Goal: Task Accomplishment & Management: Manage account settings

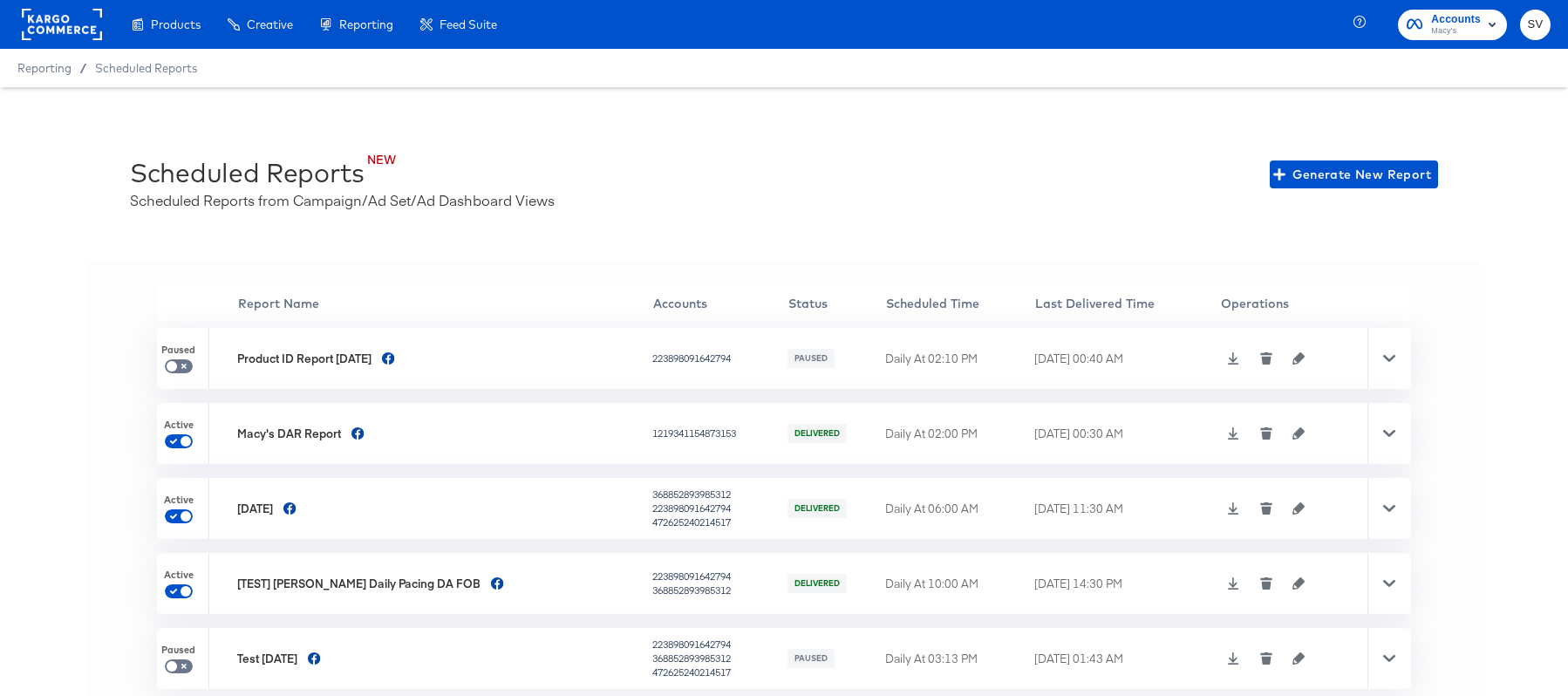
scroll to position [1, 0]
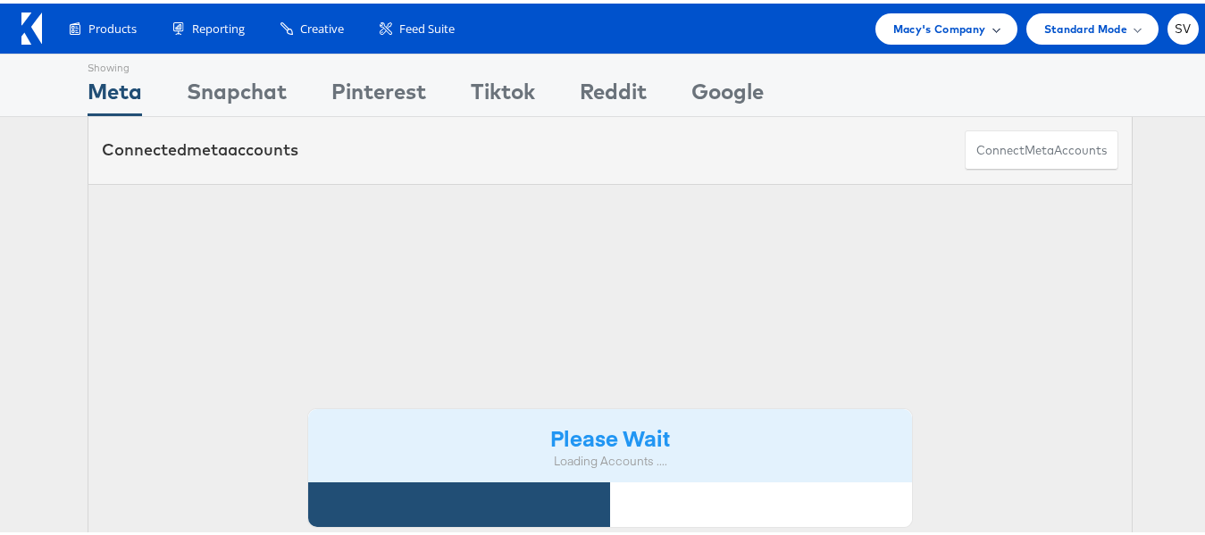
click at [952, 35] on div "Macy's Company" at bounding box center [946, 25] width 142 height 31
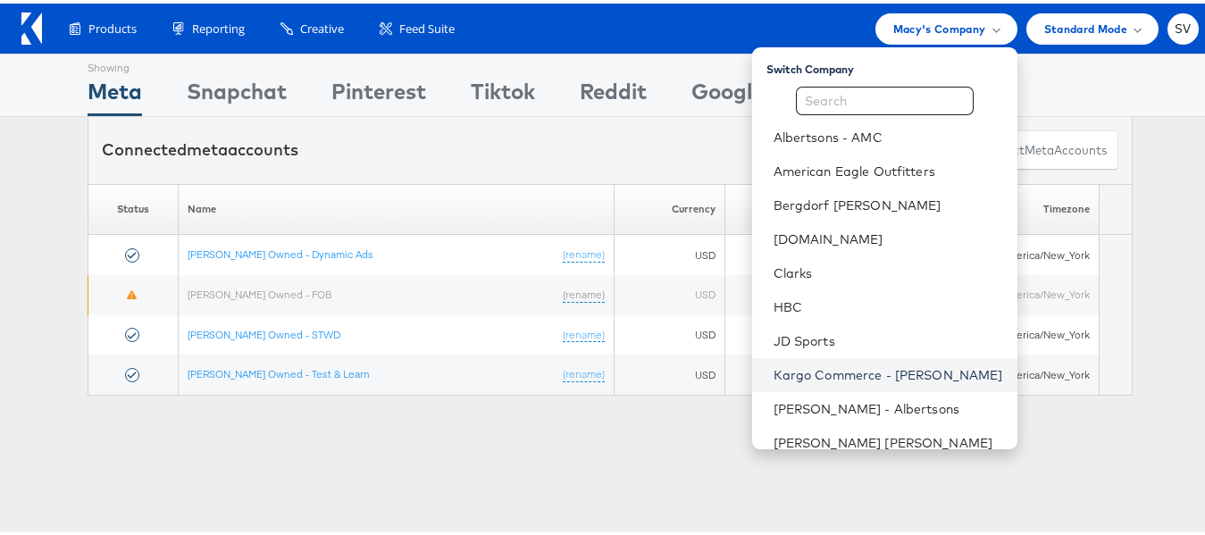
scroll to position [120, 0]
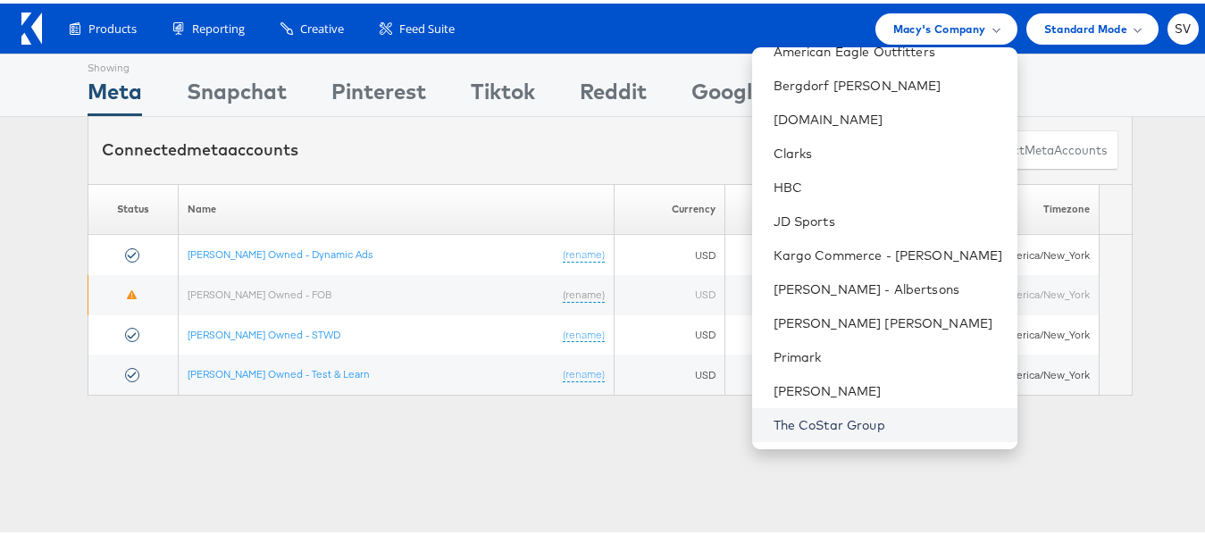
click at [785, 430] on link "The CoStar Group" at bounding box center [889, 422] width 230 height 18
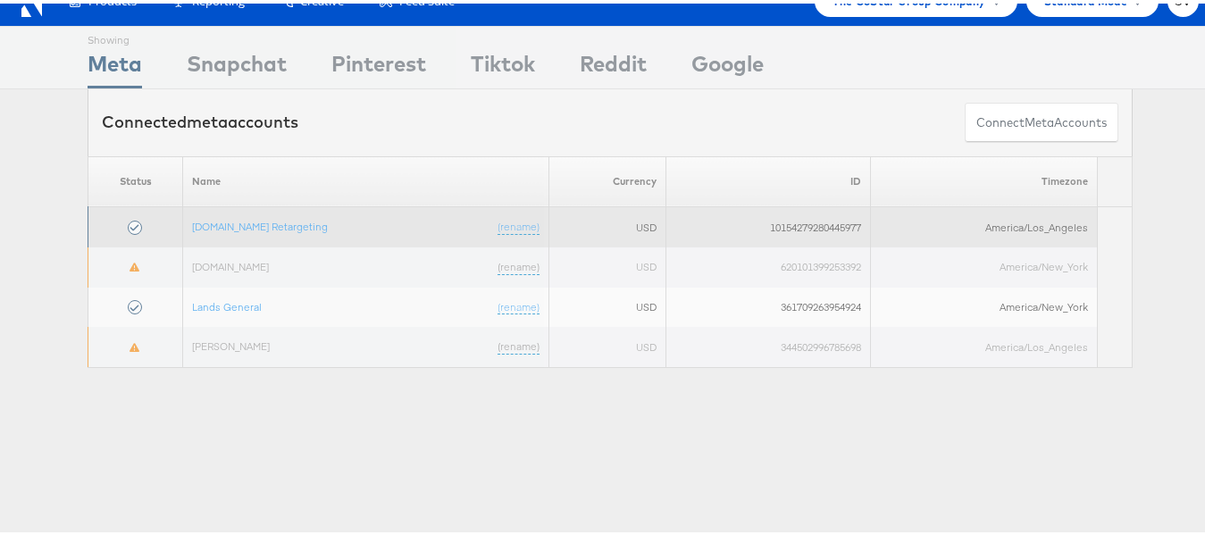
scroll to position [29, 0]
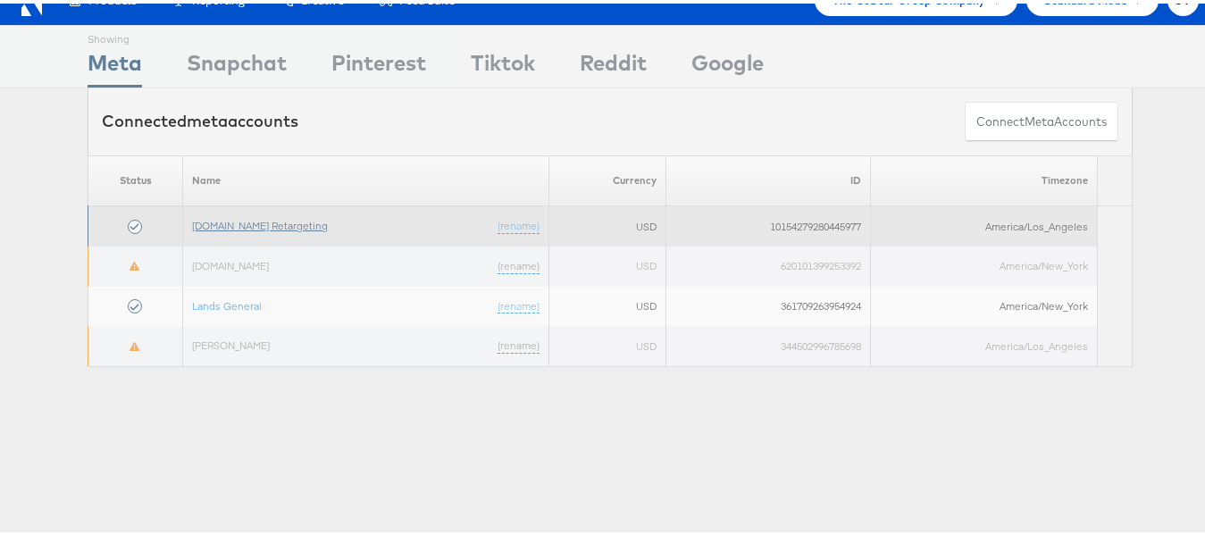
click at [240, 219] on link "[DOMAIN_NAME] Retargeting" at bounding box center [260, 221] width 136 height 13
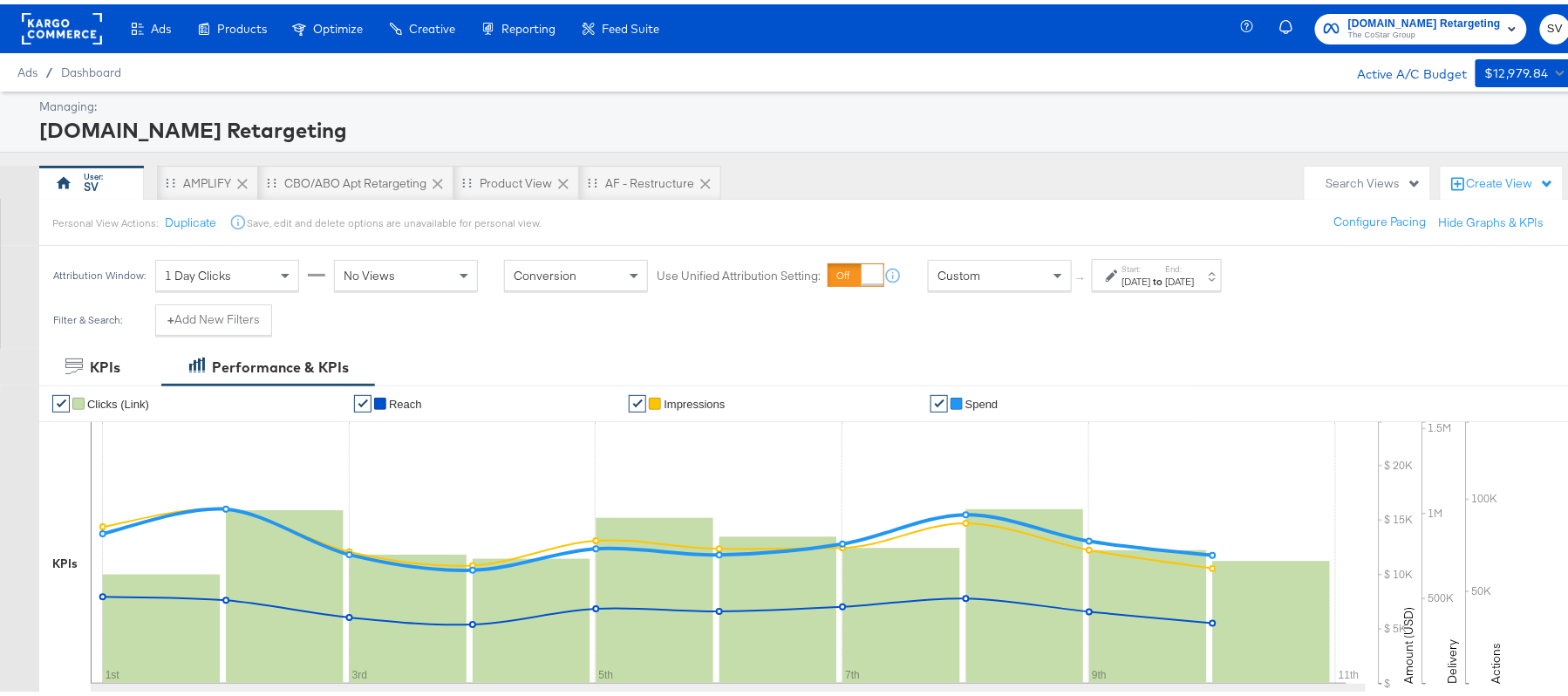
click at [1180, 286] on div "Start: Oct 1st 2025 to End: Oct 10th 2025" at bounding box center [1156, 270] width 130 height 32
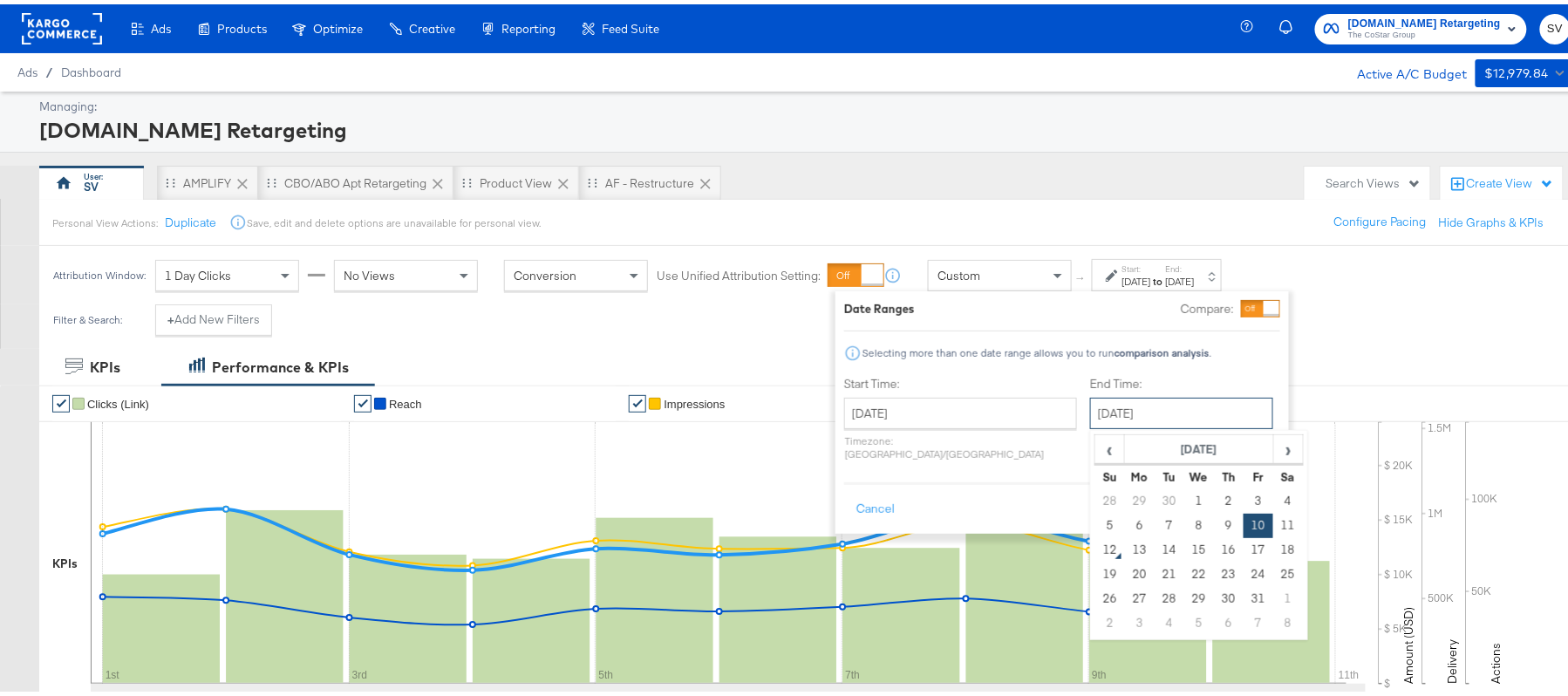
click at [1091, 422] on input "October 10th 2025" at bounding box center [1182, 409] width 184 height 31
click at [1273, 521] on td "11" at bounding box center [1288, 521] width 29 height 24
type input "October 11th 2025"
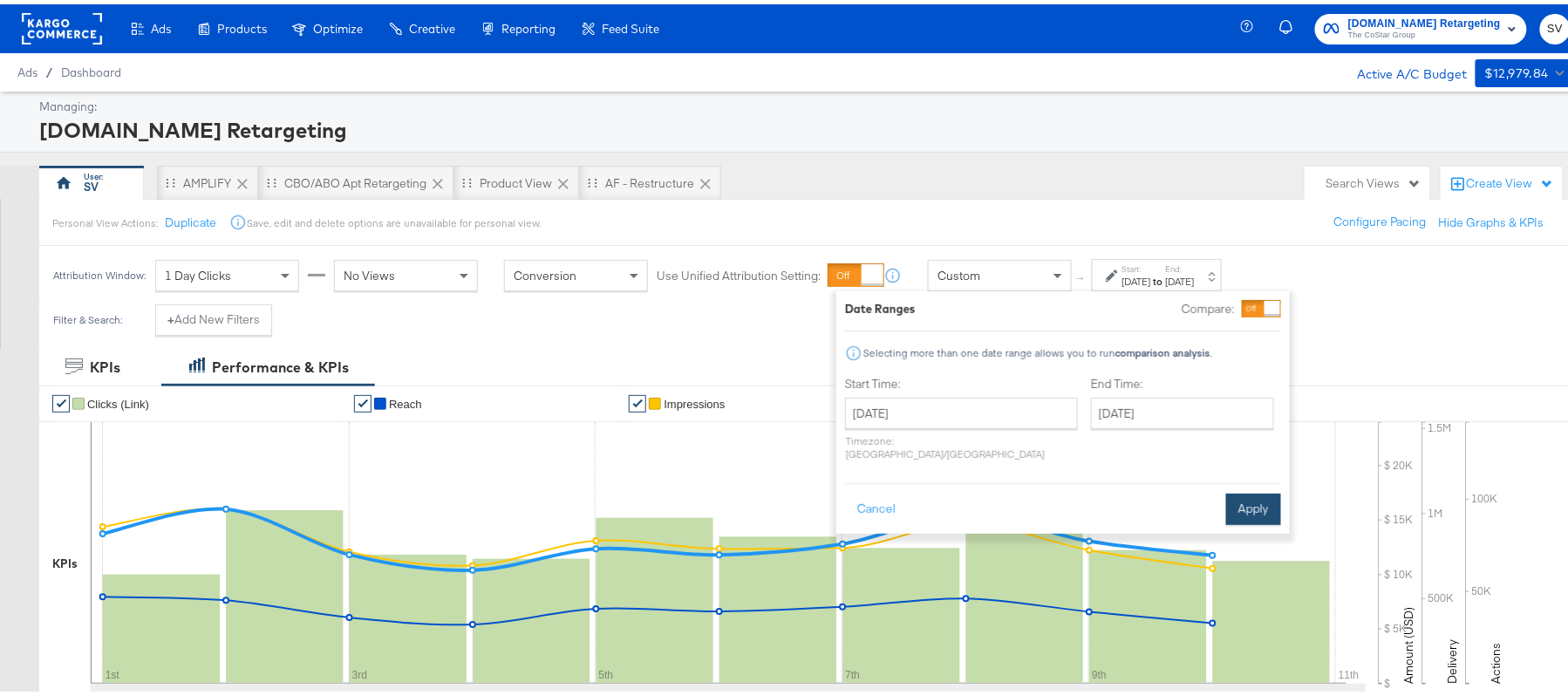
click at [1263, 490] on button "Apply" at bounding box center [1254, 505] width 55 height 31
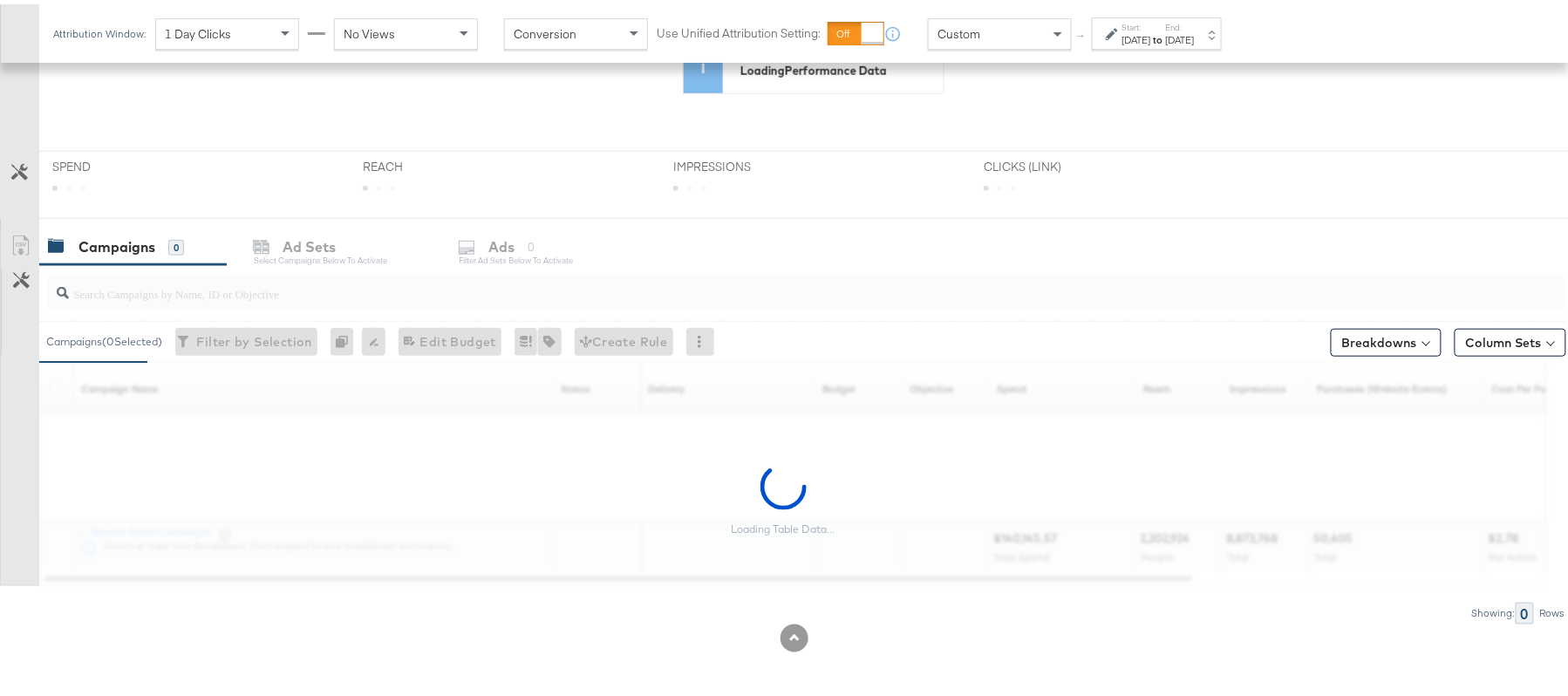
scroll to position [577, 0]
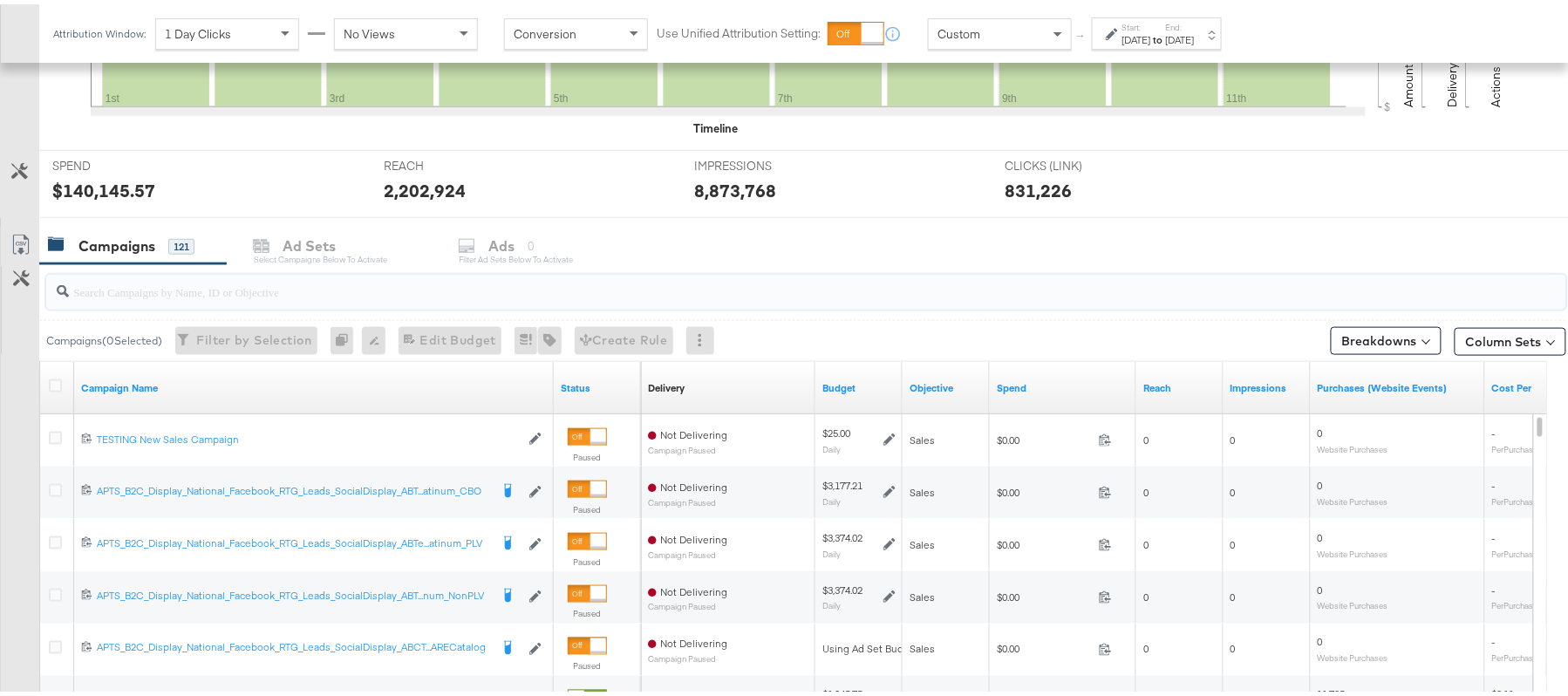
paste input "APTS_B2C_Display_National_Facebook_RTG_Leads_SocialDisplay_Retargeting_Diamond_…"
click at [242, 288] on input "search" at bounding box center [749, 280] width 1359 height 34
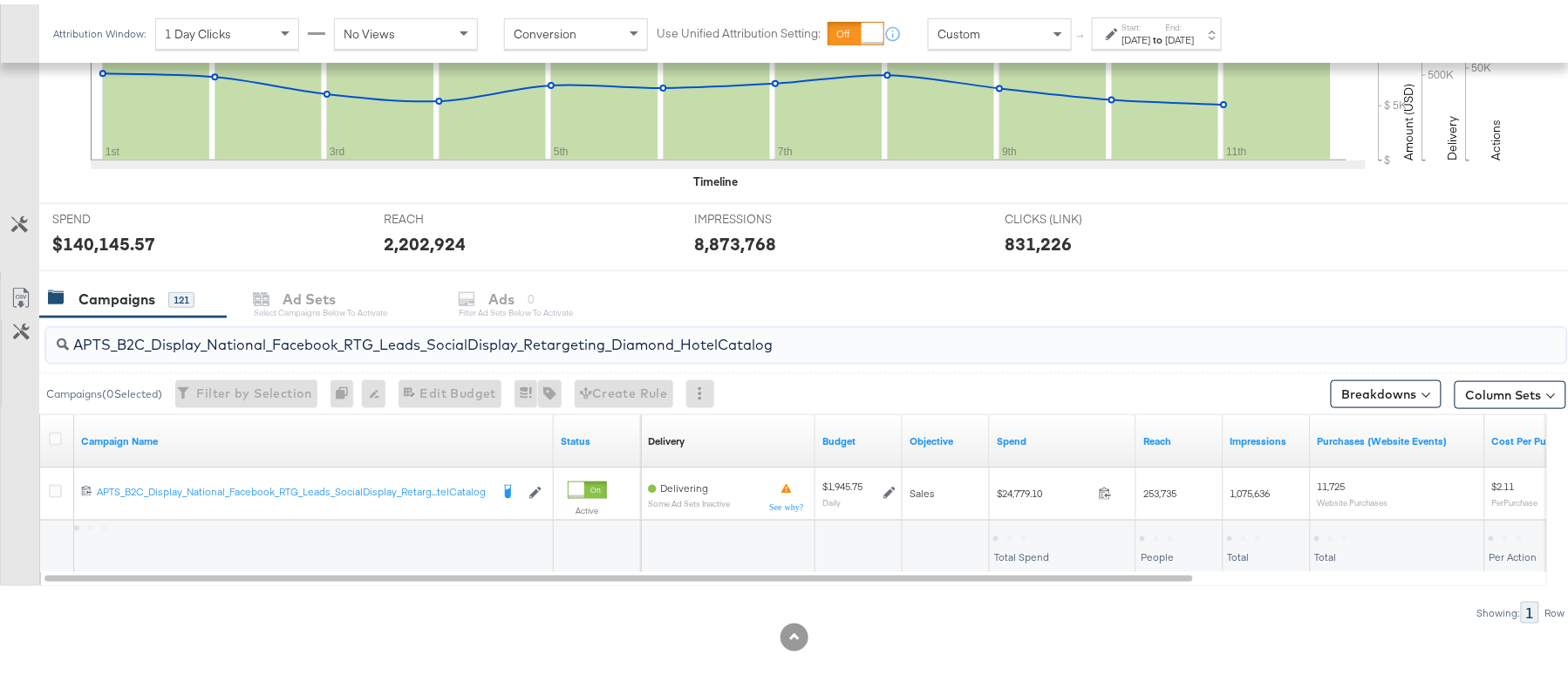
scroll to position [525, 0]
click at [1023, 531] on div "$24,779.10" at bounding box center [1024, 533] width 62 height 17
copy div "$24,779.10"
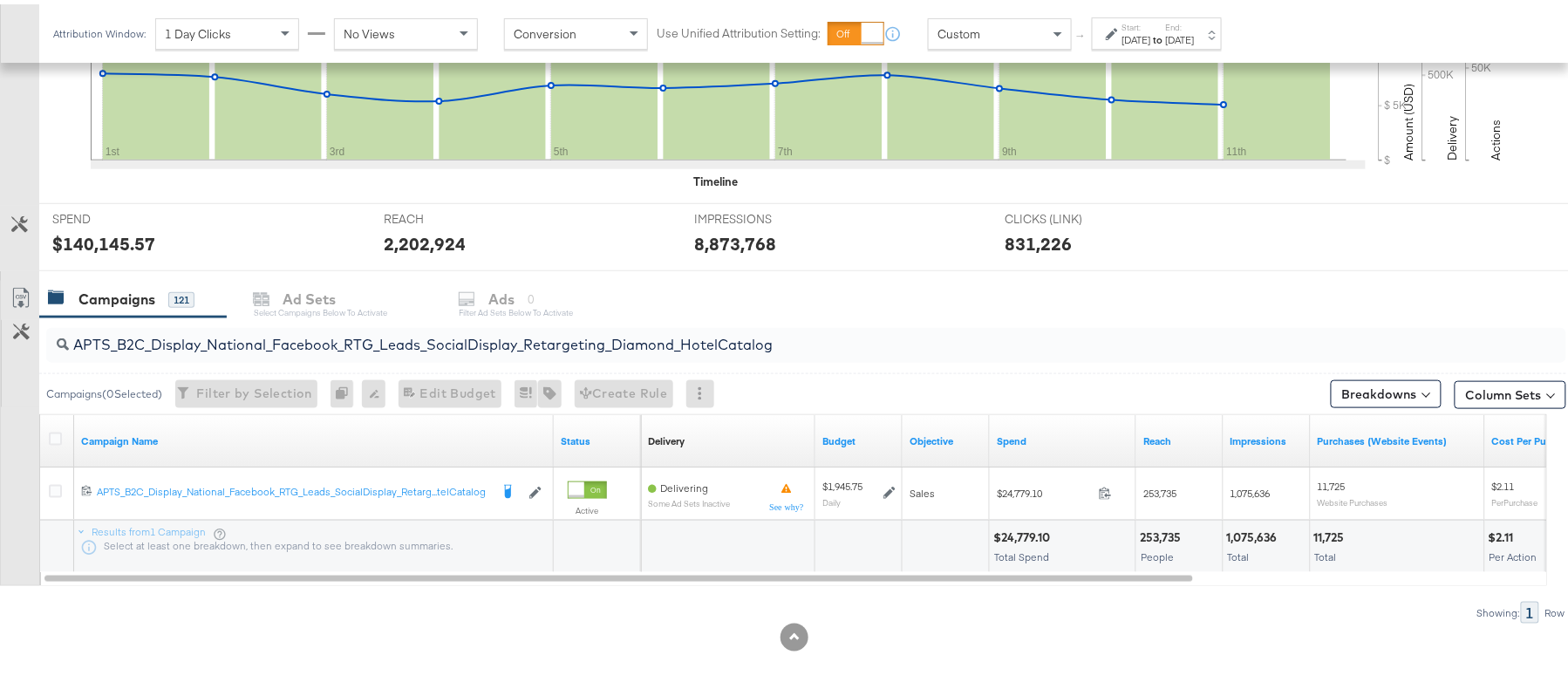
click at [238, 314] on div "APTS_B2C_Display_National_Facebook_RTG_Leads_SocialDisplay_Retargeting_Diamond_…" at bounding box center [803, 341] width 1527 height 56
click at [228, 333] on input "APTS_B2C_Display_National_Facebook_RTG_Leads_SocialDisplay_Retargeting_Diamond_…" at bounding box center [749, 333] width 1359 height 34
paste input "alwayson_Retargeting_DARE24_DiamondPlatinum"
click at [1015, 538] on div "$37,204.77" at bounding box center [1025, 533] width 63 height 17
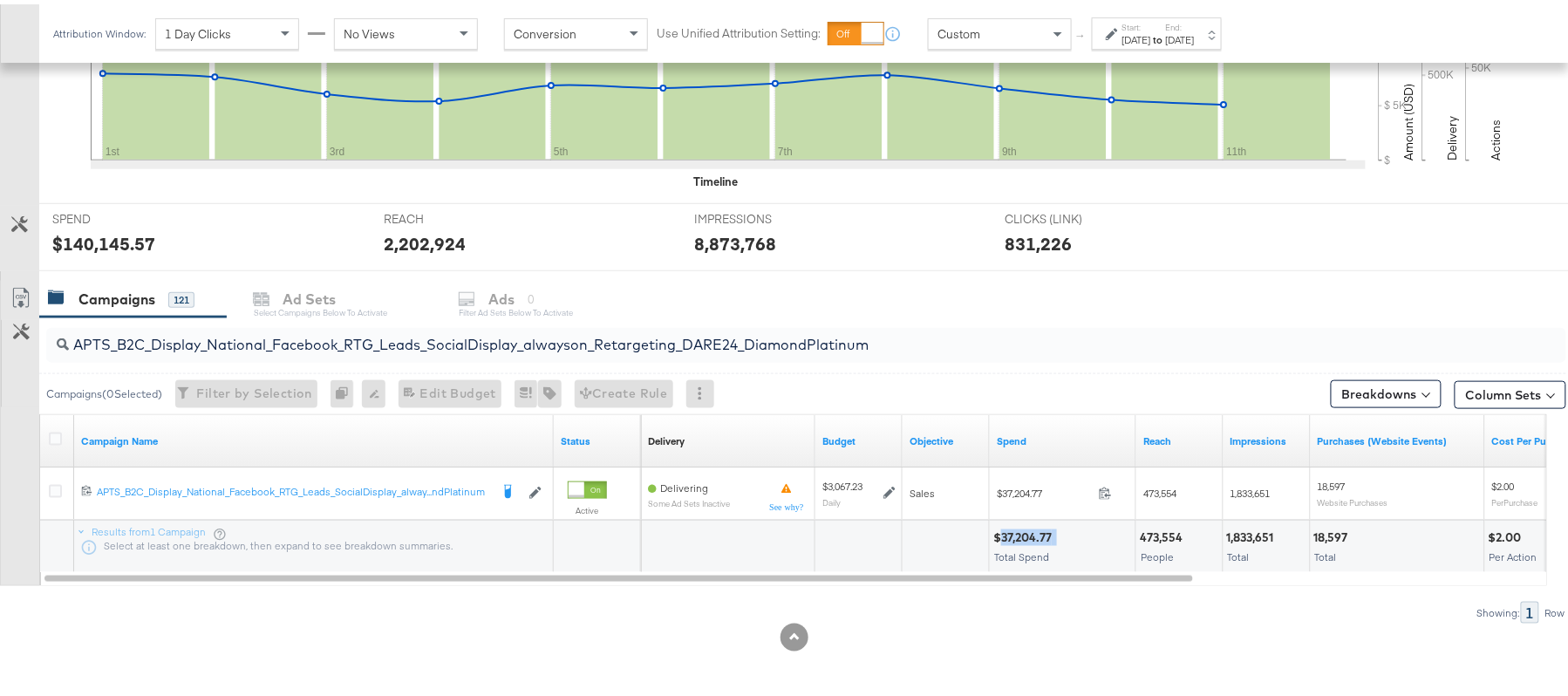
copy div "37,204.77"
click at [260, 343] on input "APTS_B2C_Display_National_Facebook_RTG_Leads_SocialDisplay_alwayson_Retargeting…" at bounding box center [749, 333] width 1359 height 34
paste input "FR_B2C_Display_National_Facebook_RTG_Leads_SocialDisplay_alwayson_Retargeting_FR"
click at [1018, 524] on div "$7,063.24 Total Spend" at bounding box center [1062, 543] width 145 height 53
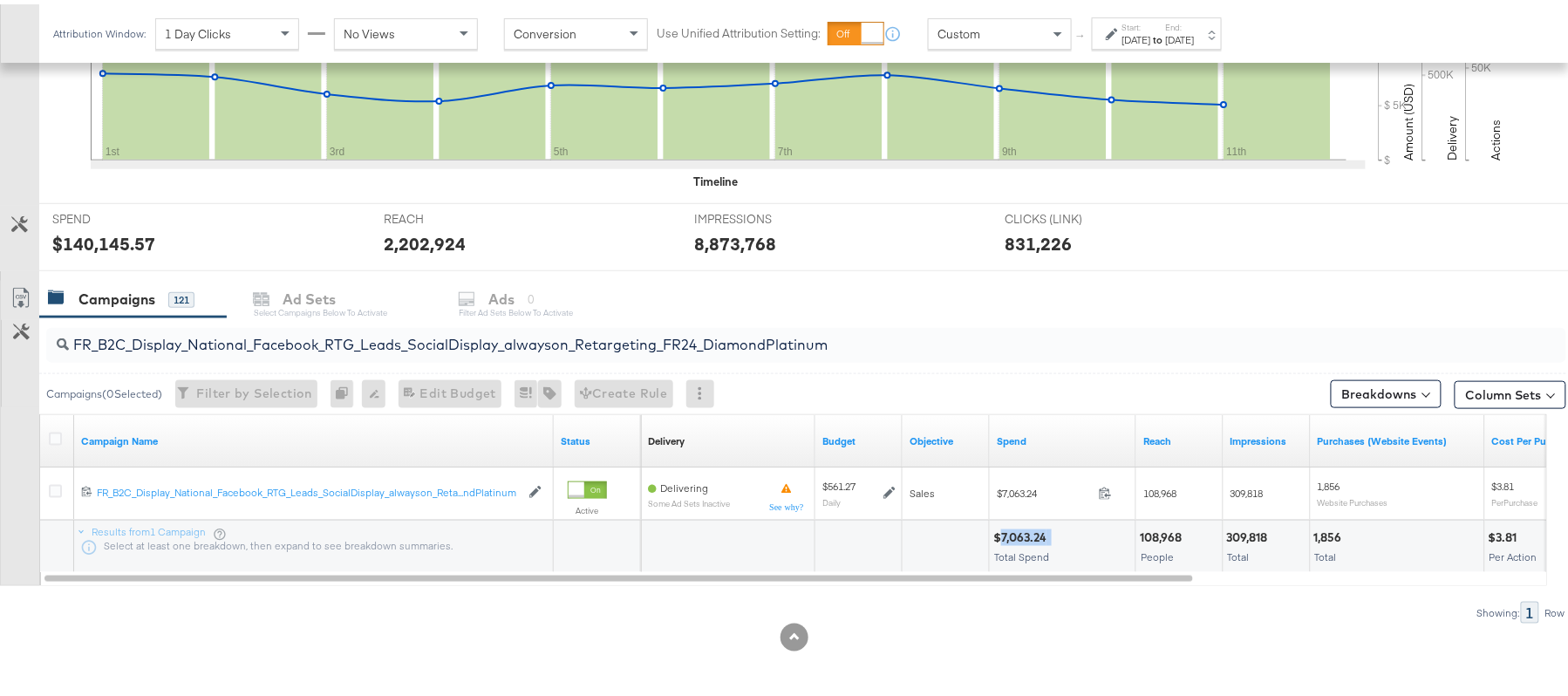
copy div "7,063.24"
click at [249, 331] on input "FR_B2C_Display_National_Facebook_RTG_Leads_SocialDisplay_alwayson_Retargeting_F…" at bounding box center [749, 333] width 1359 height 34
paste input "AF_B2C_Display_National_Facebook_RTG_Leads_SocialDisplay_alwayson_Retargeting_AF"
click at [1012, 524] on div "$2,127.71 Total Spend" at bounding box center [1062, 543] width 145 height 53
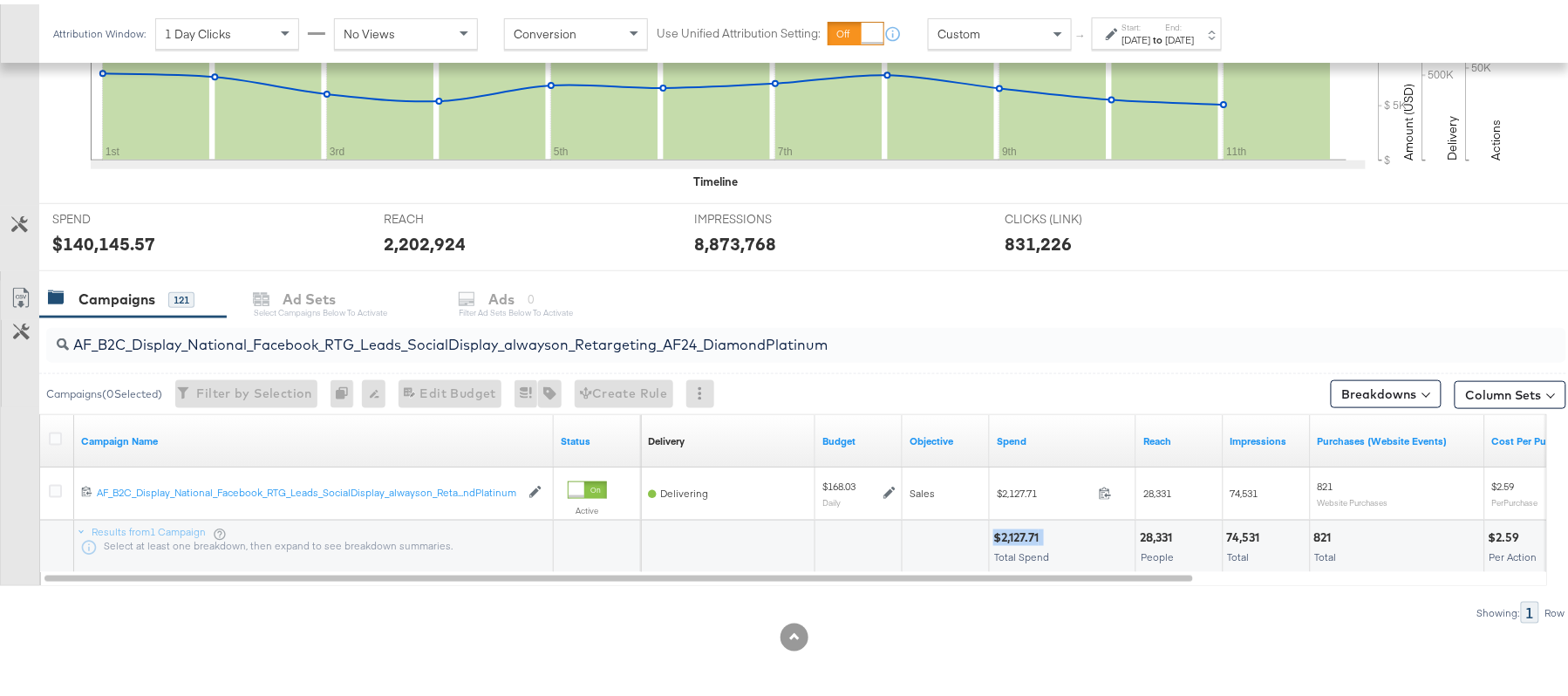
click at [1012, 524] on div "$2,127.71 Total Spend" at bounding box center [1062, 543] width 145 height 53
copy div "$2,127.71"
click at [231, 355] on div "AF_B2C_Display_National_Facebook_RTG_Leads_SocialDisplay_alwayson_Retargeting_A…" at bounding box center [805, 341] width 1520 height 35
paste input "HL_B2C_Display_National_Facebook_RTG_Leads_SocialDisplay_alwayson_Retargeting_A…"
click at [1016, 524] on div "$1,777.54 Total Spend" at bounding box center [1062, 543] width 145 height 53
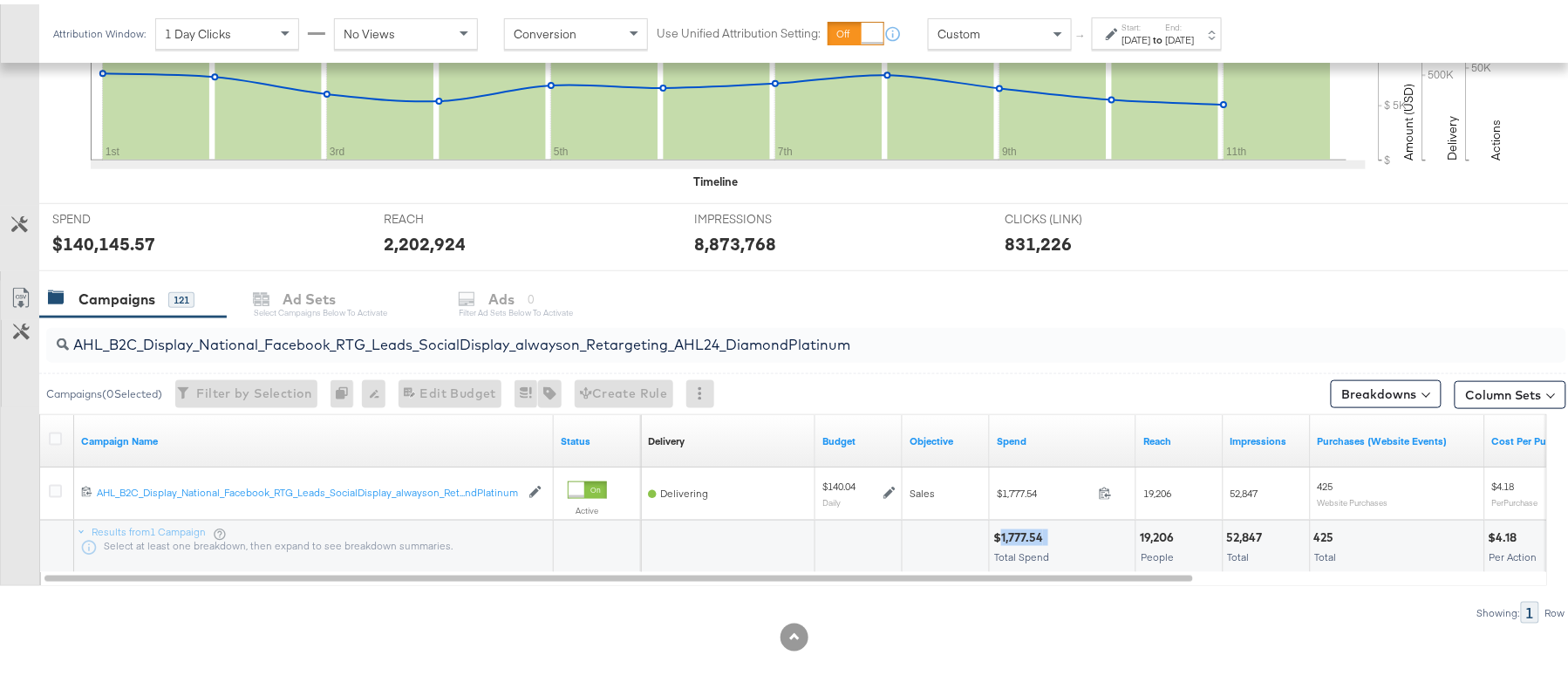
click at [1016, 524] on div "$1,777.54 Total Spend" at bounding box center [1062, 543] width 145 height 53
copy div "$1,777.54"
click at [269, 333] on input "AHL_B2C_Display_National_Facebook_RTG_Leads_SocialDisplay_alwayson_Retargeting_…" at bounding box center [749, 333] width 1359 height 34
paste input "PTS_B2C_Display_National_Facebook_PRO_Traffic_SocialDisplay_alwayson_ASC_DARE24…"
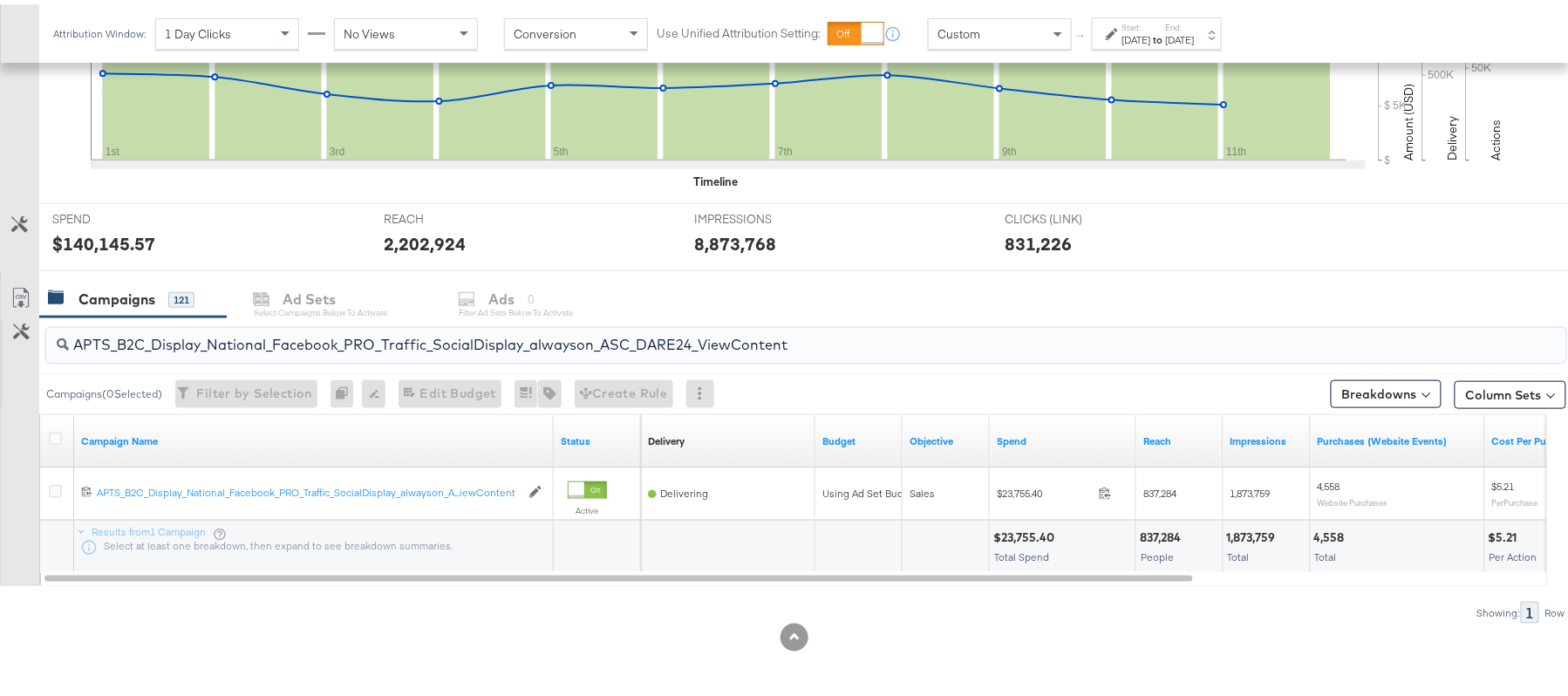
click at [1024, 521] on div "$23,755.40 Total Spend" at bounding box center [1062, 543] width 145 height 53
copy div "$23,755.40"
click at [287, 342] on input "APTS_B2C_Display_National_Facebook_PRO_Traffic_SocialDisplay_alwayson_ASC_DARE2…" at bounding box center [749, 333] width 1359 height 34
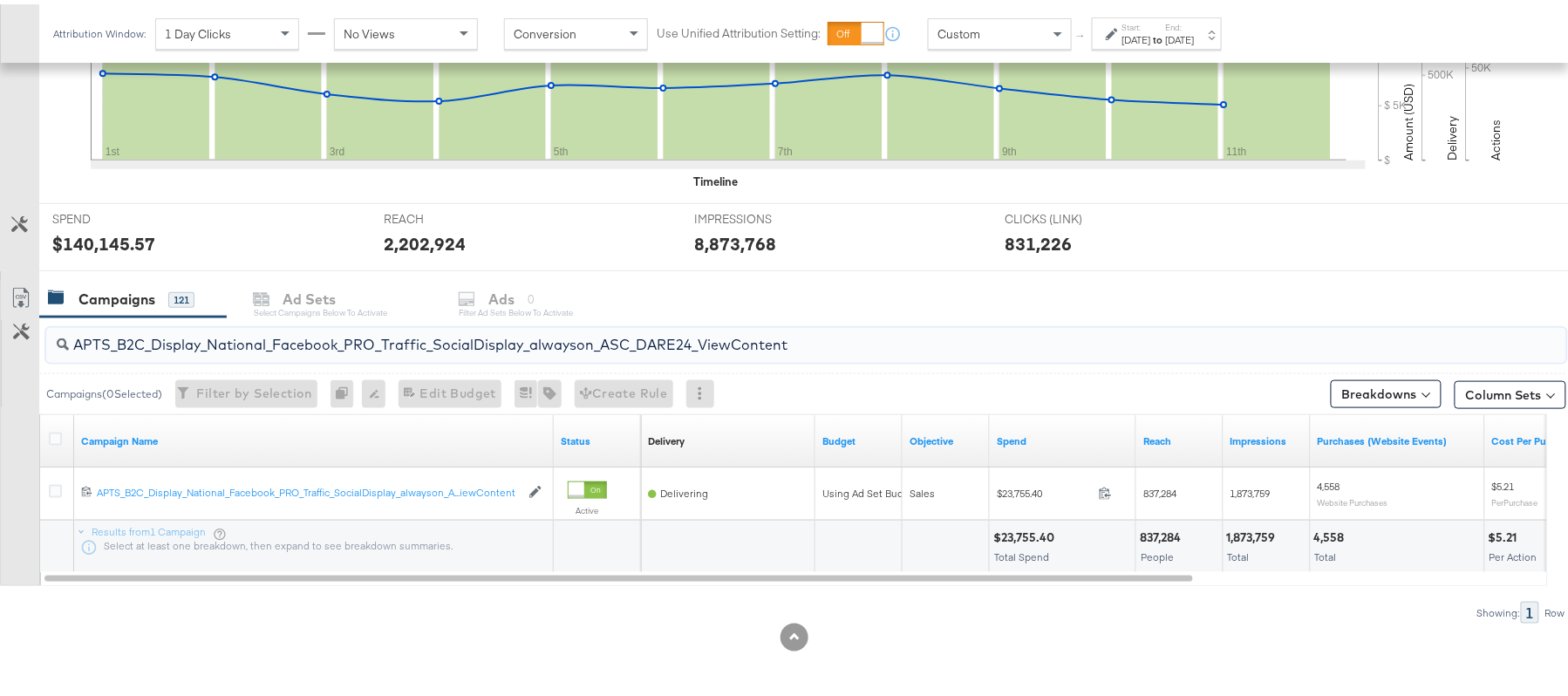
paste input "Leads_SocialDisplay_alwayson_ASC_DARE24_Purchase"
click at [1029, 521] on div "$17,590.97 Total Spend" at bounding box center [1062, 543] width 145 height 53
copy div "$17,590.97"
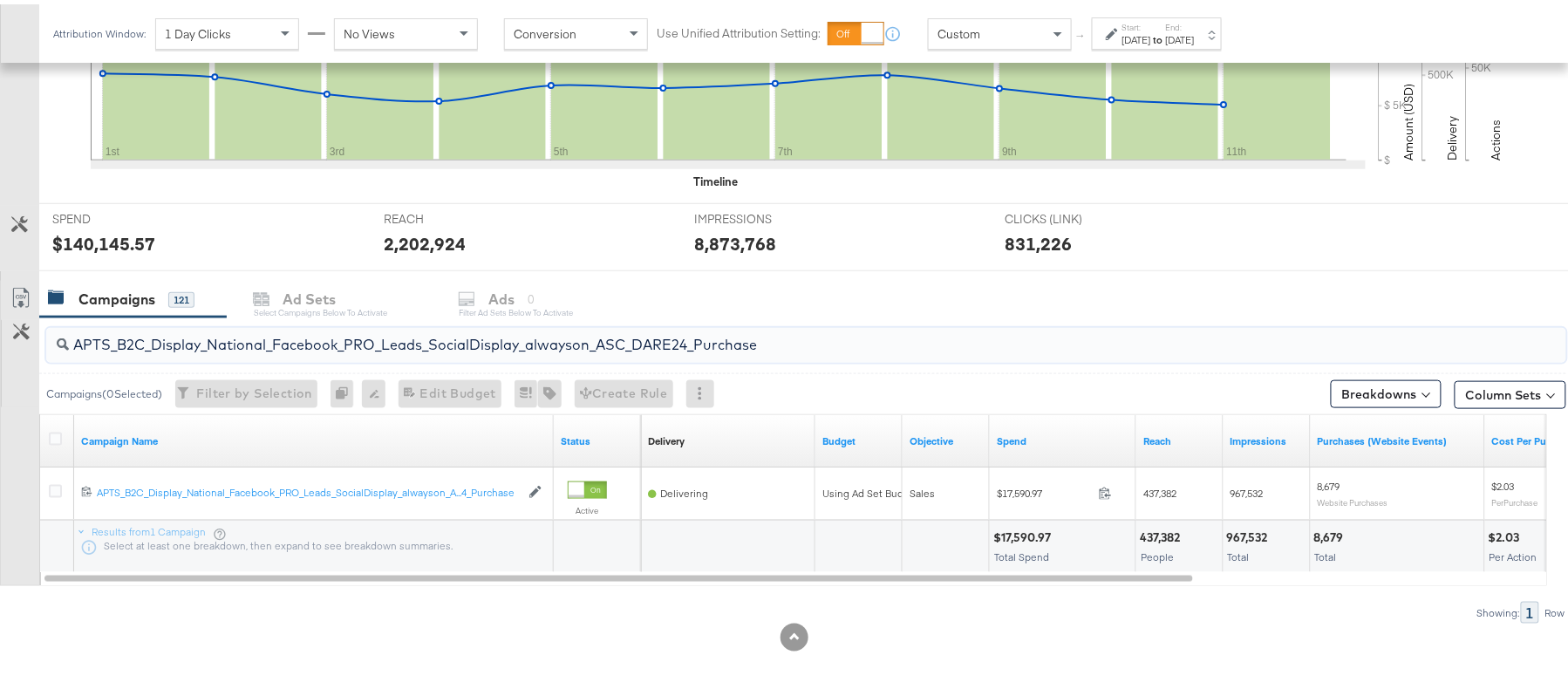
click at [319, 343] on input "APTS_B2C_Display_National_Facebook_PRO_Leads_SocialDisplay_alwayson_ASC_DARE24_…" at bounding box center [749, 333] width 1359 height 34
paste input "F_B2C_Display_National_Facebook_PRO_Traffic_SocialDisplay_alwayson_ASC_AF24_Vie…"
click at [1013, 527] on div "$710.04" at bounding box center [1018, 533] width 50 height 17
copy div "710.04"
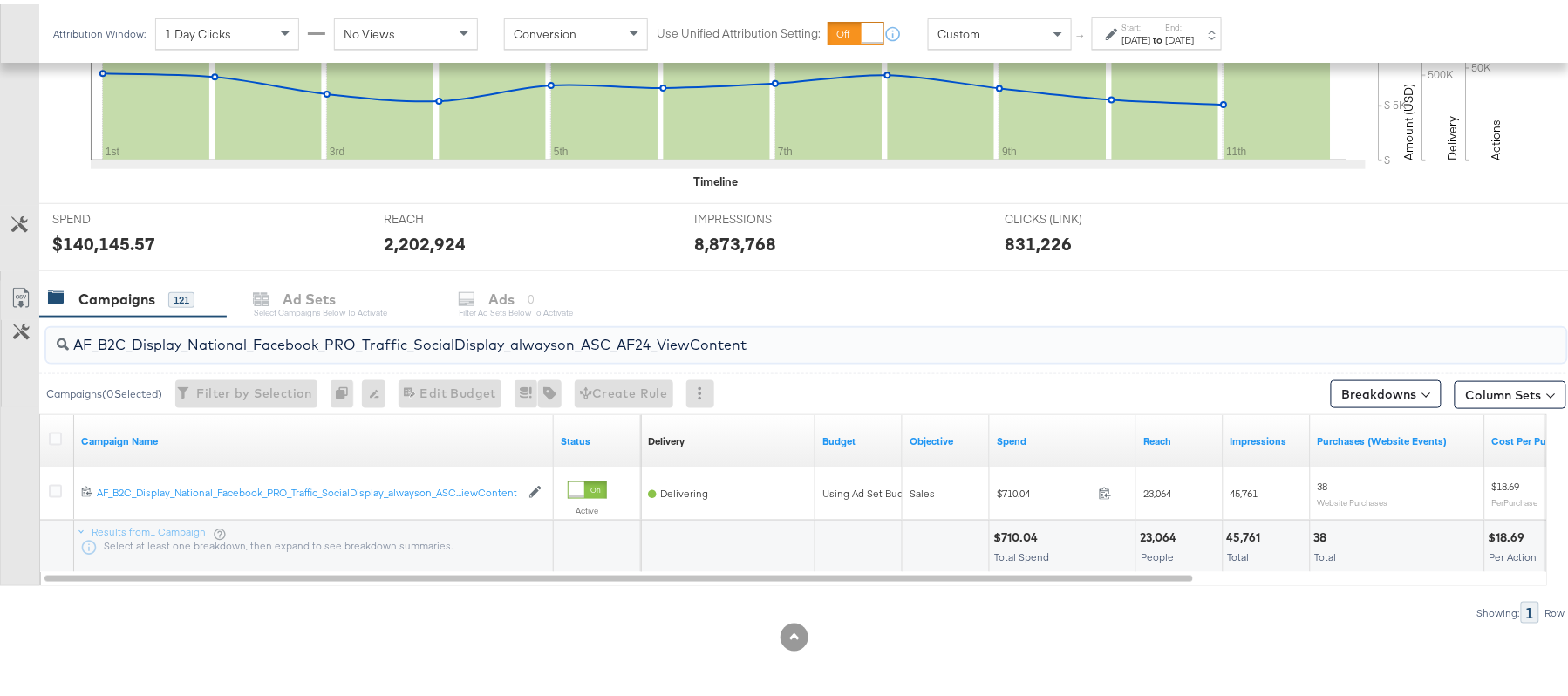
click at [249, 331] on input "AF_B2C_Display_National_Facebook_PRO_Traffic_SocialDisplay_alwayson_ASC_AF24_Vi…" at bounding box center [749, 333] width 1359 height 34
paste input "FR_B2C_Display_National_Facebook_PRO_Traffic_SocialDisplay_alwayson_ASC_FR"
click at [1017, 534] on div "$4,192.98" at bounding box center [1021, 533] width 56 height 17
copy div "4,192.98"
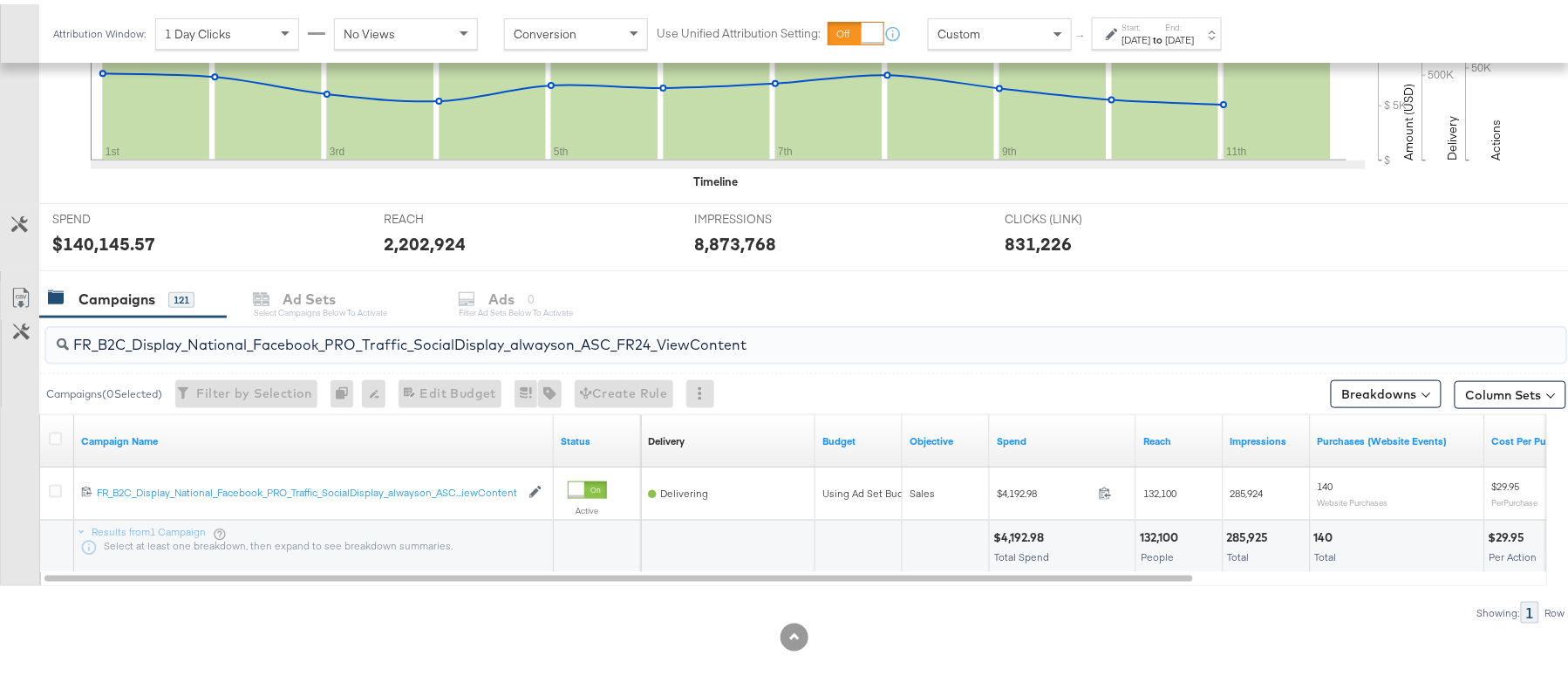
click at [257, 330] on input "FR_B2C_Display_National_Facebook_PRO_Traffic_SocialDisplay_alwayson_ASC_FR24_Vi…" at bounding box center [749, 333] width 1359 height 34
paste input "AHL_B2C_Display_National_Facebook_PRO_Traffic_SocialDisplay_alwayson_ASC_AHL"
type input "AHL_B2C_Display_National_Facebook_PRO_Traffic_SocialDisplay_alwayson_ASC_AHL24_…"
click at [1002, 536] on div "$872.37" at bounding box center [1017, 533] width 48 height 17
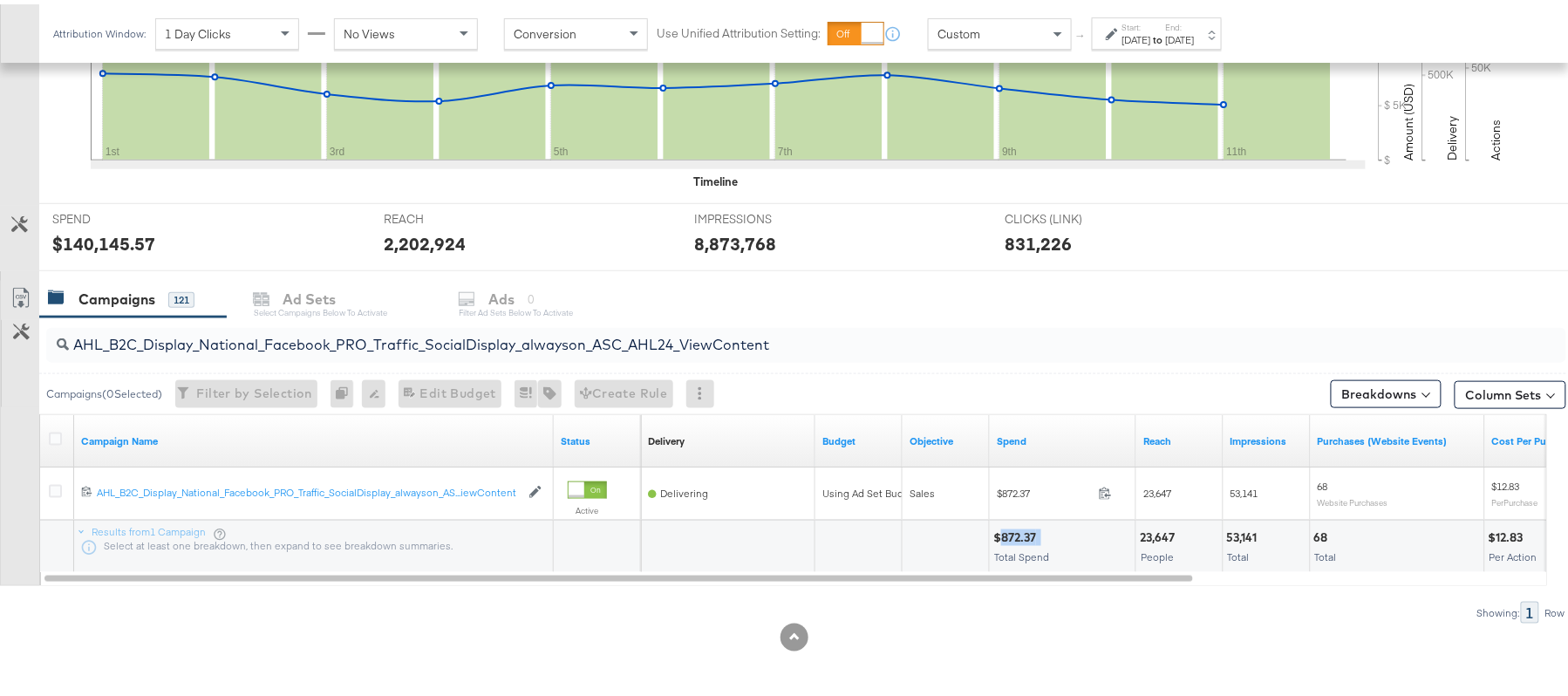
copy div "872.37"
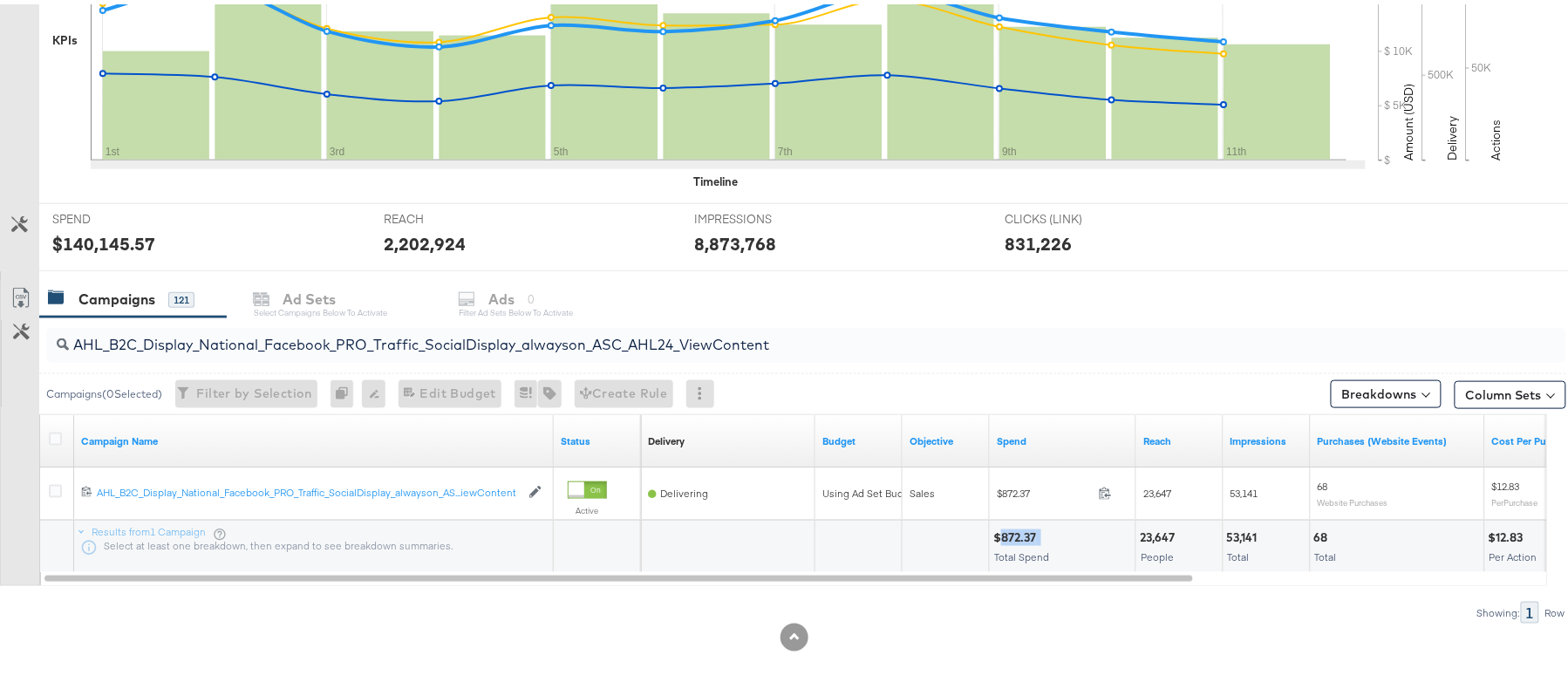
scroll to position [0, 0]
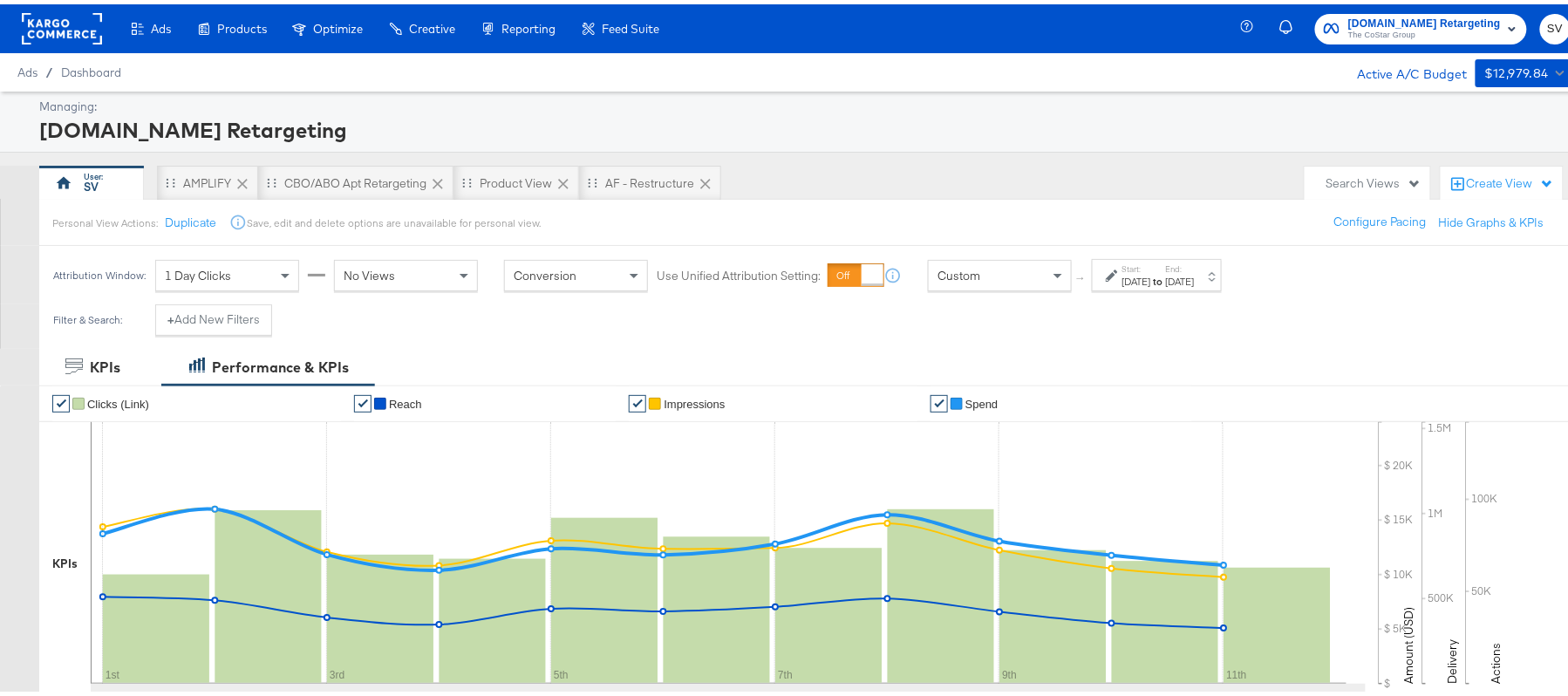
click at [1419, 20] on span "[DOMAIN_NAME] Retargeting" at bounding box center [1424, 20] width 152 height 19
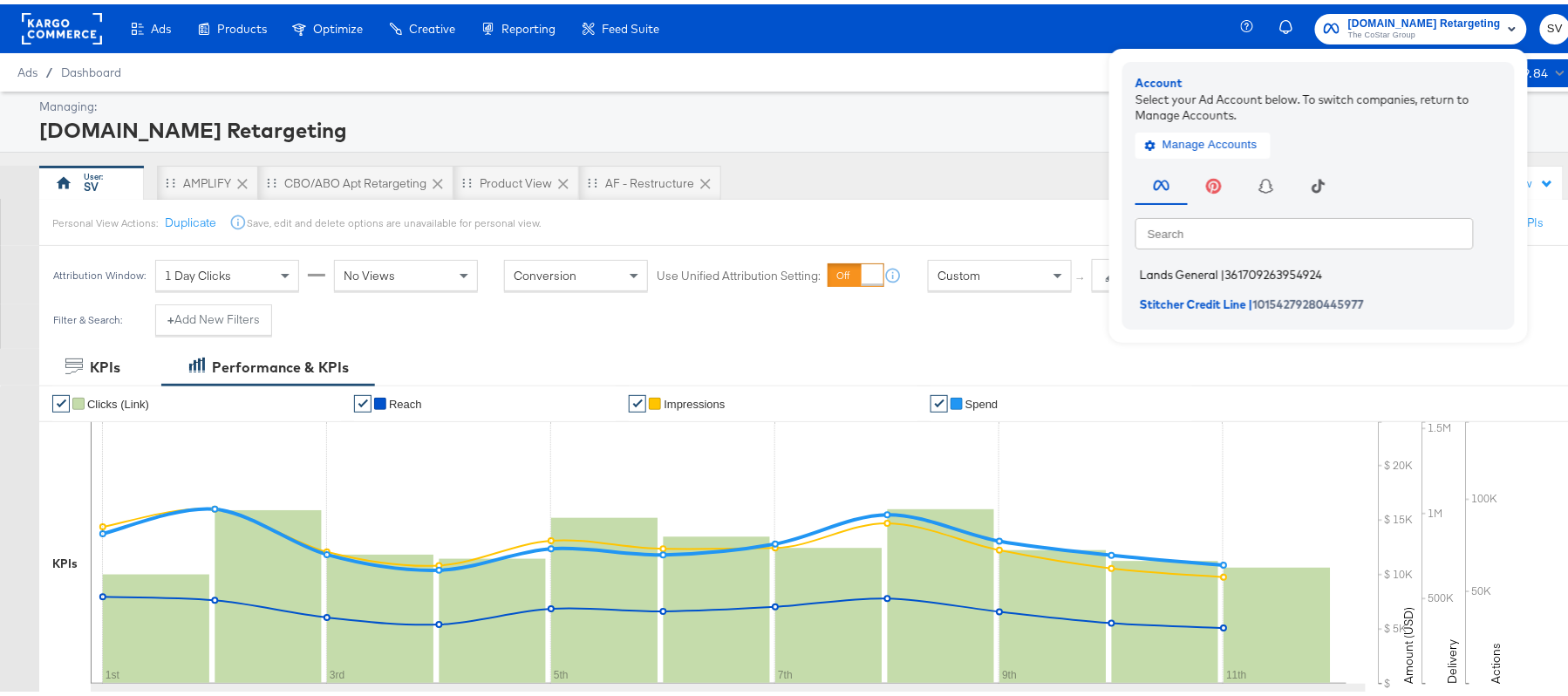
click at [1166, 260] on li "Lands General | 361709263954924" at bounding box center [1323, 270] width 375 height 25
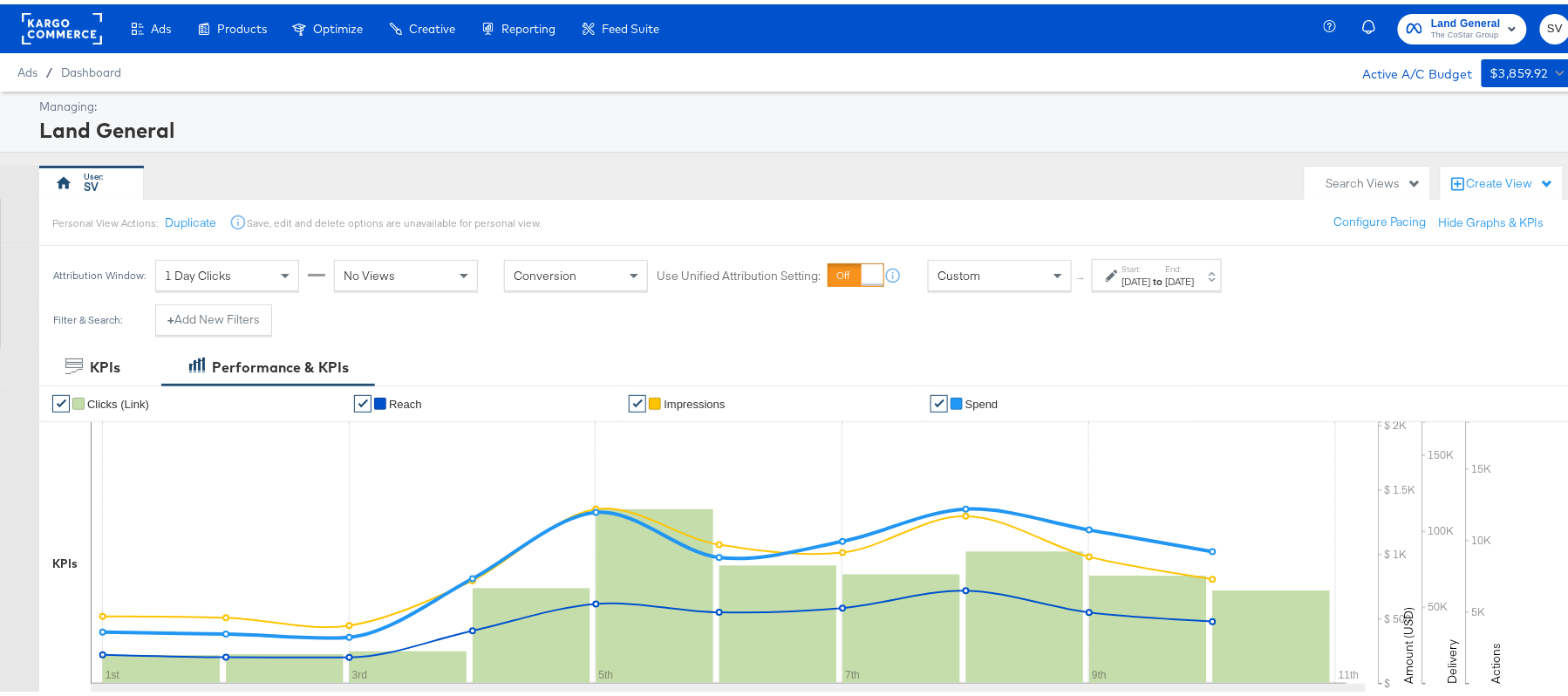
click at [1144, 290] on div "Attribution Window: 1 Day Clicks No Views Conversion Use Unified Attribution Se…" at bounding box center [641, 270] width 1205 height 59
click at [1151, 279] on div "Oct 1st 2025" at bounding box center [1136, 277] width 28 height 14
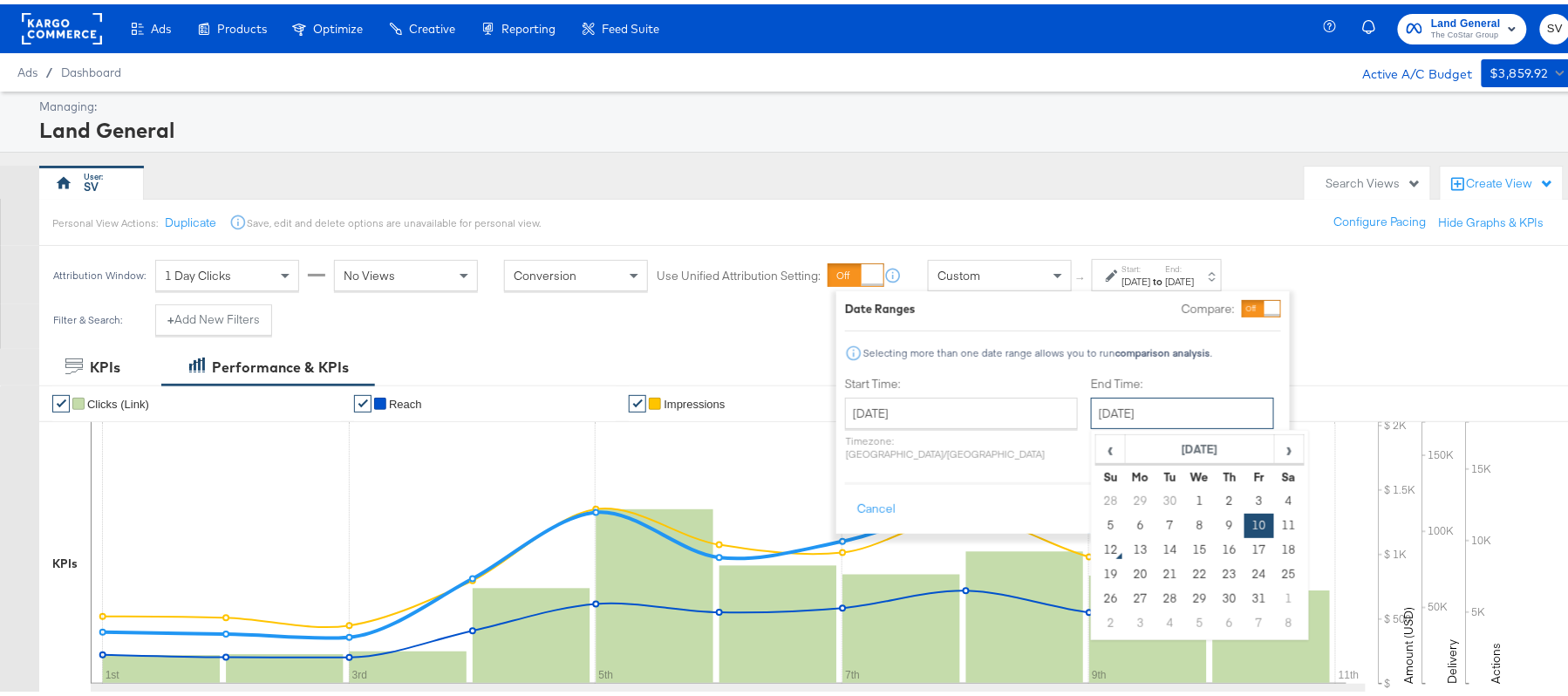
click at [1092, 405] on input "October 10th 2025" at bounding box center [1183, 409] width 184 height 31
click at [1274, 519] on td "11" at bounding box center [1289, 521] width 29 height 24
type input "October 11th 2025"
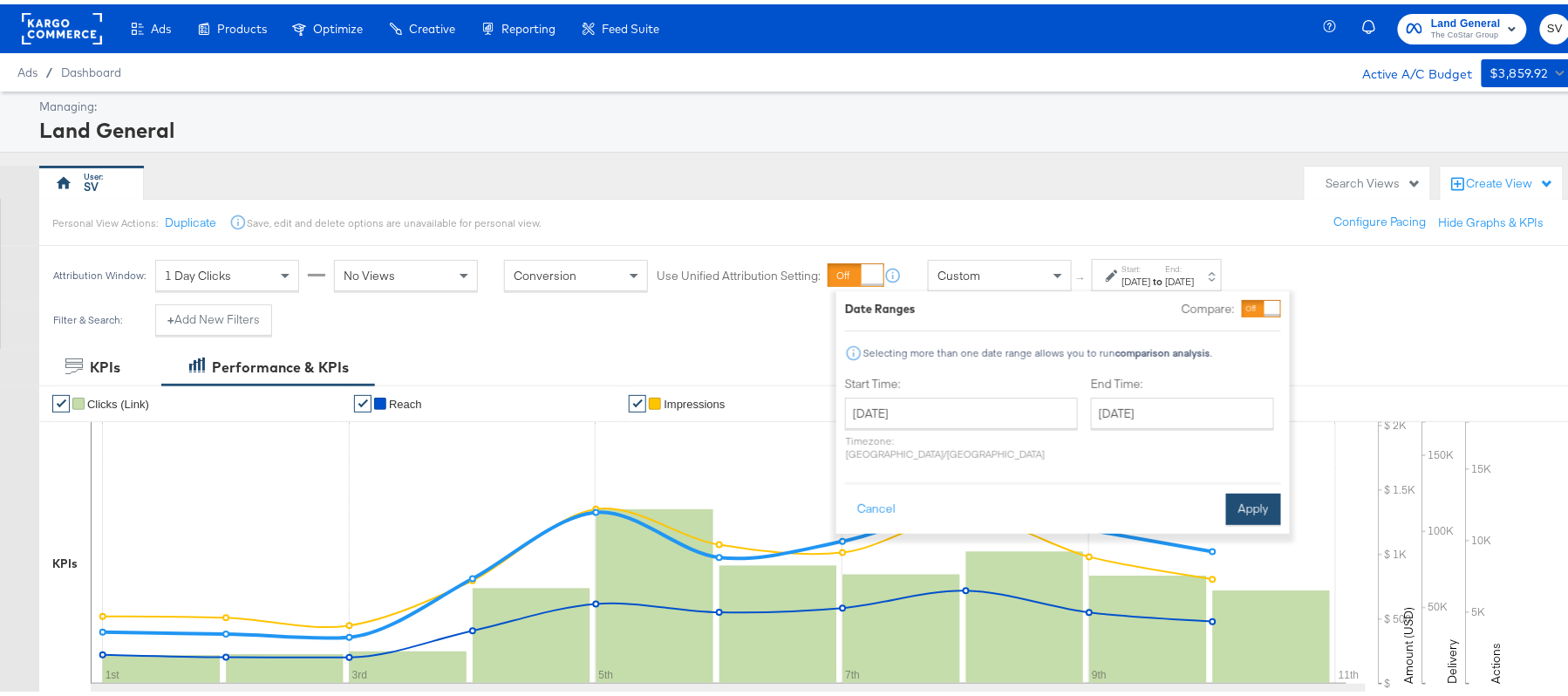
click at [1263, 489] on button "Apply" at bounding box center [1254, 505] width 55 height 31
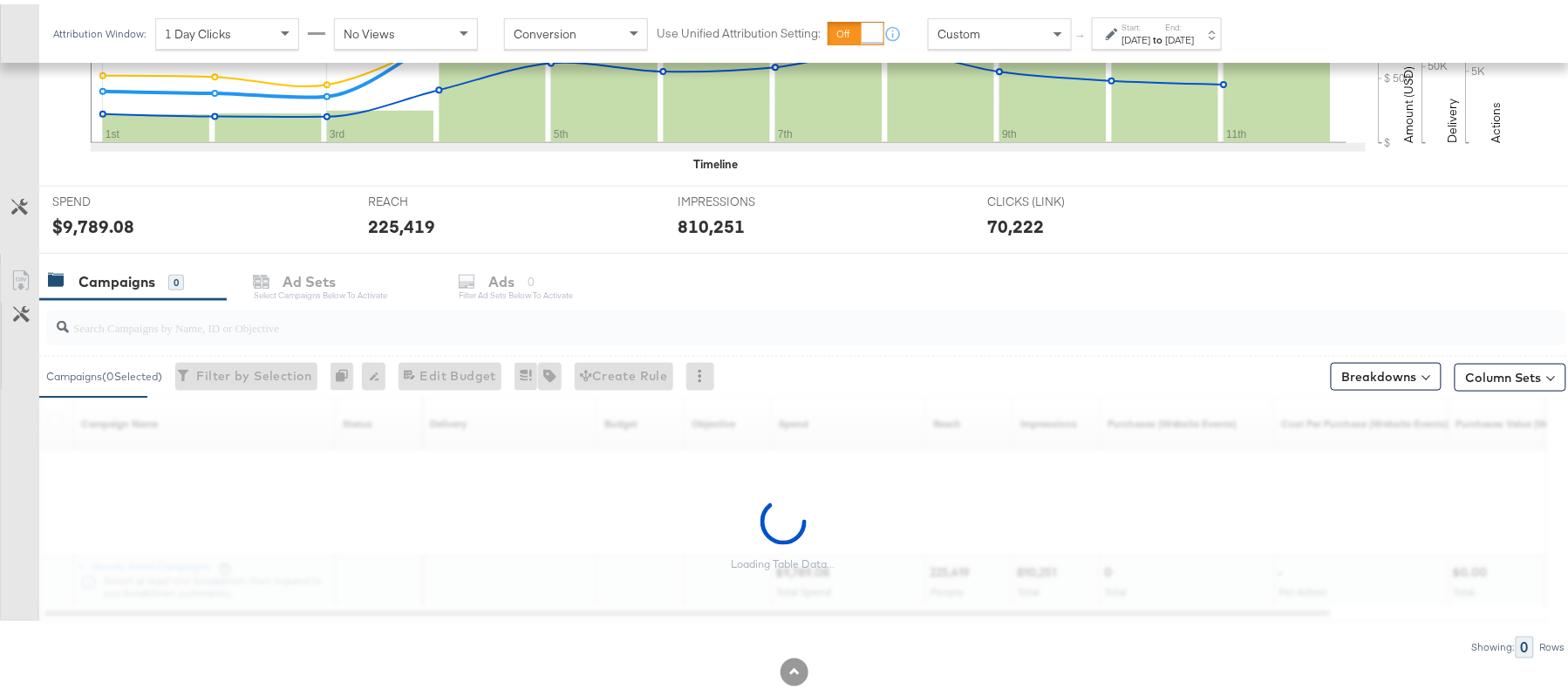
scroll to position [577, 0]
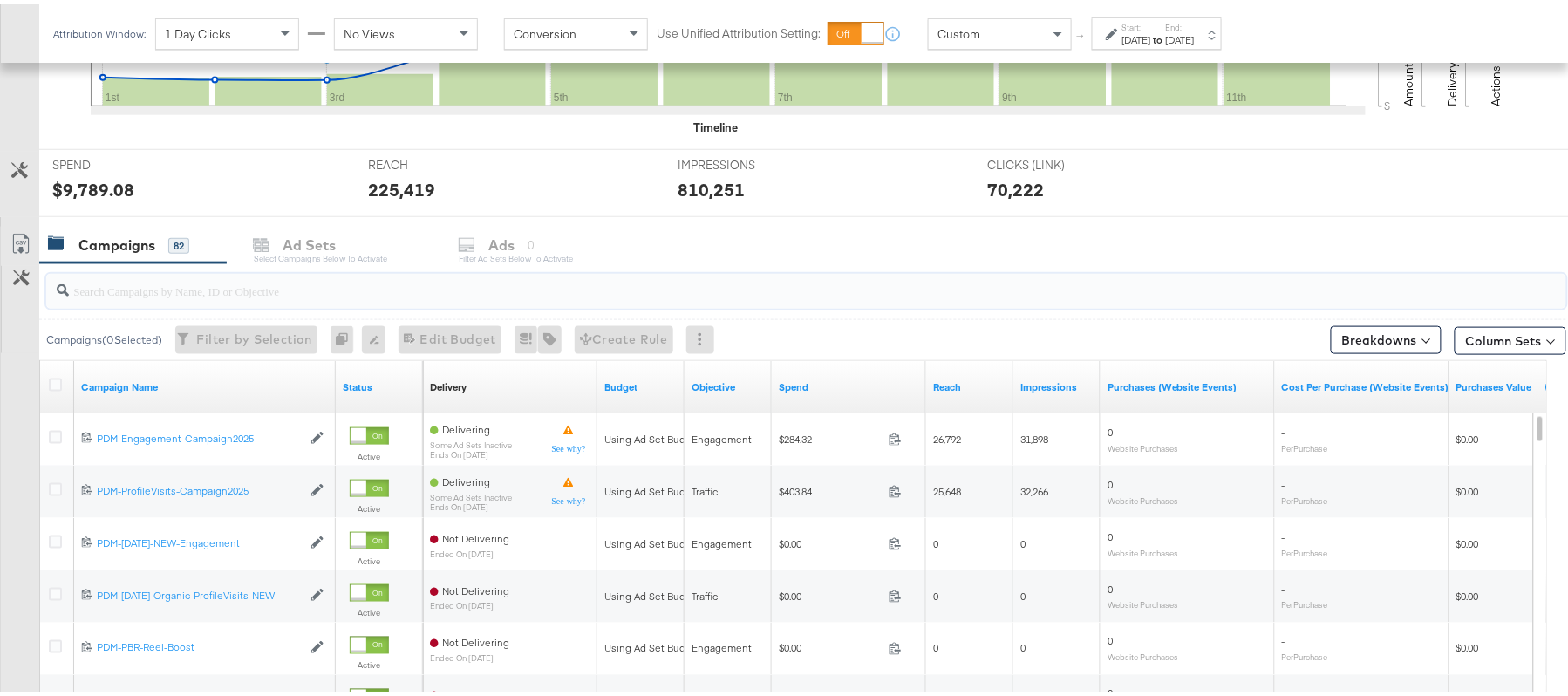
click at [430, 290] on input "search" at bounding box center [749, 279] width 1359 height 34
paste input "B2C_LAND_KC_RT_Sig_24"
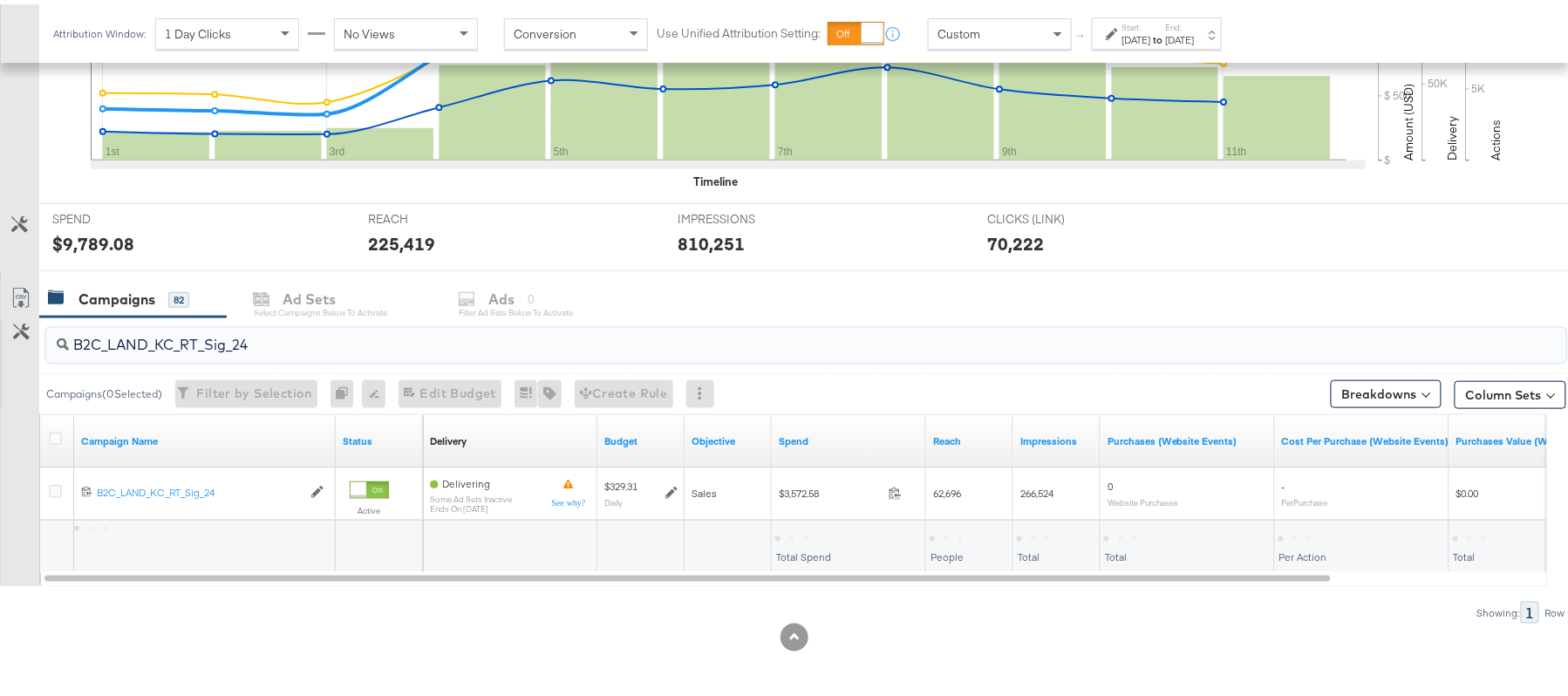
scroll to position [525, 0]
click at [803, 525] on div "$3,572.58" at bounding box center [805, 533] width 59 height 17
copy div "3,572.58"
click at [280, 317] on input "B2C_LAND_KC_RT_Sig_24" at bounding box center [749, 333] width 1359 height 34
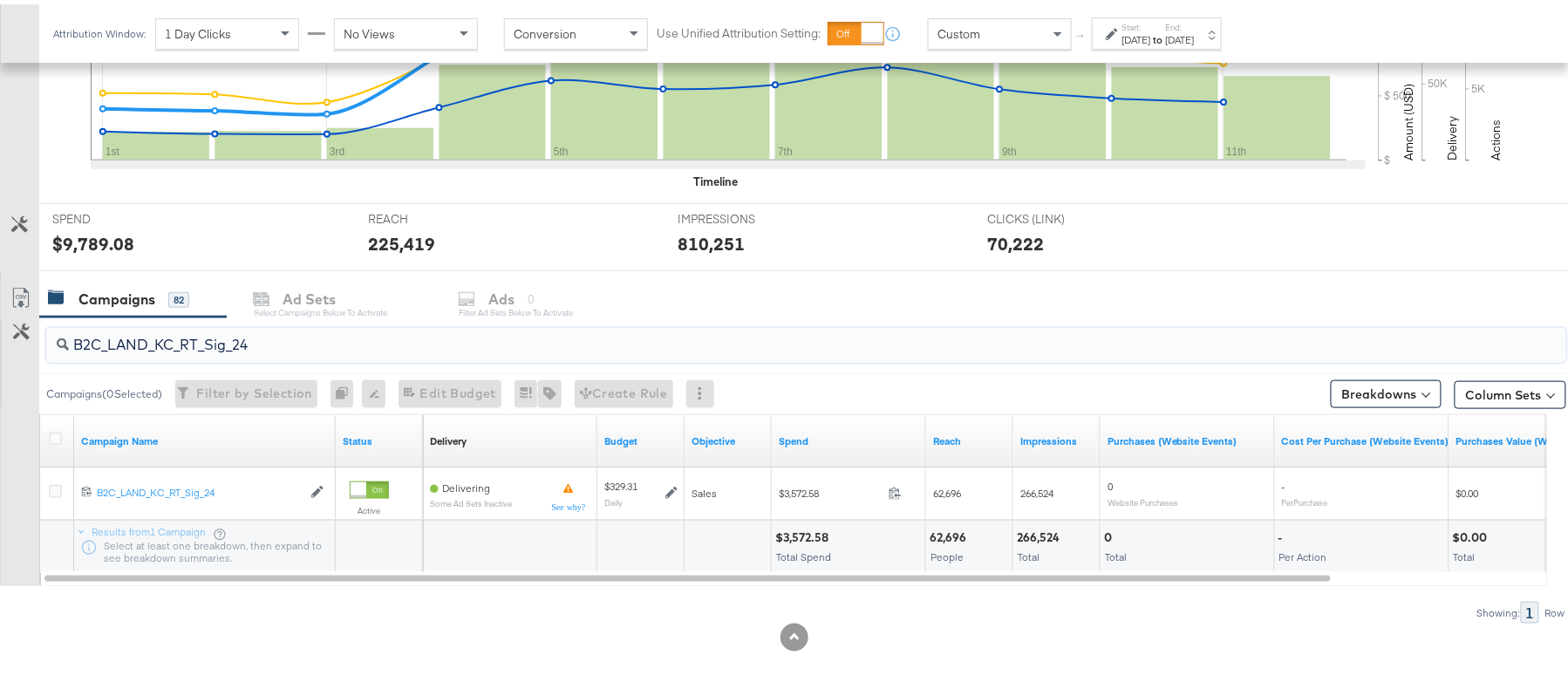
paste input "B_Ecommerce_KC_Retargeting_LW&LOA_Traffic"
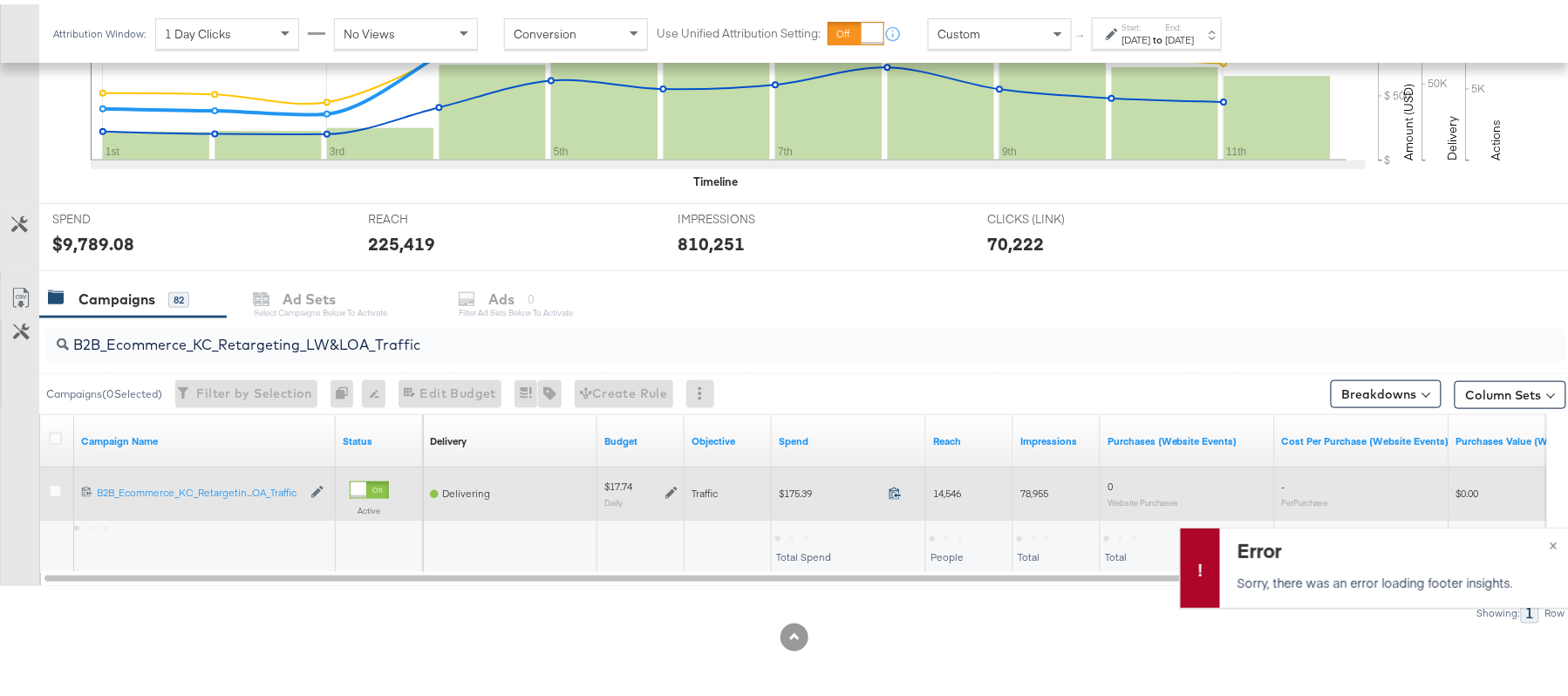
click at [897, 489] on icon at bounding box center [894, 488] width 13 height 13
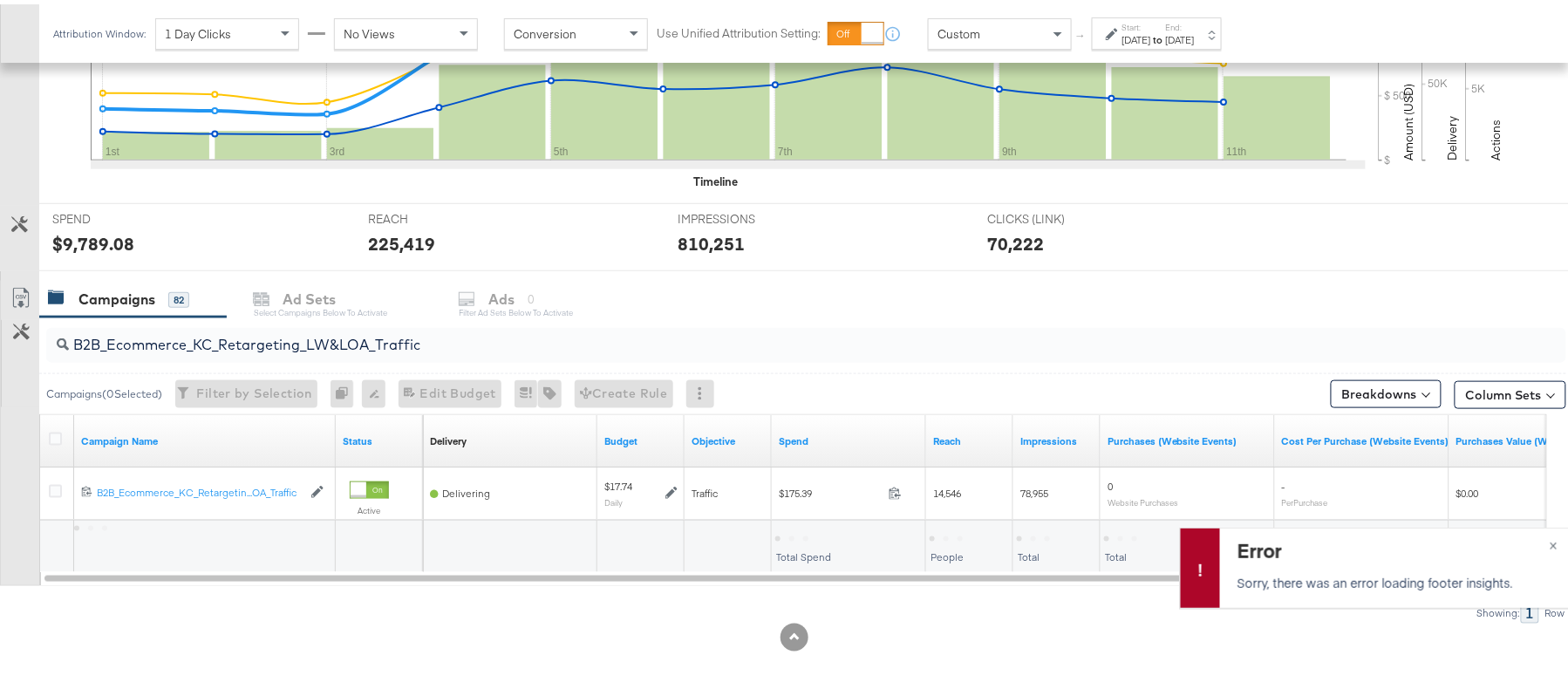
click at [301, 348] on input "B2B_Ecommerce_KC_Retargeting_LW&LOA_Traffic" at bounding box center [749, 333] width 1359 height 34
paste input "KC_Retargeting_Prospects & Clients_Conversions"
click at [818, 521] on div "$174.48 Total Spend" at bounding box center [848, 543] width 153 height 53
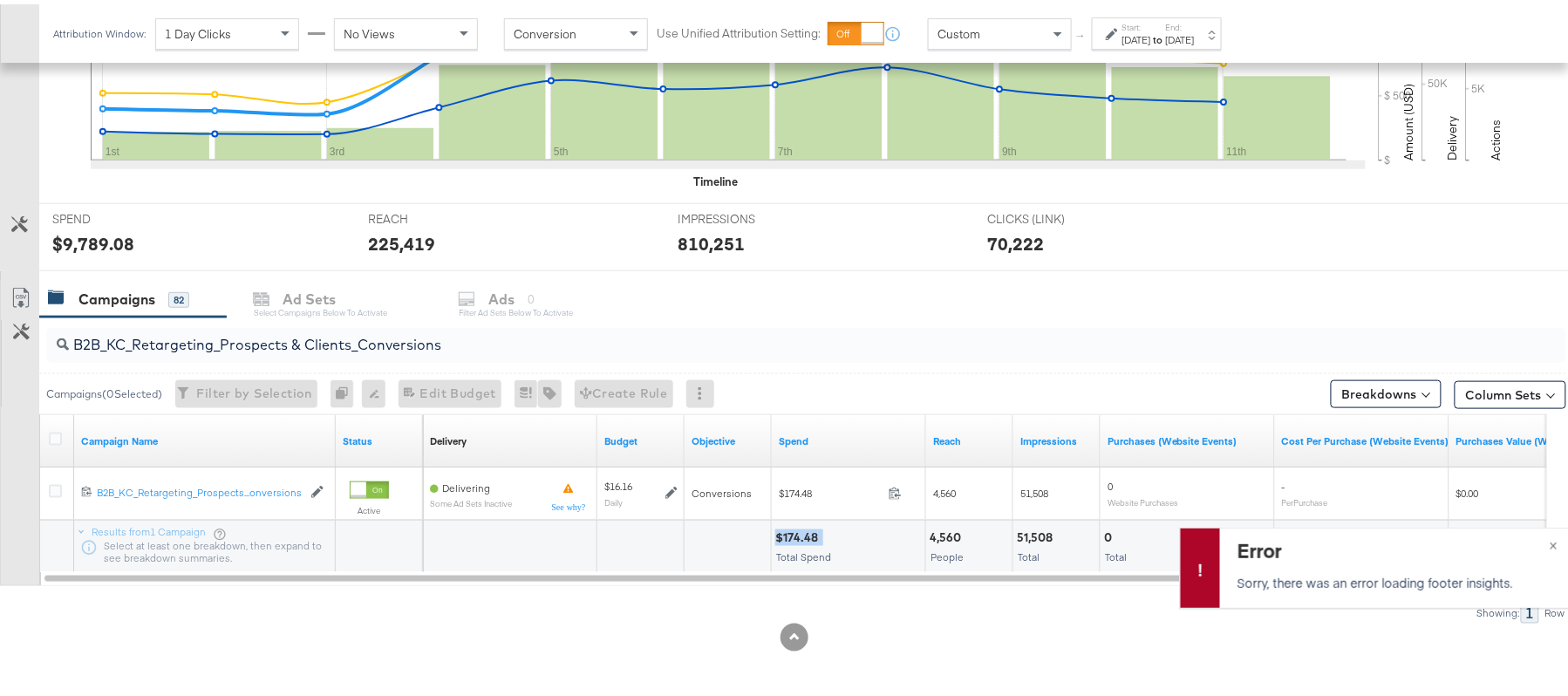
copy div "$174.48"
click at [270, 326] on input "B2B_KC_Retargeting_Prospects & Clients_Conversions" at bounding box center [749, 333] width 1359 height 34
paste input "C_LAND_KC_Pros_Sig"
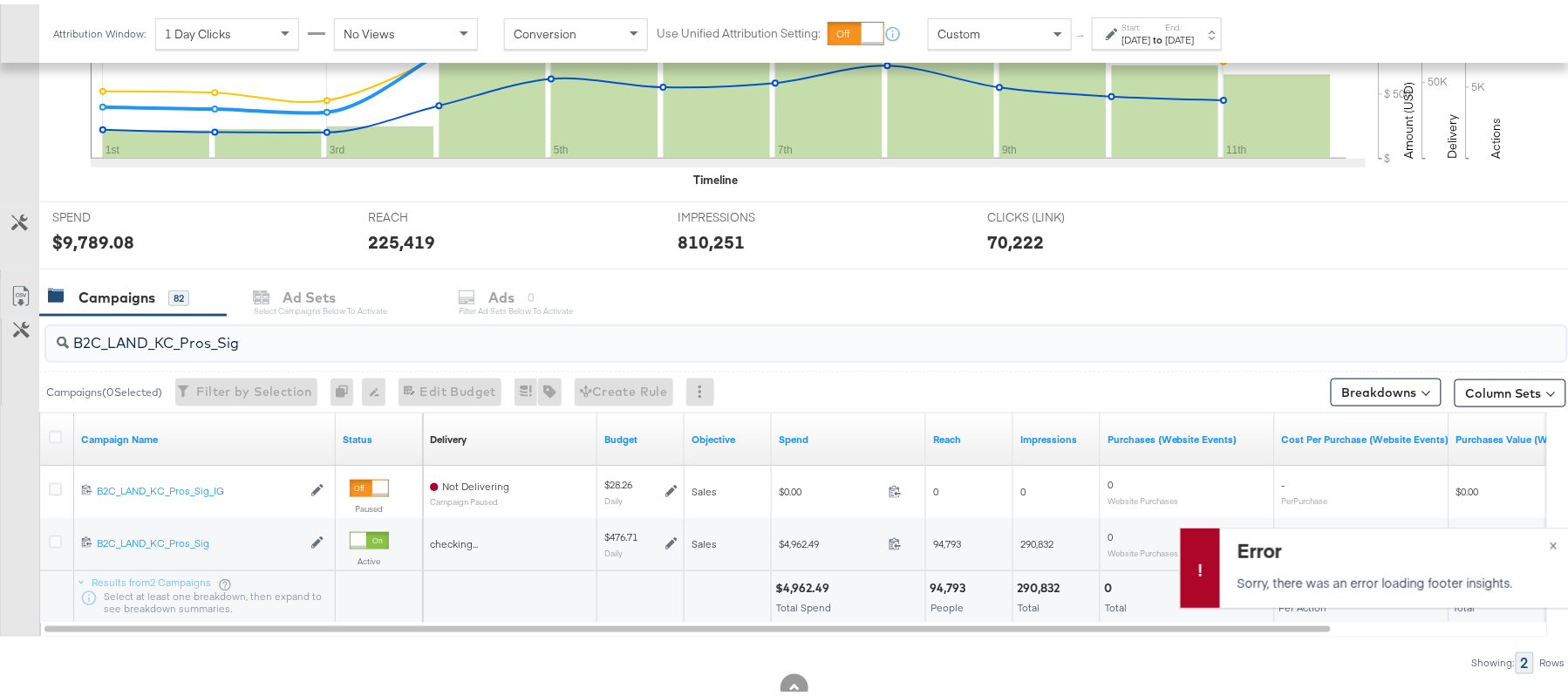
click at [789, 577] on div "$4,962.49" at bounding box center [805, 584] width 60 height 17
copy div "$4,962.49"
click at [239, 324] on input "B2C_LAND_KC_Pros_Sig" at bounding box center [749, 331] width 1359 height 34
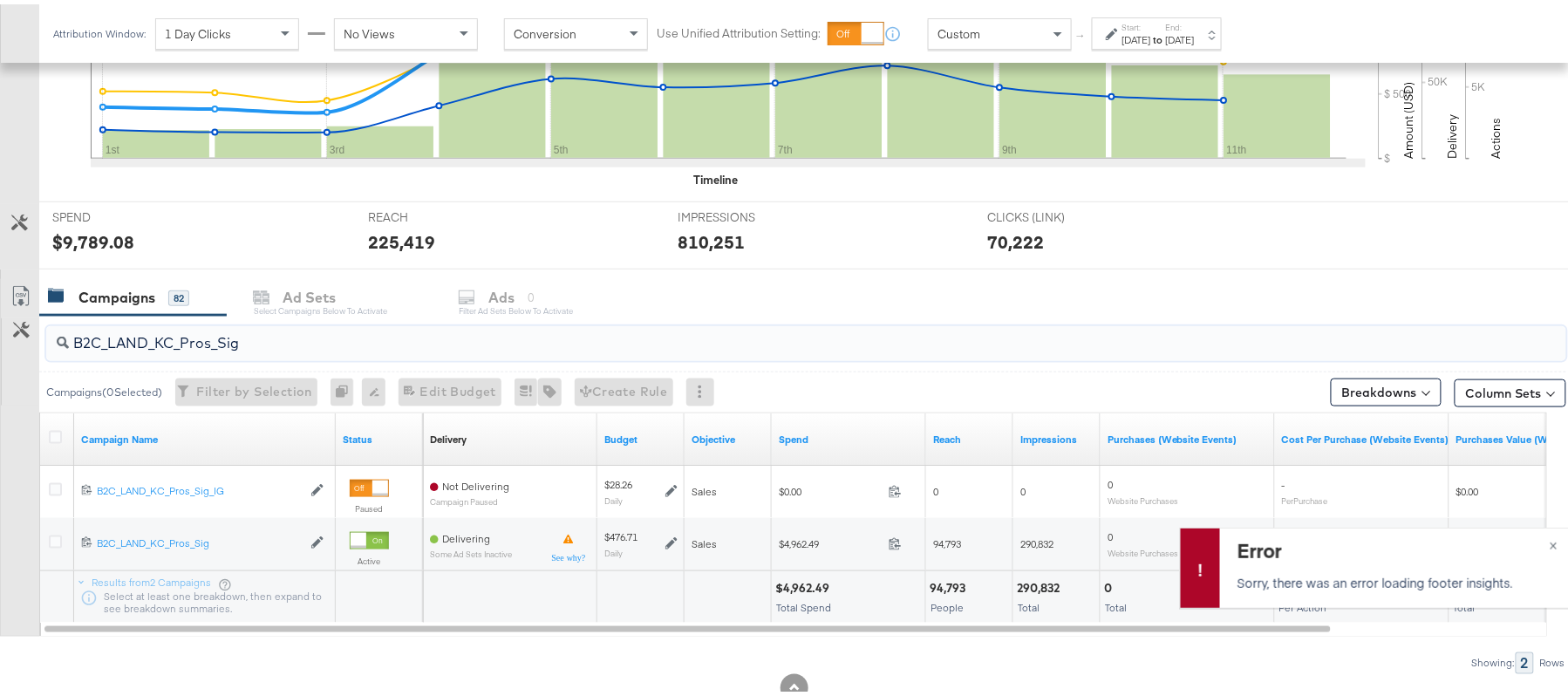
paste input "RT_Sig_24"
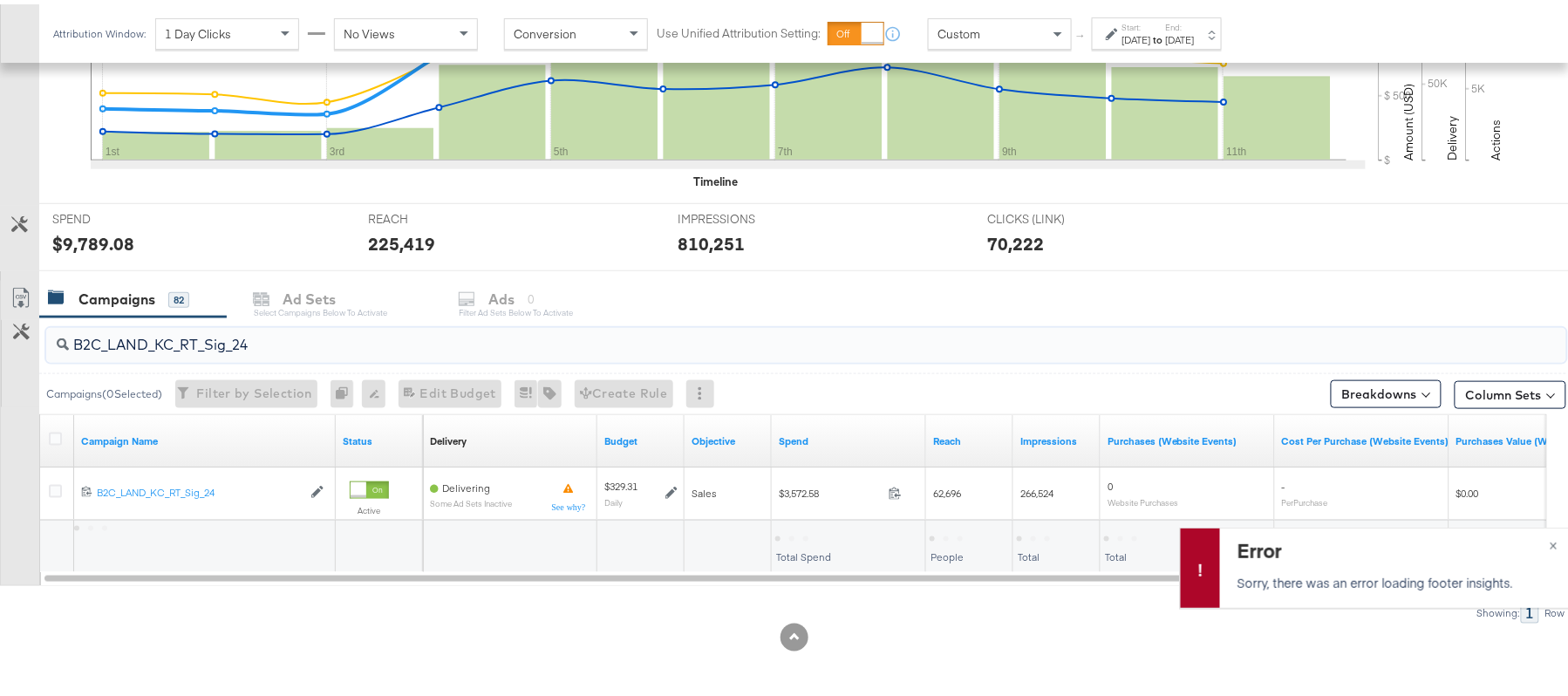
type input "B2C_LAND_KC_RT_Sig_24"
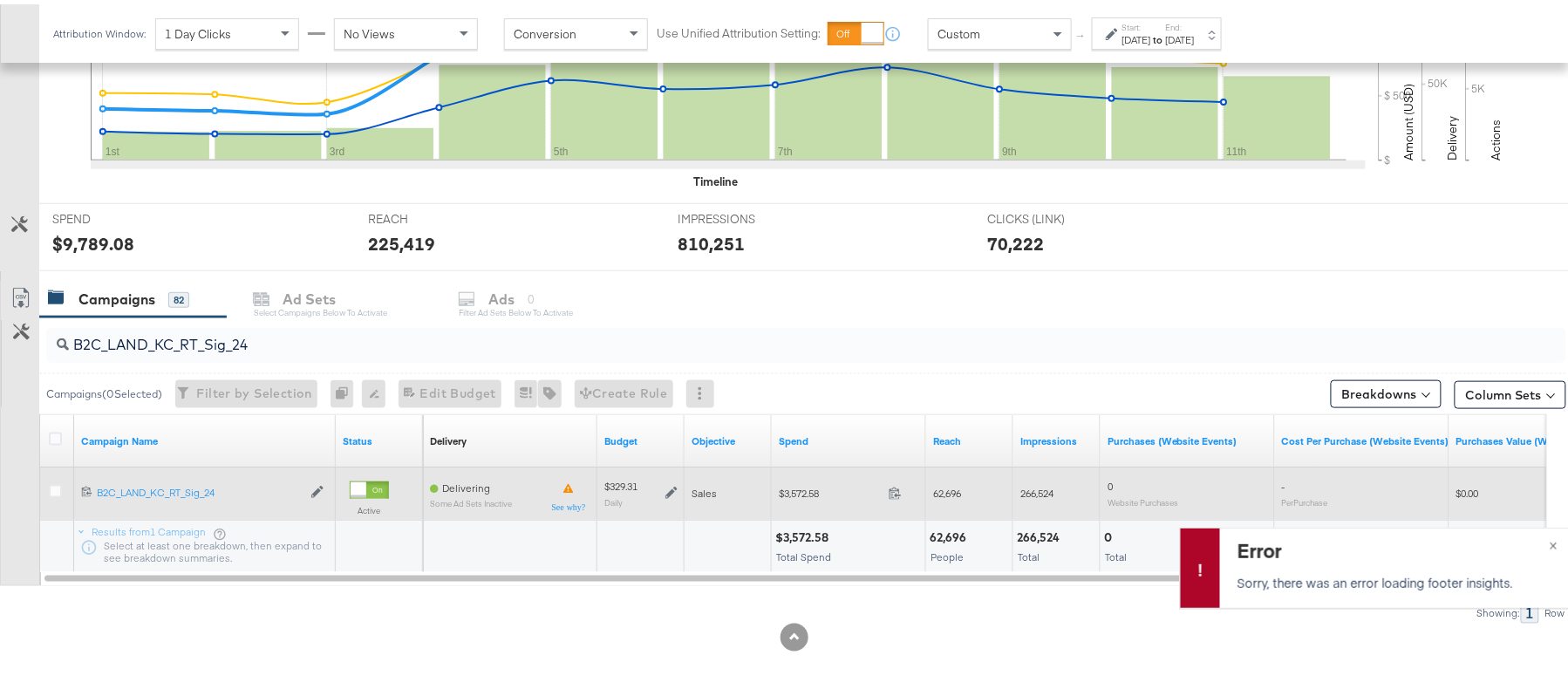
click at [667, 489] on icon at bounding box center [672, 488] width 13 height 13
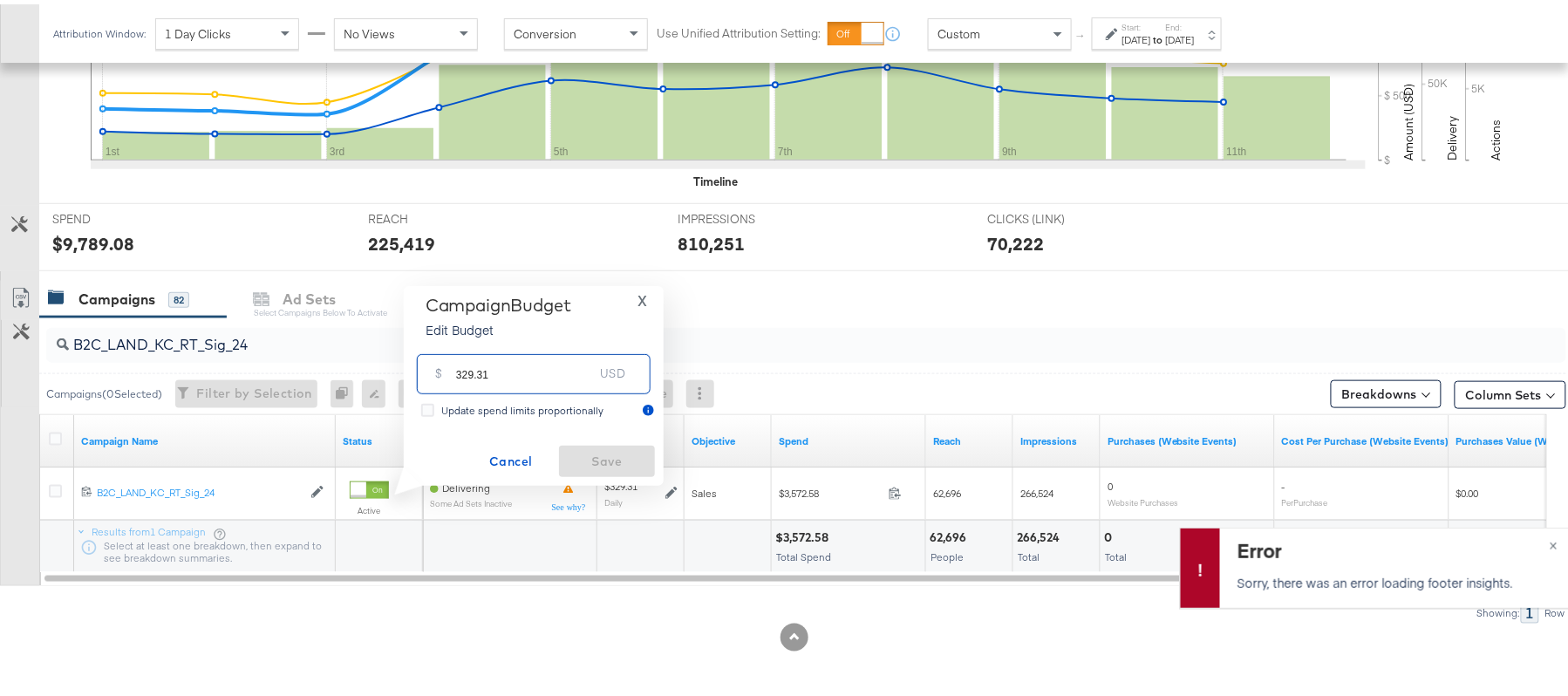
click at [544, 381] on input "329.31" at bounding box center [524, 362] width 138 height 37
paste input "$378.7"
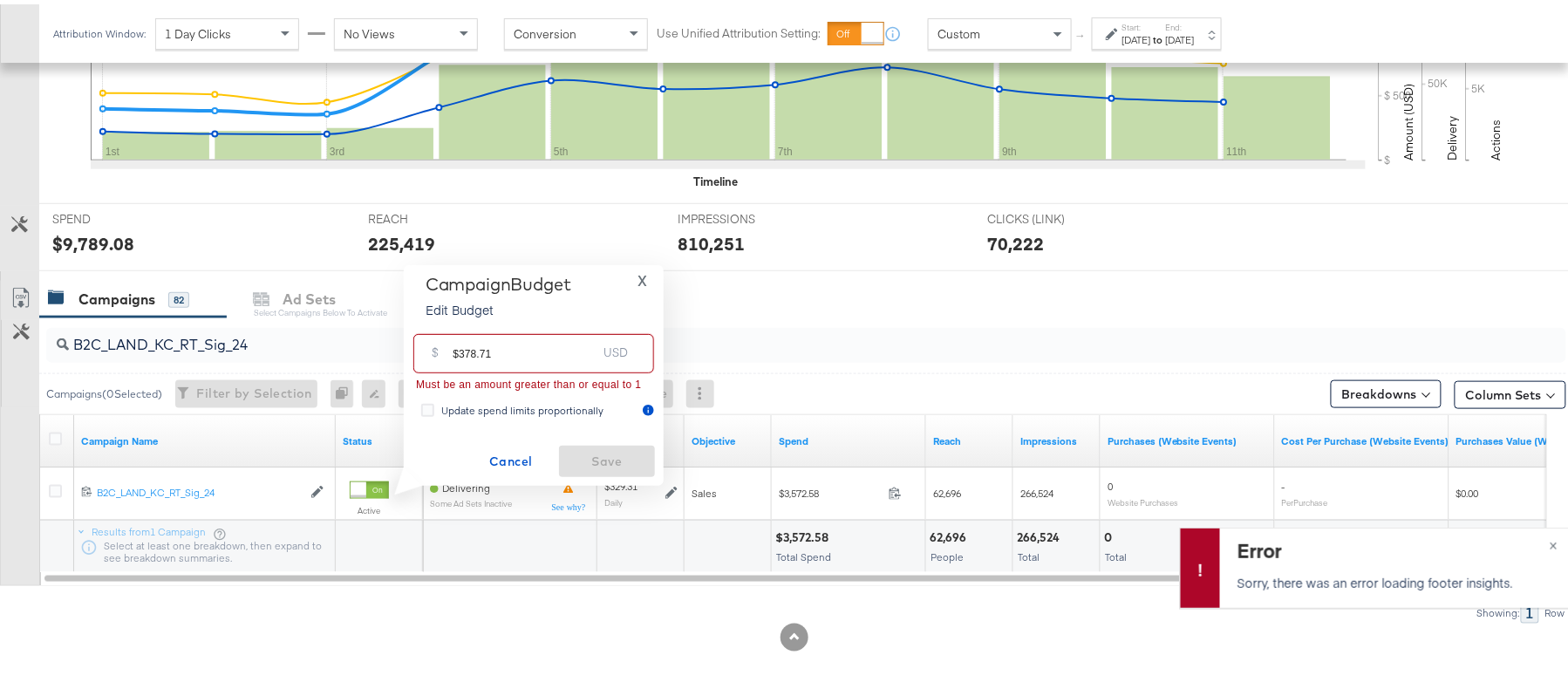
click at [457, 343] on input "$378.71" at bounding box center [524, 342] width 144 height 37
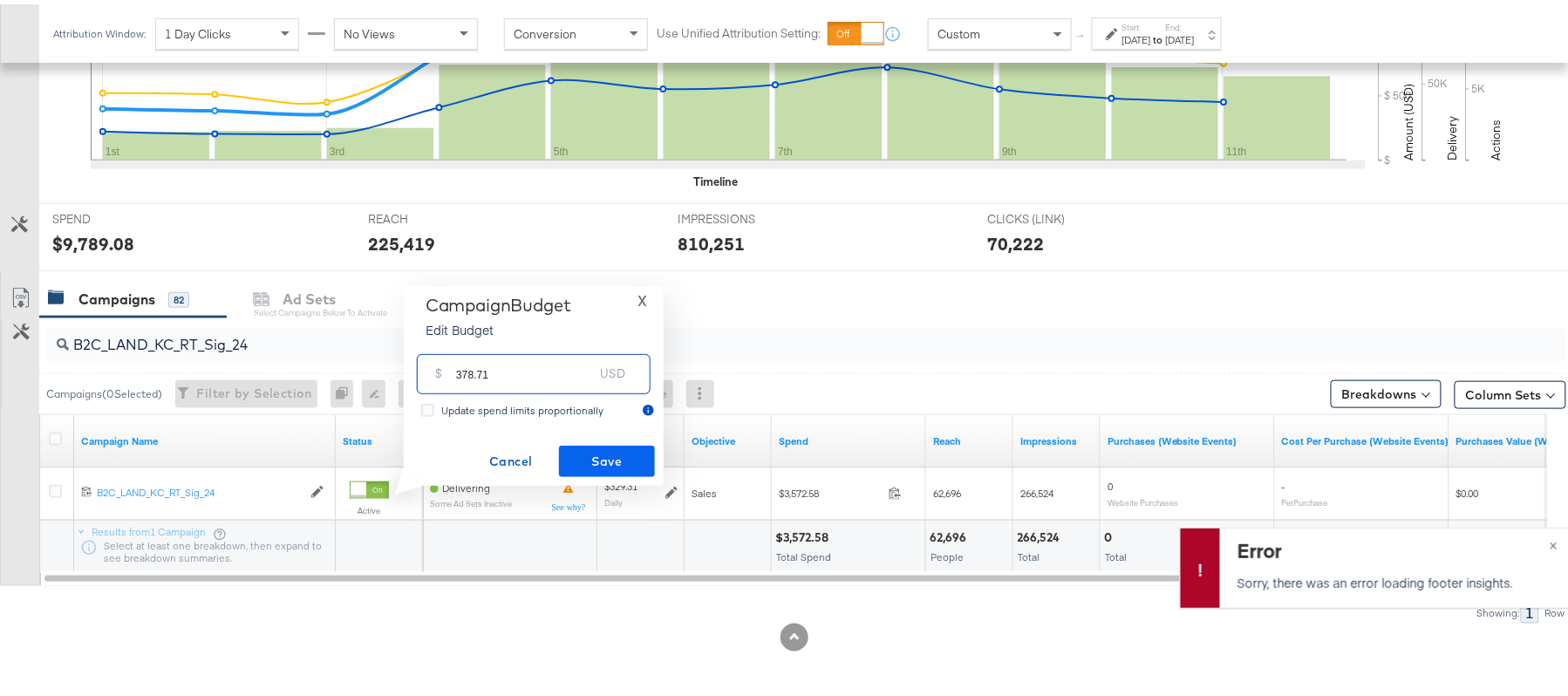
type input "378.71"
click at [592, 454] on span "Save" at bounding box center [607, 457] width 82 height 21
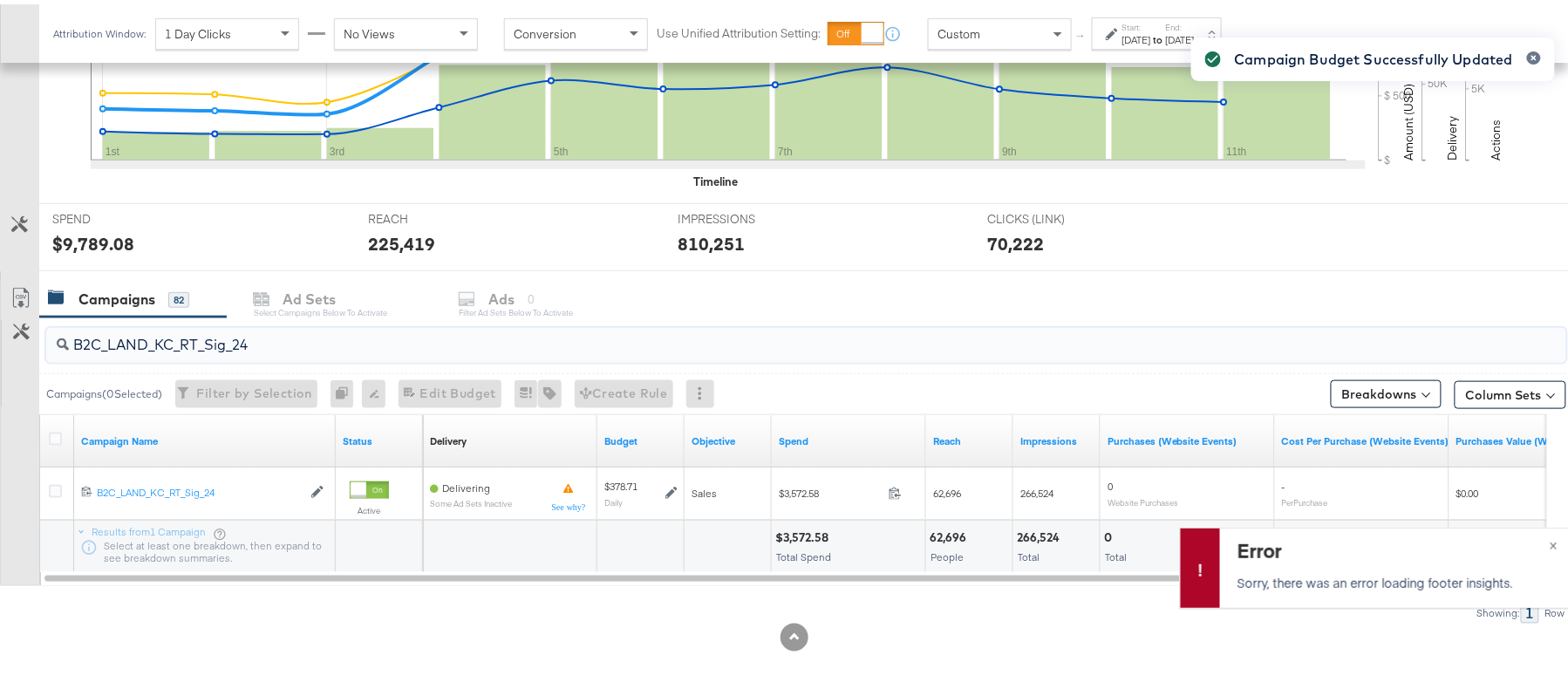
click at [217, 333] on input "B2C_LAND_KC_RT_Sig_24" at bounding box center [749, 333] width 1359 height 34
paste input "B_Ecommerce_KC_Retargeting_LW&LOA_Traffic"
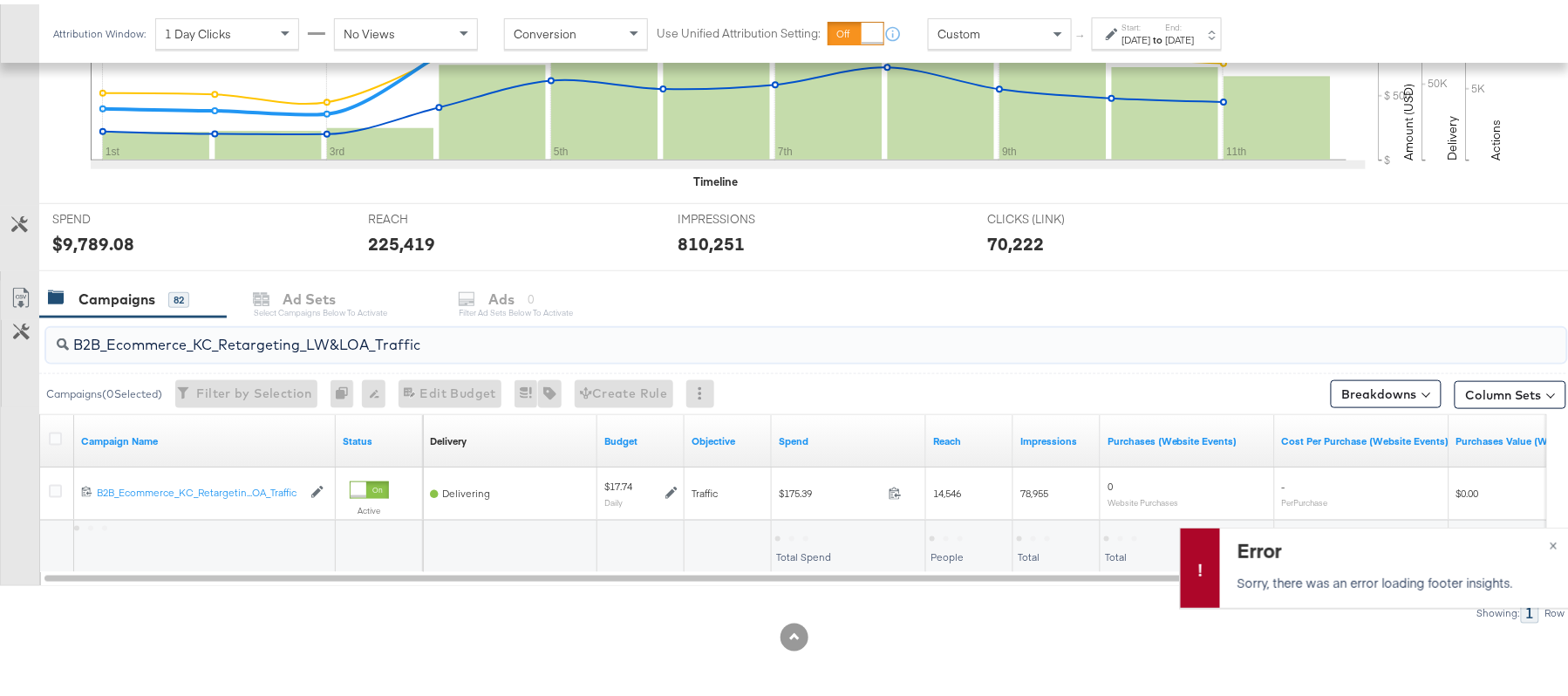
type input "B2B_Ecommerce_KC_Retargeting_LW&LOA_Traffic"
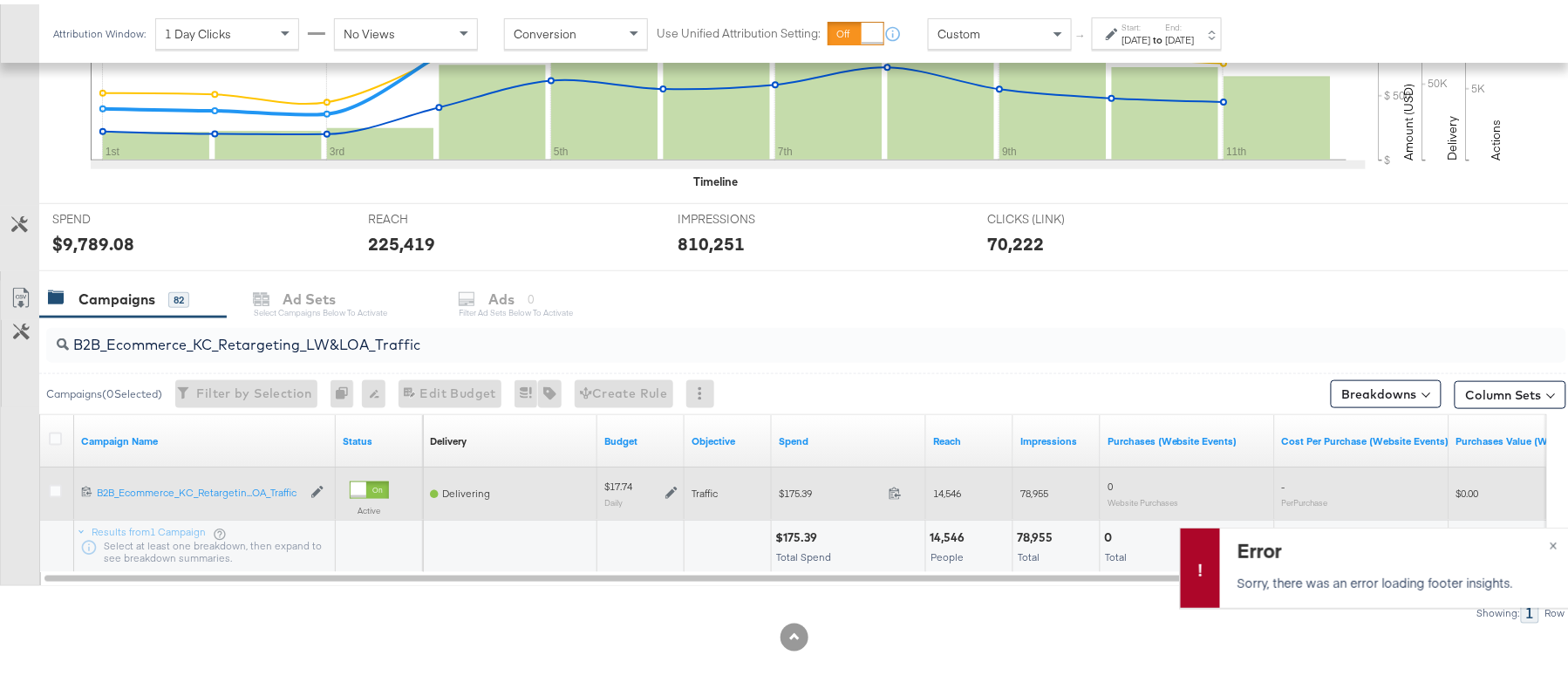
click at [670, 488] on icon at bounding box center [672, 488] width 13 height 13
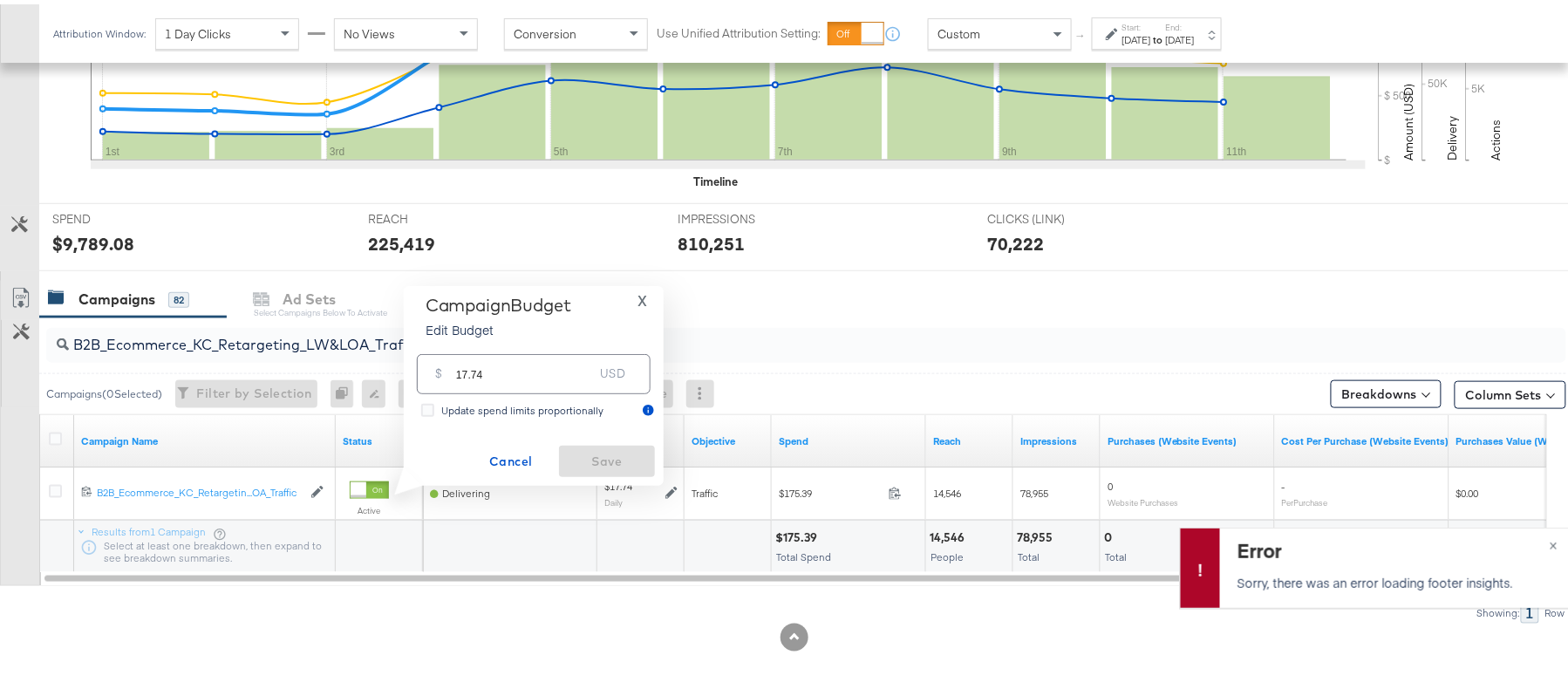
click at [523, 363] on input "17.74" at bounding box center [524, 362] width 138 height 37
paste input "$18.63"
click at [455, 342] on input "$18.63" at bounding box center [524, 342] width 144 height 37
type input "18.63"
click at [612, 450] on span "Save" at bounding box center [607, 457] width 82 height 21
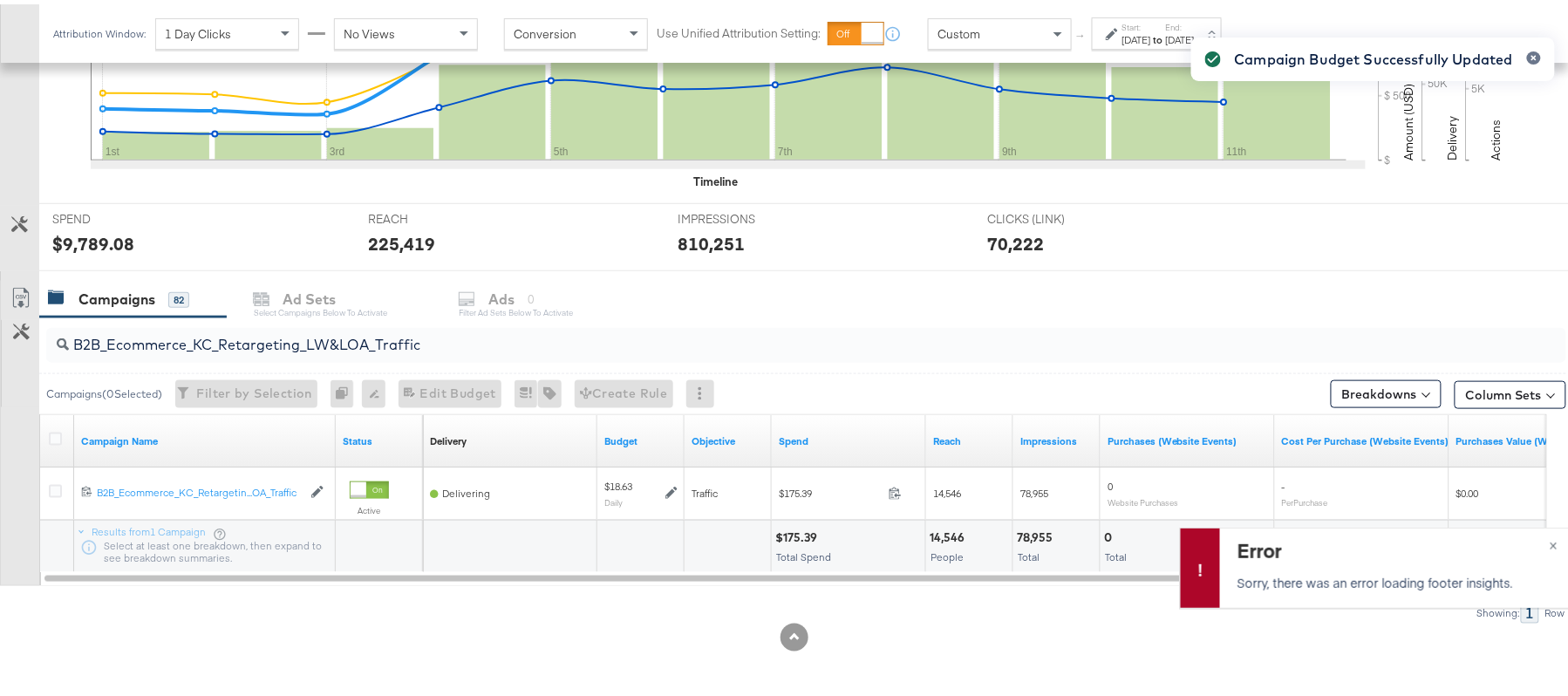
click at [214, 323] on input "B2B_Ecommerce_KC_Retargeting_LW&LOA_Traffic" at bounding box center [749, 333] width 1359 height 34
paste input "KC_Retargeting_Prospects & Clients_Conversions"
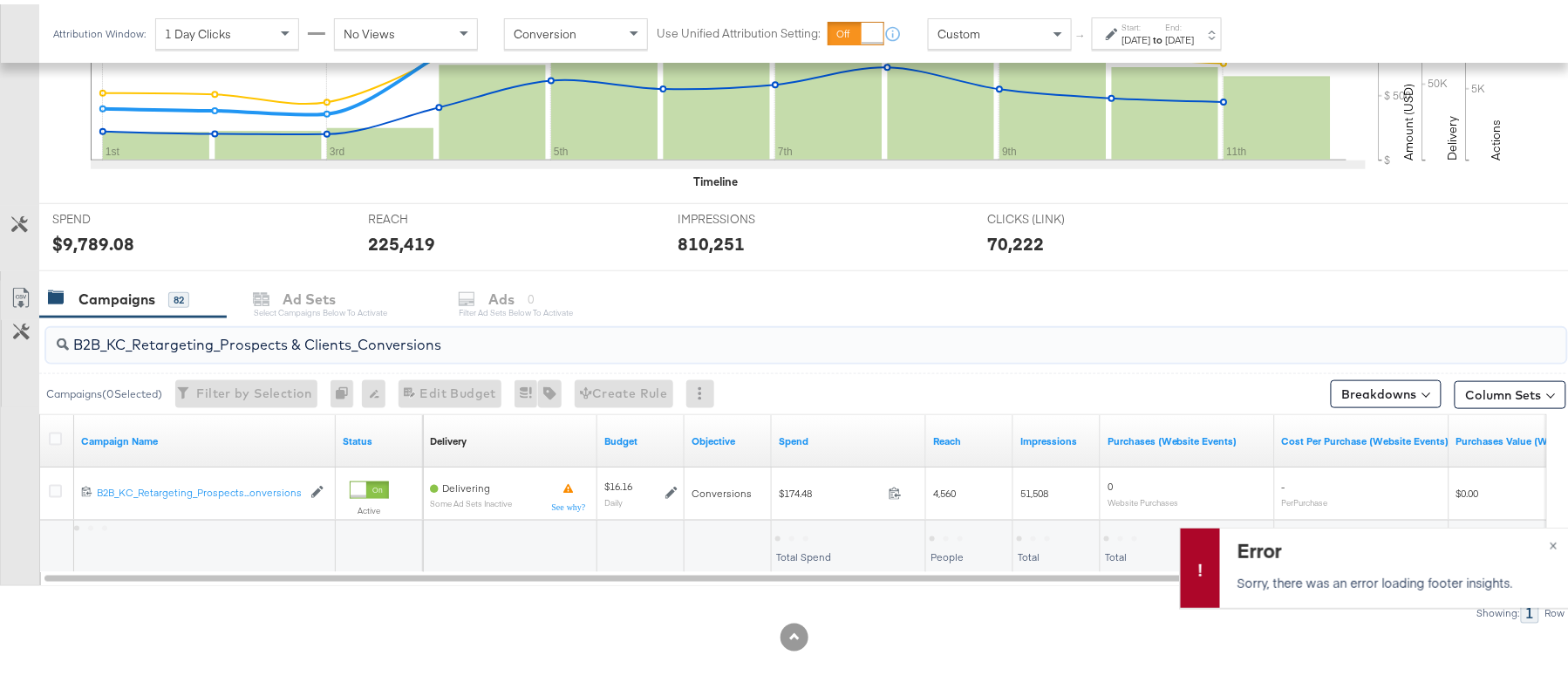
type input "B2B_KC_Retargeting_Prospects & Clients_Conversions"
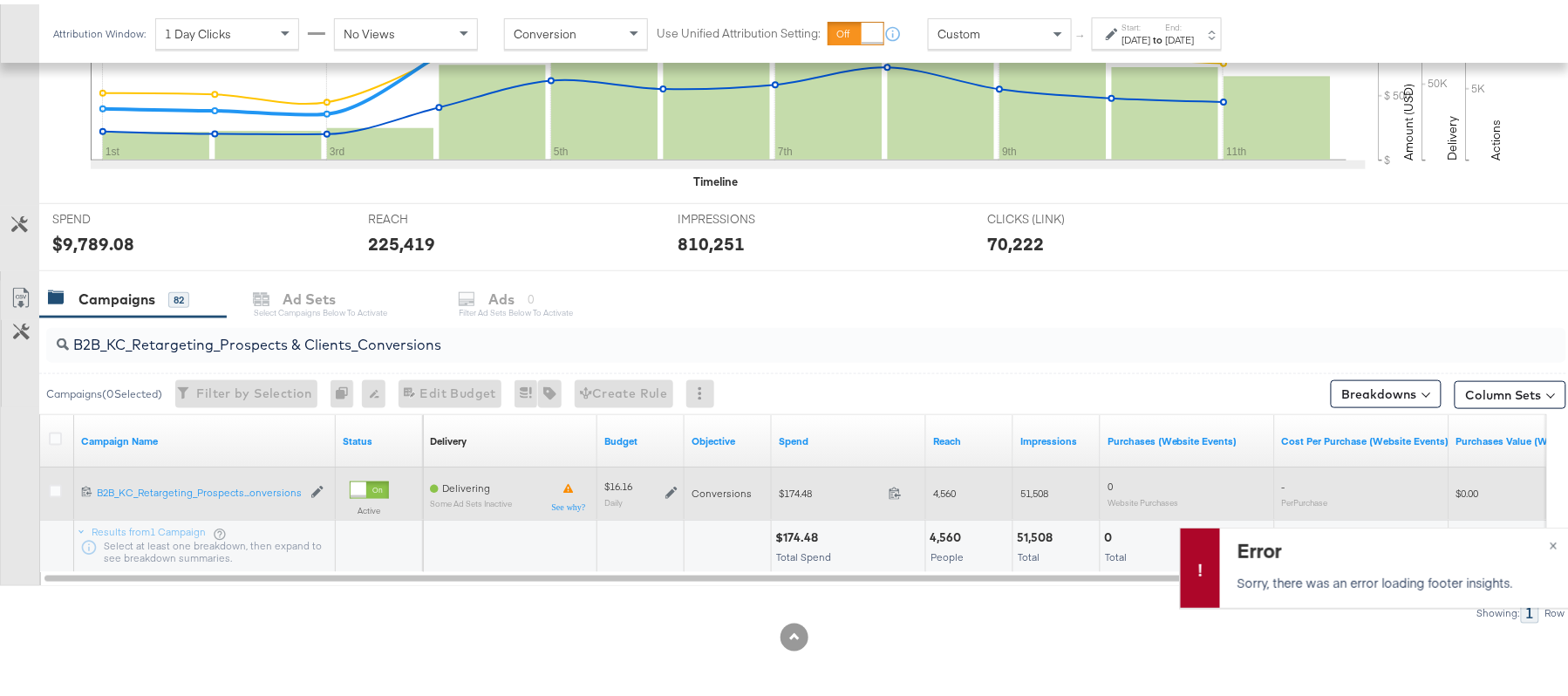
click at [667, 488] on icon at bounding box center [672, 488] width 13 height 13
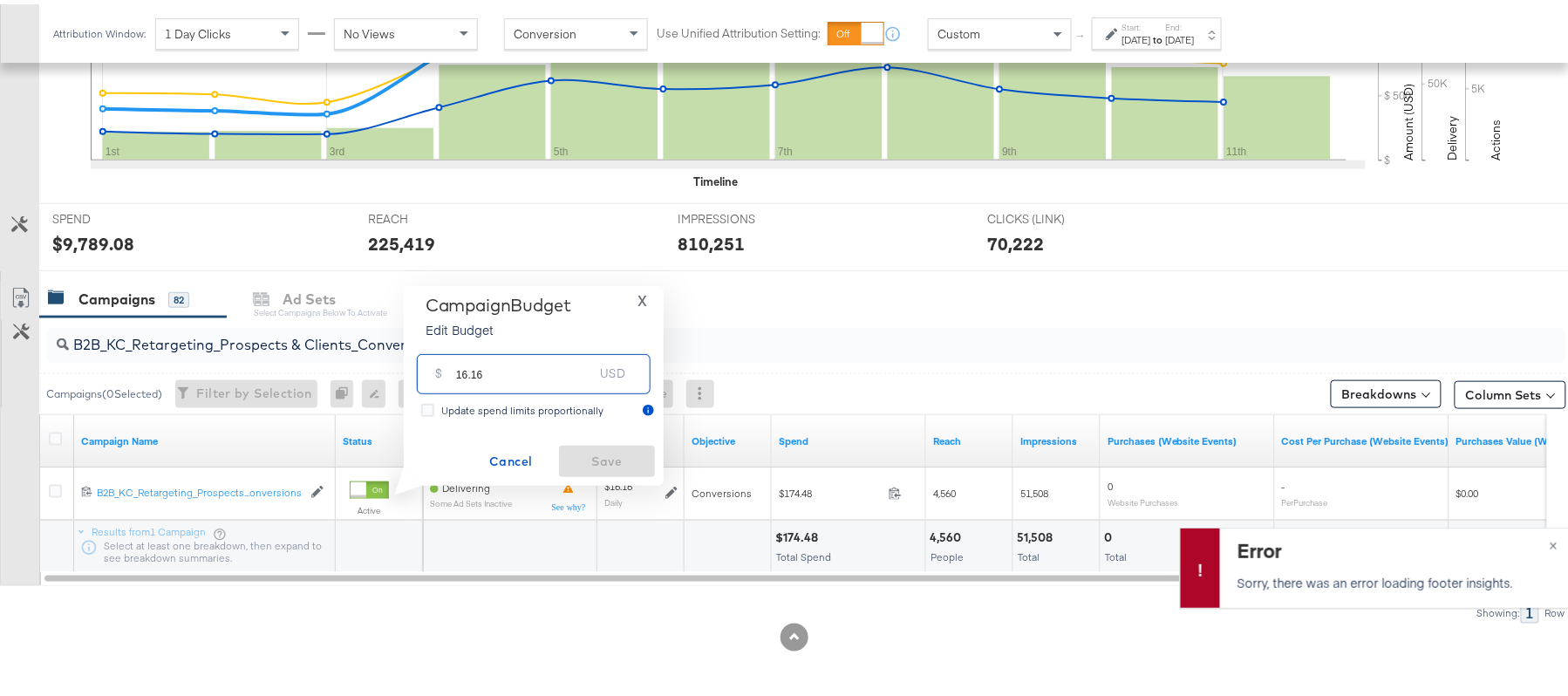
click at [518, 359] on input "16.16" at bounding box center [524, 362] width 138 height 37
paste input "$18.58"
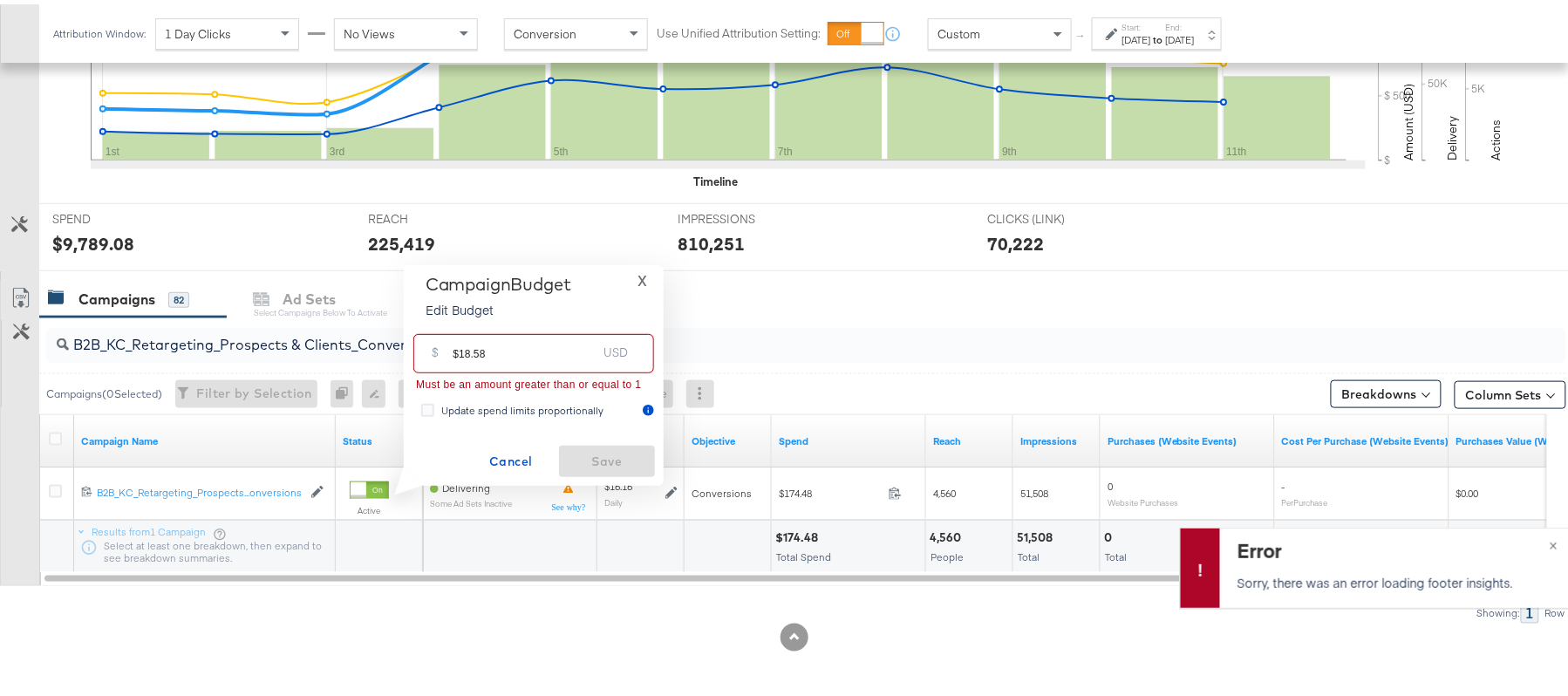
click at [459, 342] on input "$18.58" at bounding box center [524, 342] width 144 height 37
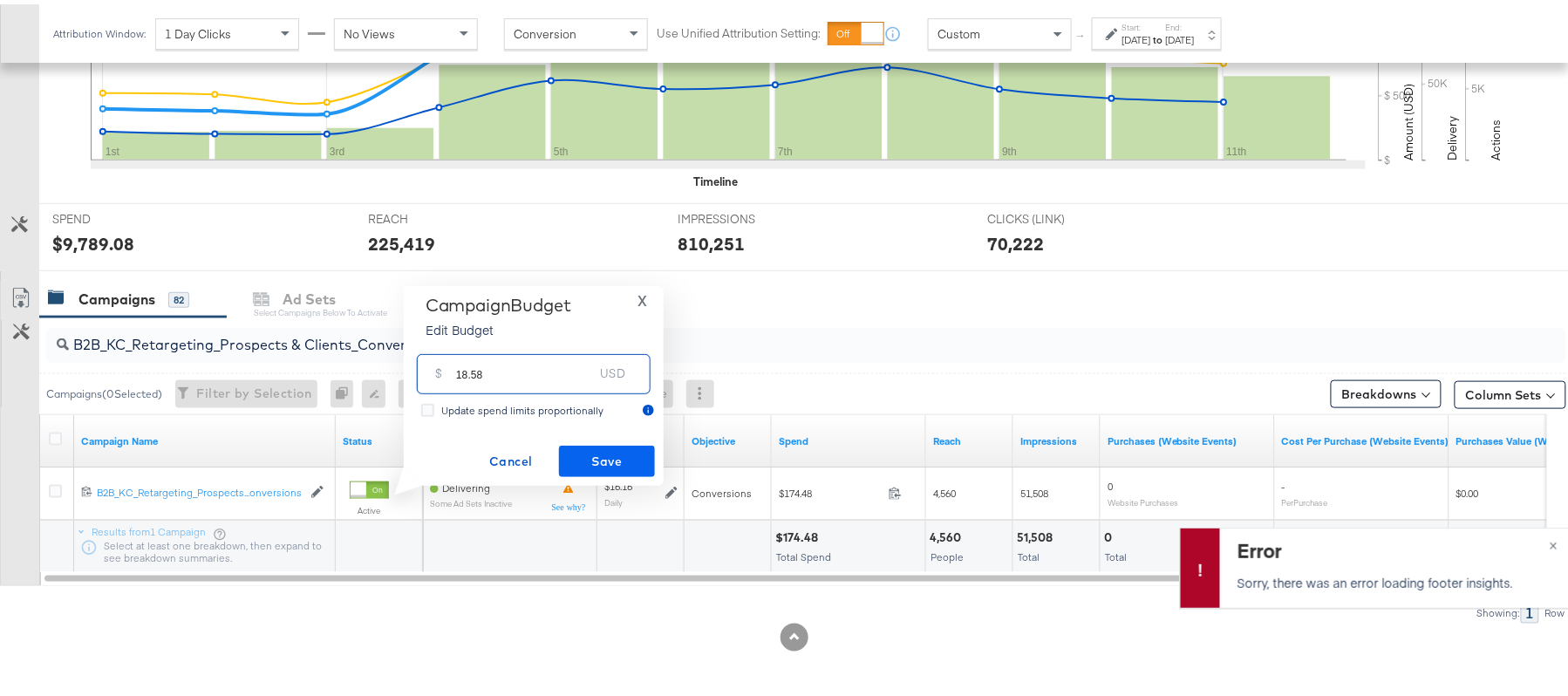
type input "18.58"
click at [614, 452] on span "Save" at bounding box center [607, 457] width 82 height 21
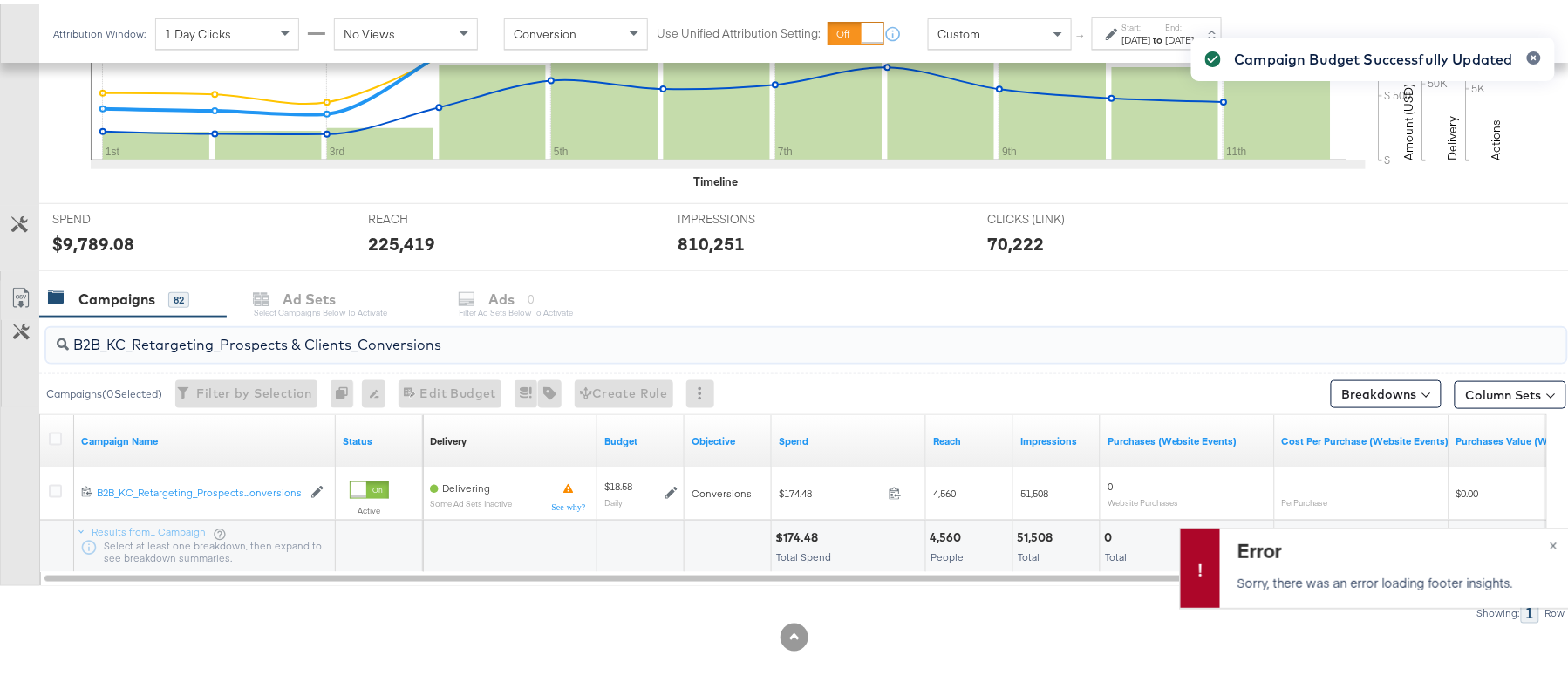
click at [233, 331] on input "B2B_KC_Retargeting_Prospects & Clients_Conversions" at bounding box center [749, 333] width 1359 height 34
paste input "C_LAND_KC_Pros_Sig"
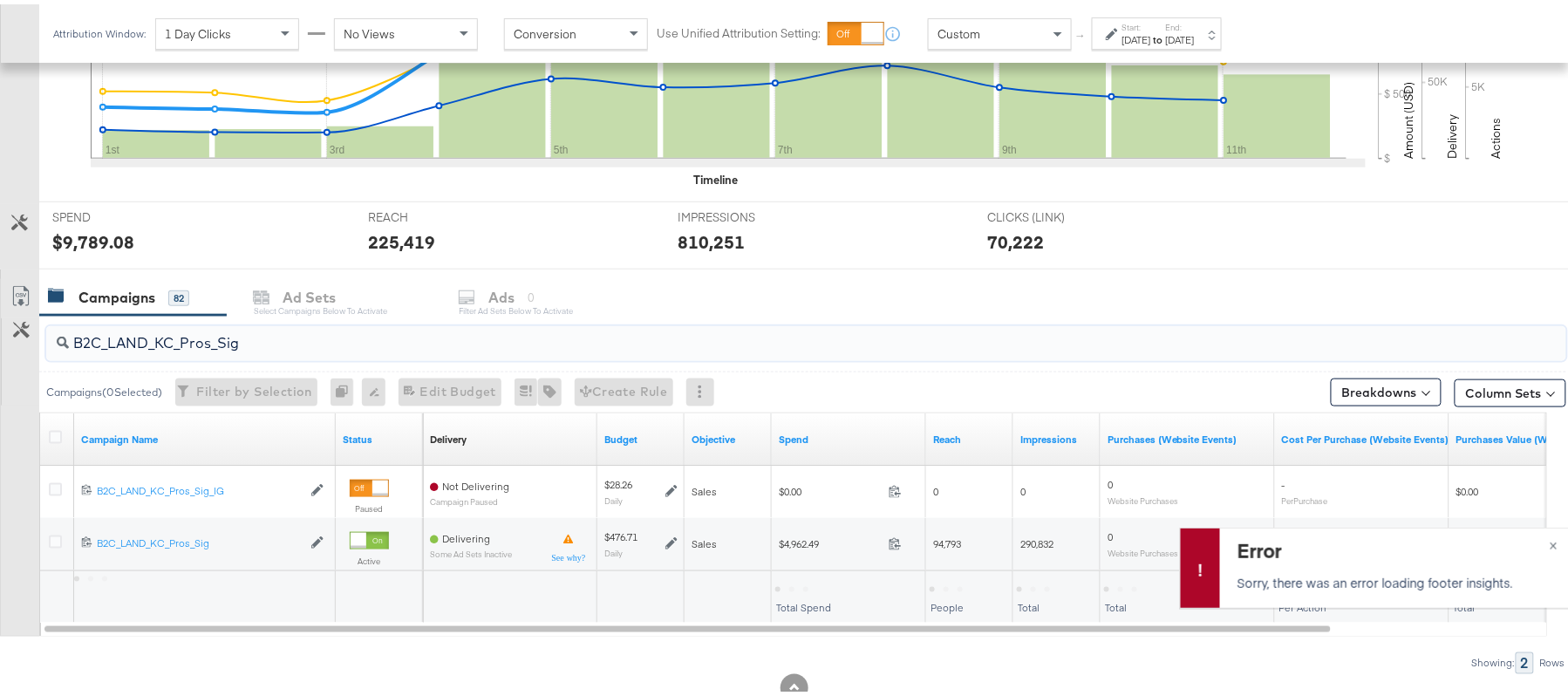
type input "B2C_LAND_KC_Pros_Sig"
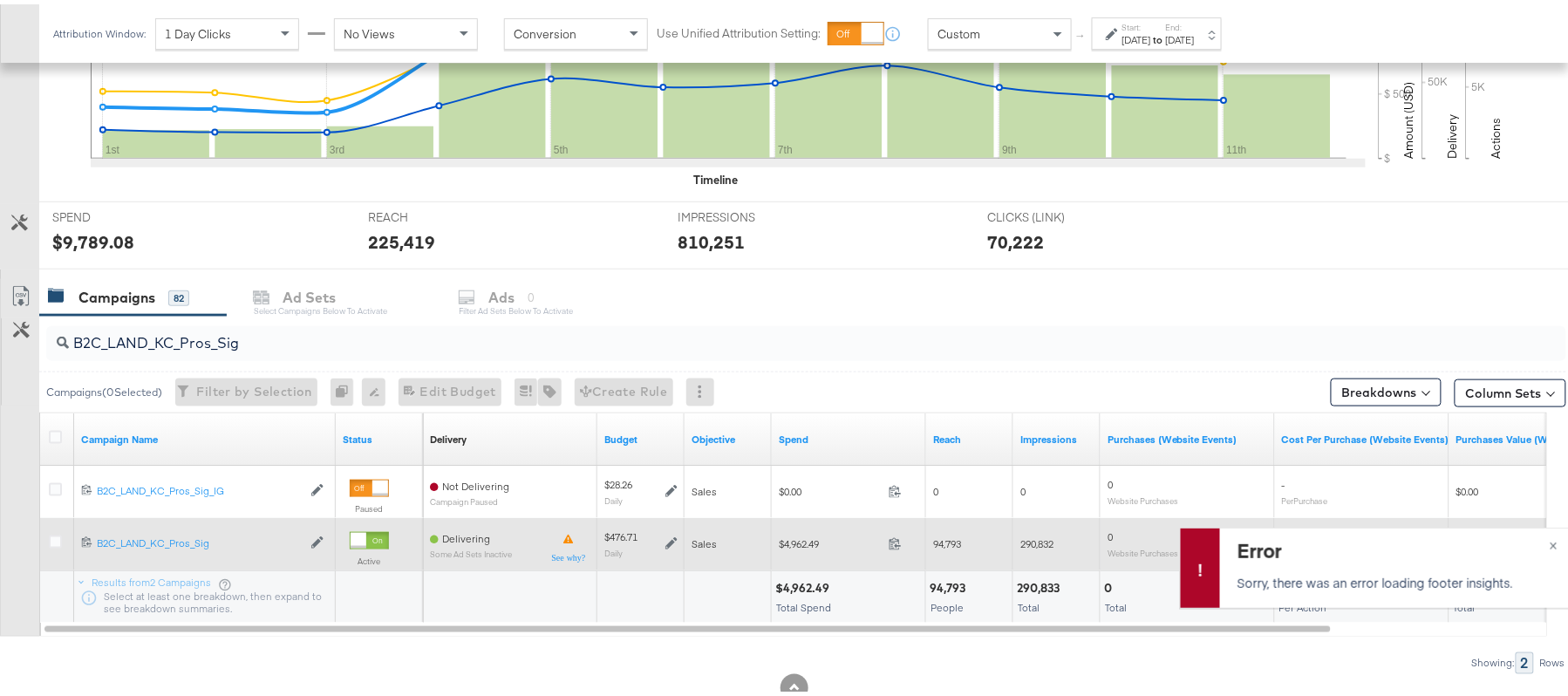
click at [671, 542] on icon at bounding box center [672, 540] width 13 height 13
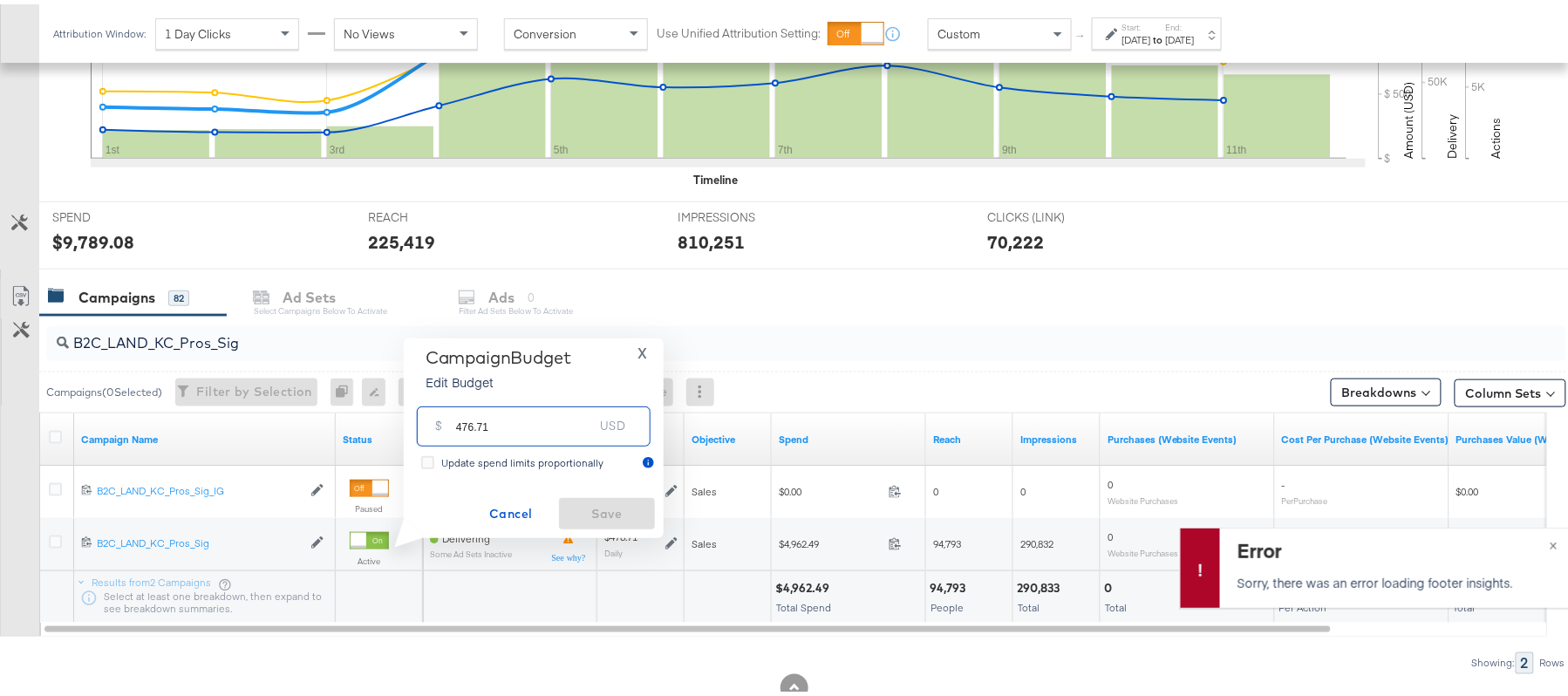
click at [559, 428] on input "476.71" at bounding box center [524, 415] width 138 height 37
paste input "$405.20"
click at [454, 395] on input "$405.20" at bounding box center [524, 394] width 144 height 37
type input "405.20"
click at [607, 506] on span "Save" at bounding box center [607, 510] width 82 height 21
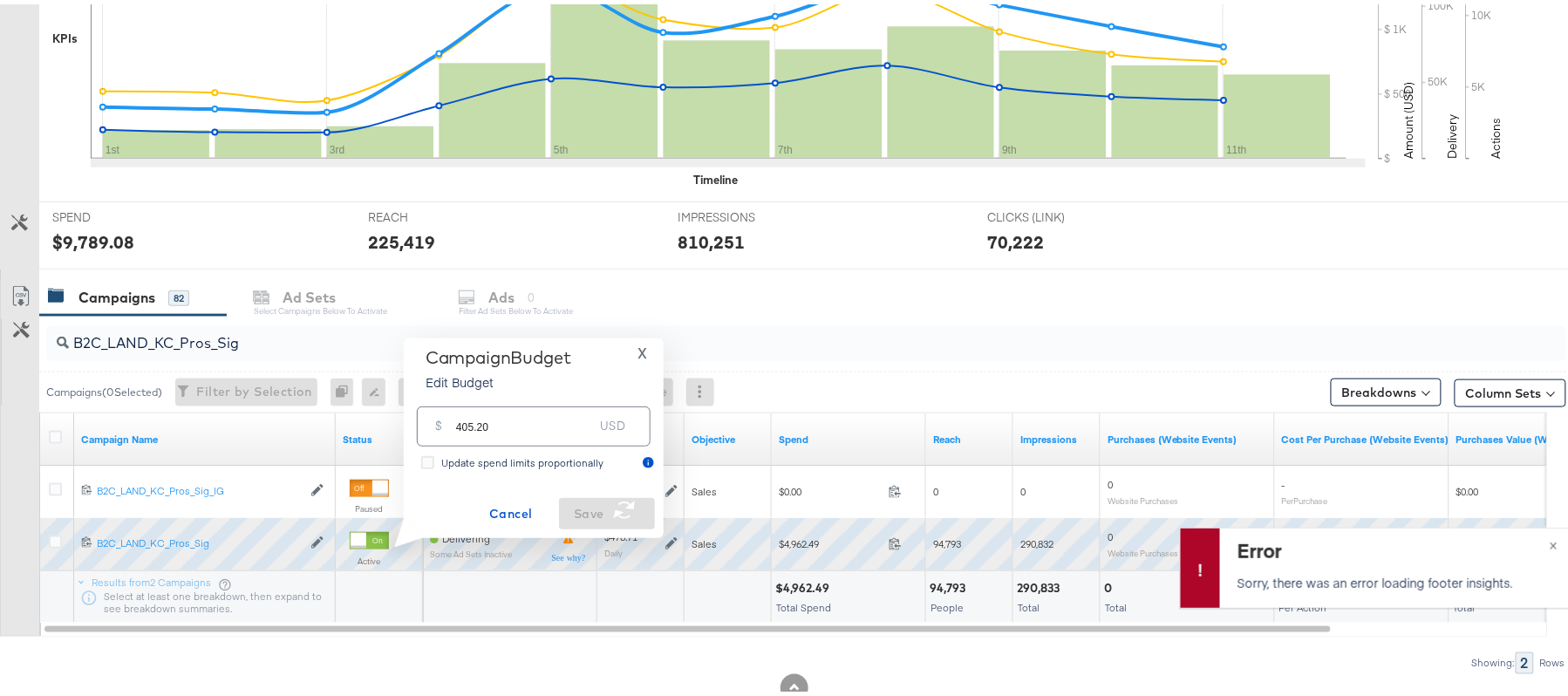
scroll to position [0, 0]
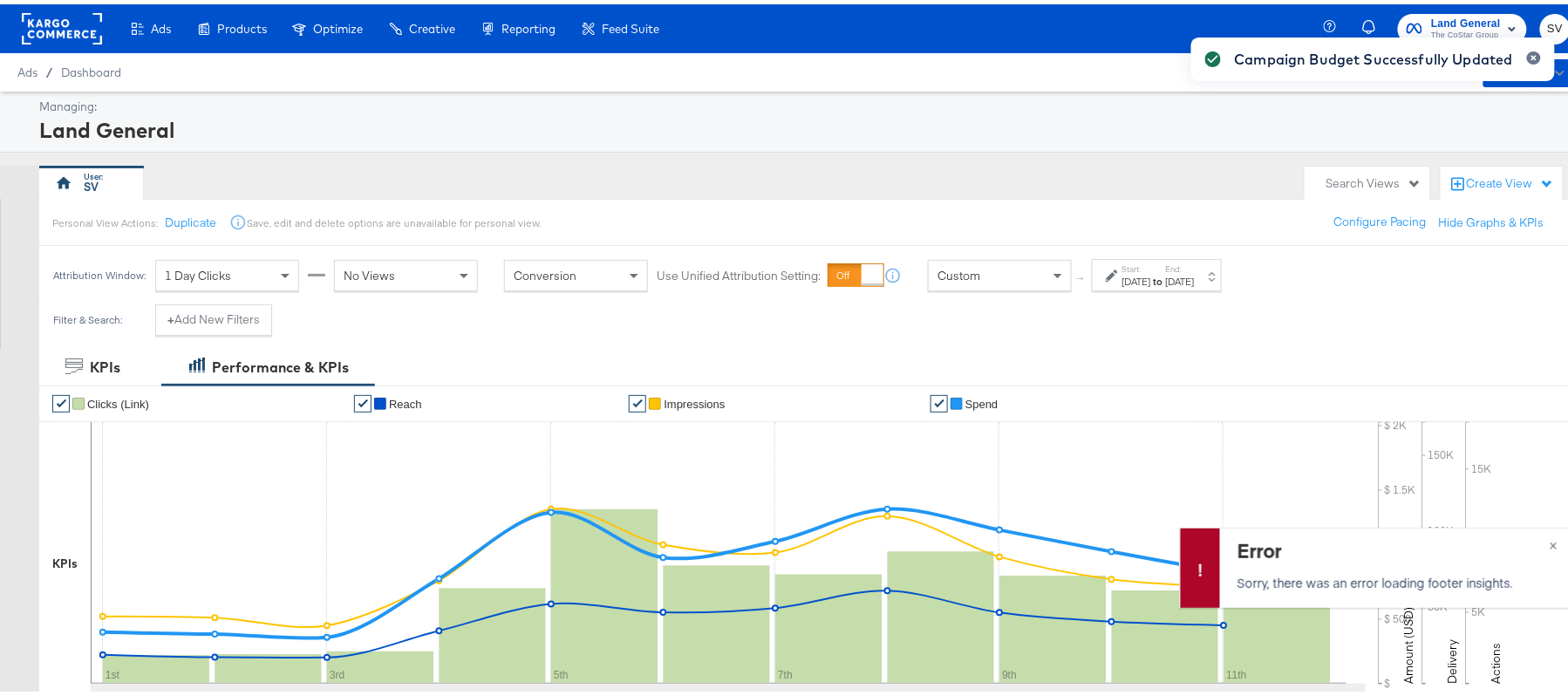
click at [1460, 16] on div "Campaign Budget Successfully Updated" at bounding box center [1373, 316] width 398 height 601
click at [1527, 54] on button "button" at bounding box center [1534, 53] width 14 height 13
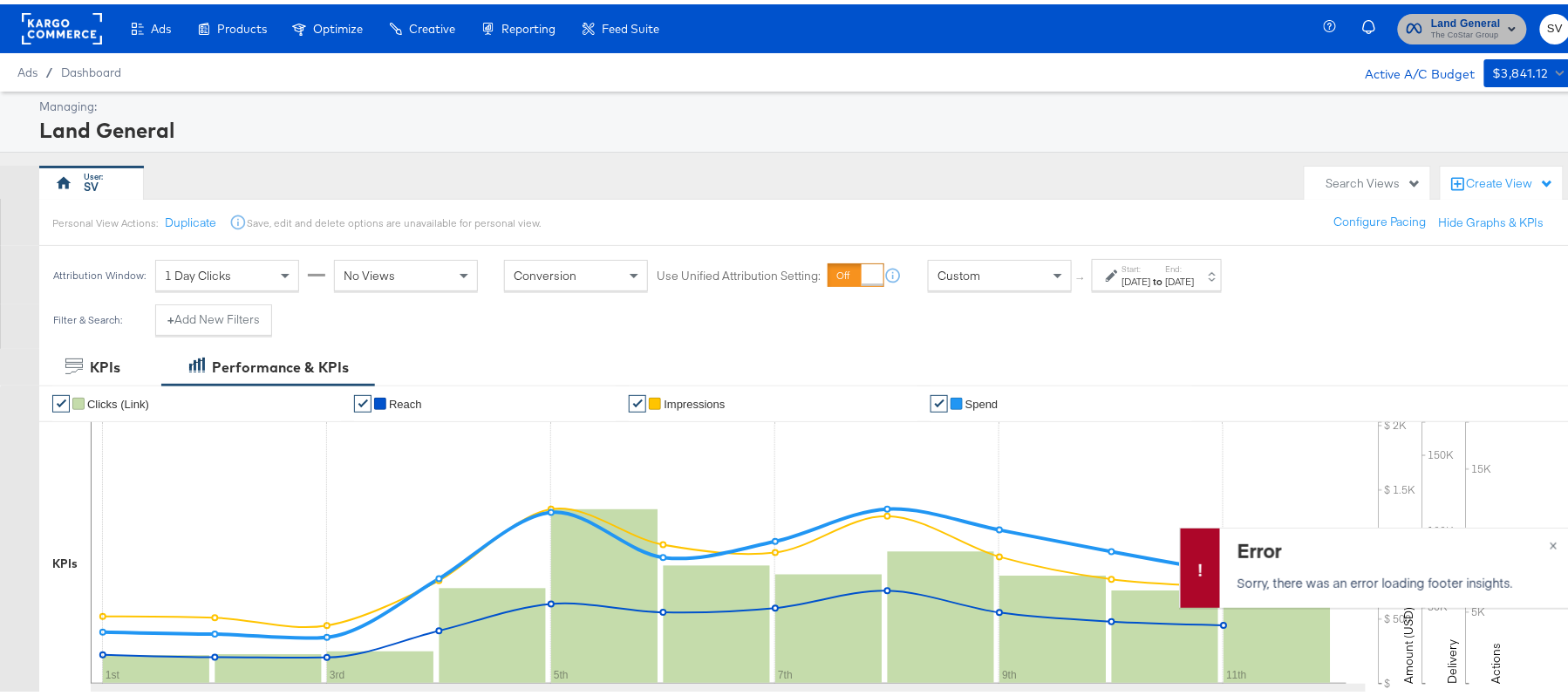
click at [1453, 26] on span "The CoStar Group" at bounding box center [1465, 31] width 69 height 14
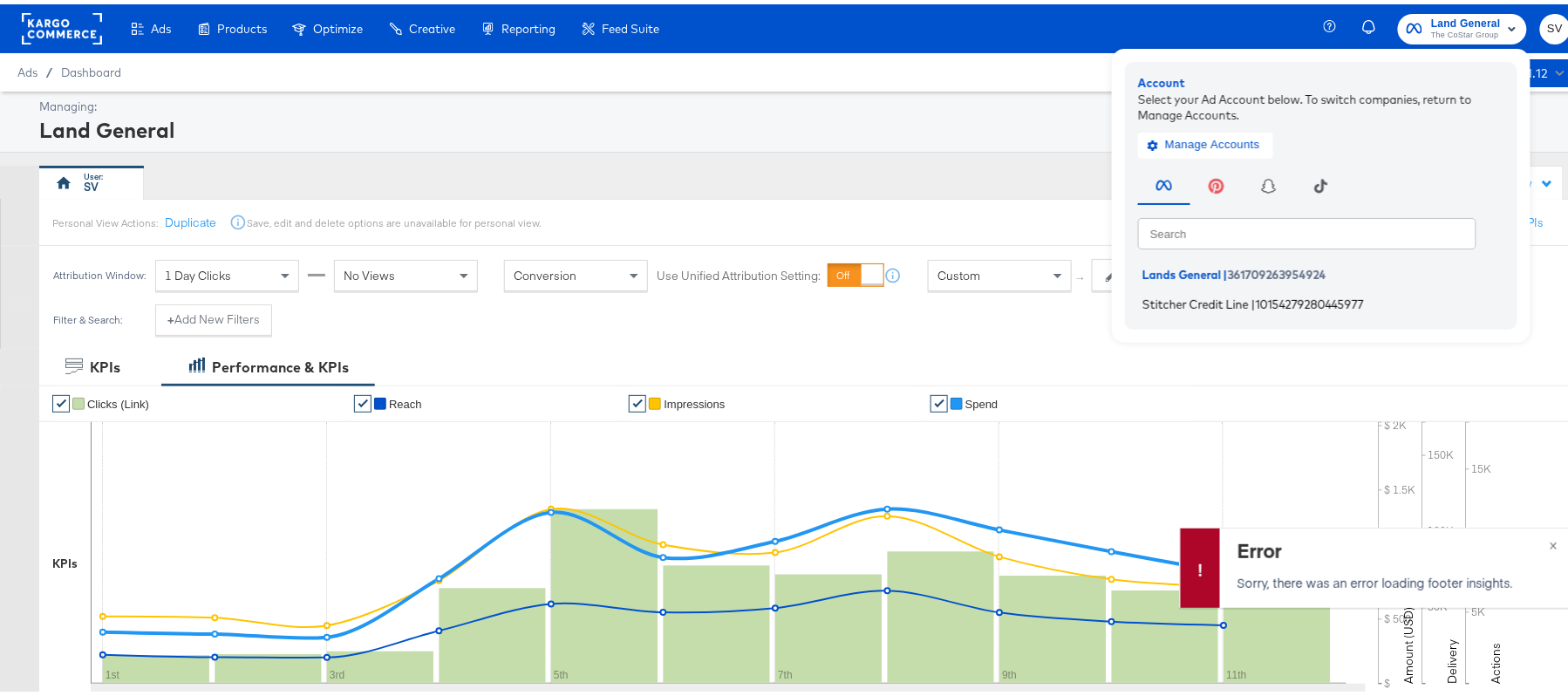
click at [1191, 292] on span "Stitcher Credit Line" at bounding box center [1195, 299] width 106 height 14
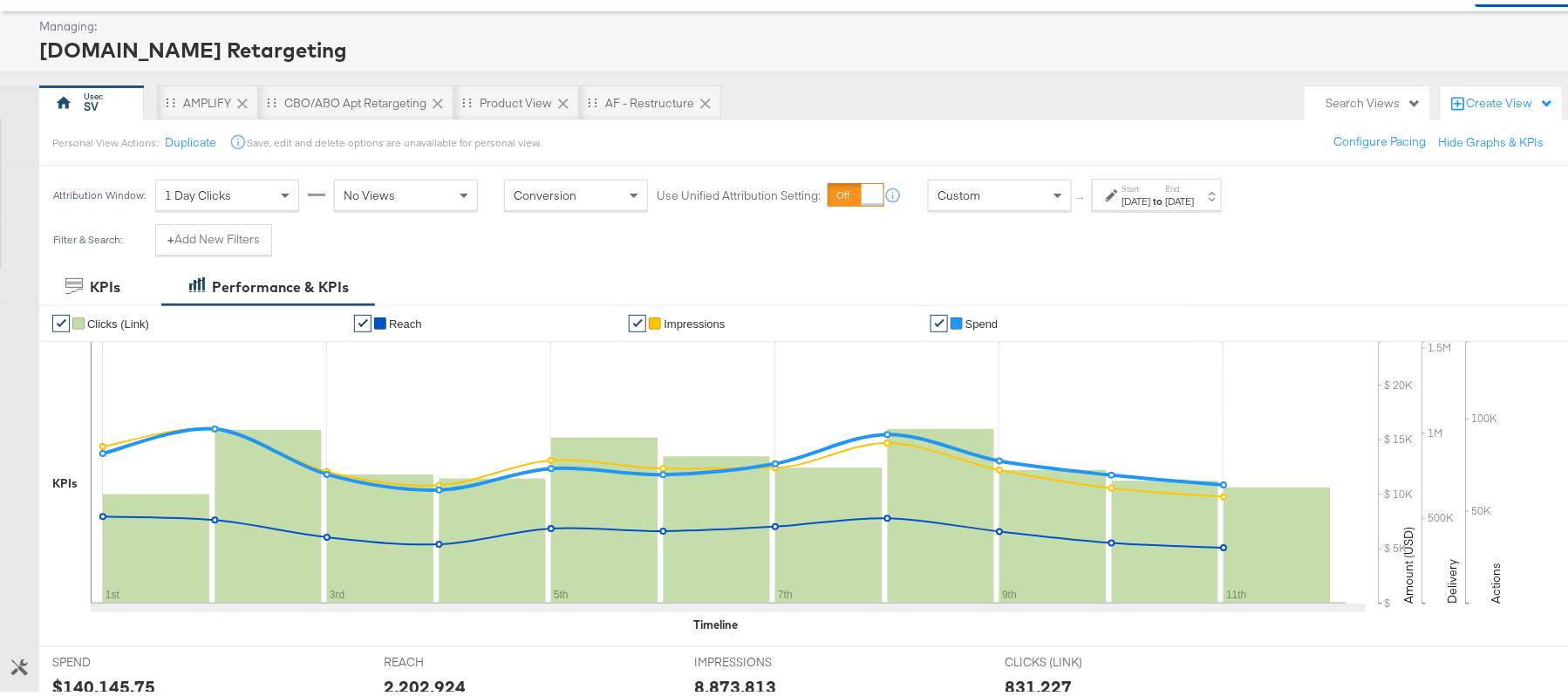
scroll to position [488, 0]
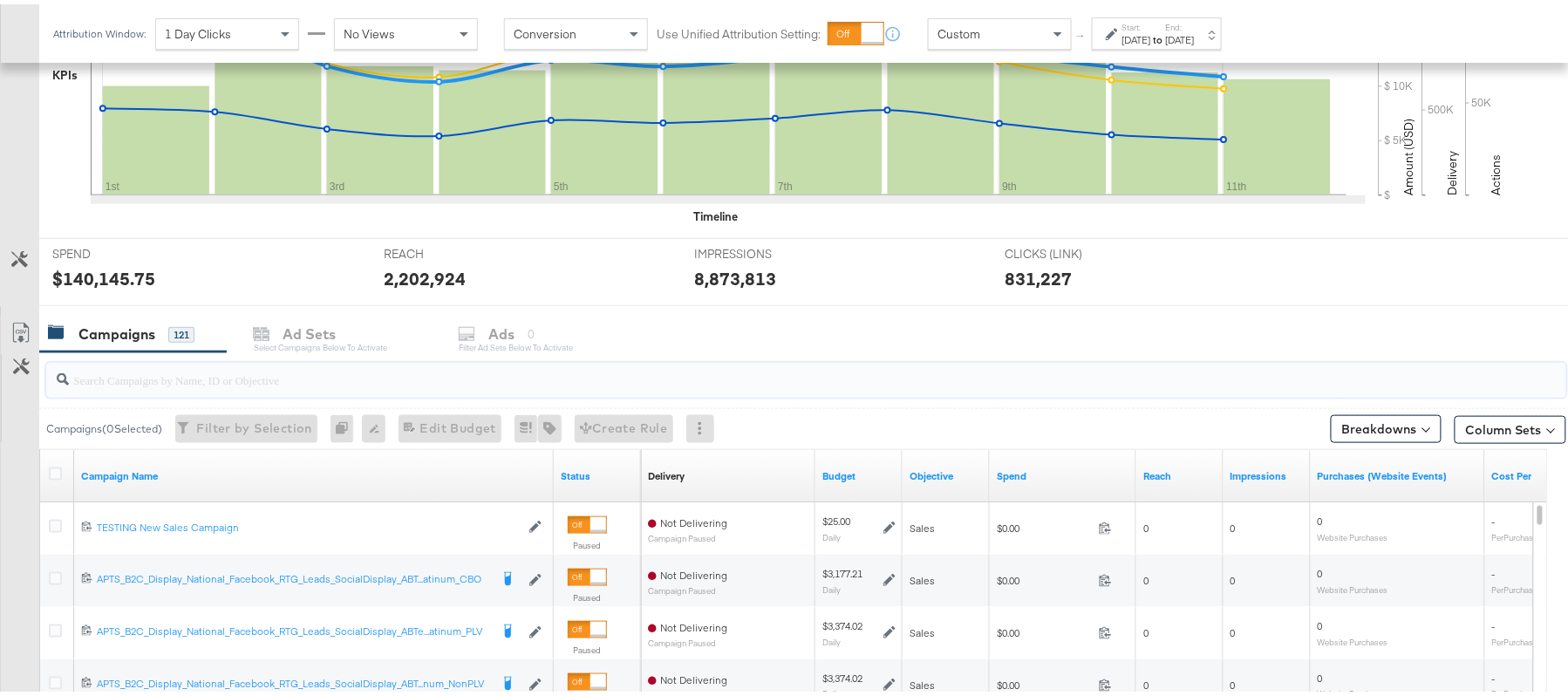
click at [517, 360] on input "search" at bounding box center [749, 368] width 1359 height 34
paste input "APTS_B2C_Display_National_Facebook_RTG_Leads_SocialDisplay_Retargeting_Diamond_…"
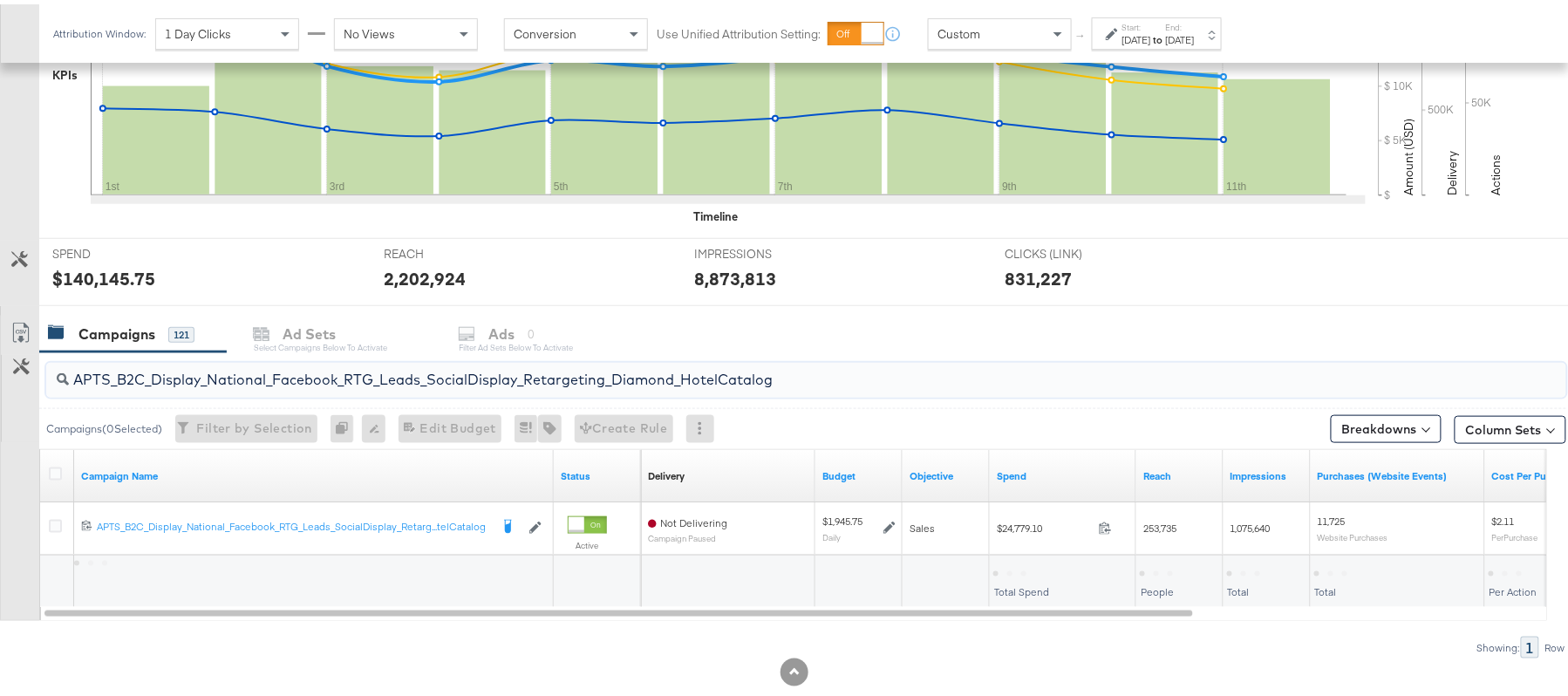
type input "APTS_B2C_Display_National_Facebook_RTG_Leads_SocialDisplay_Retargeting_Diamond_…"
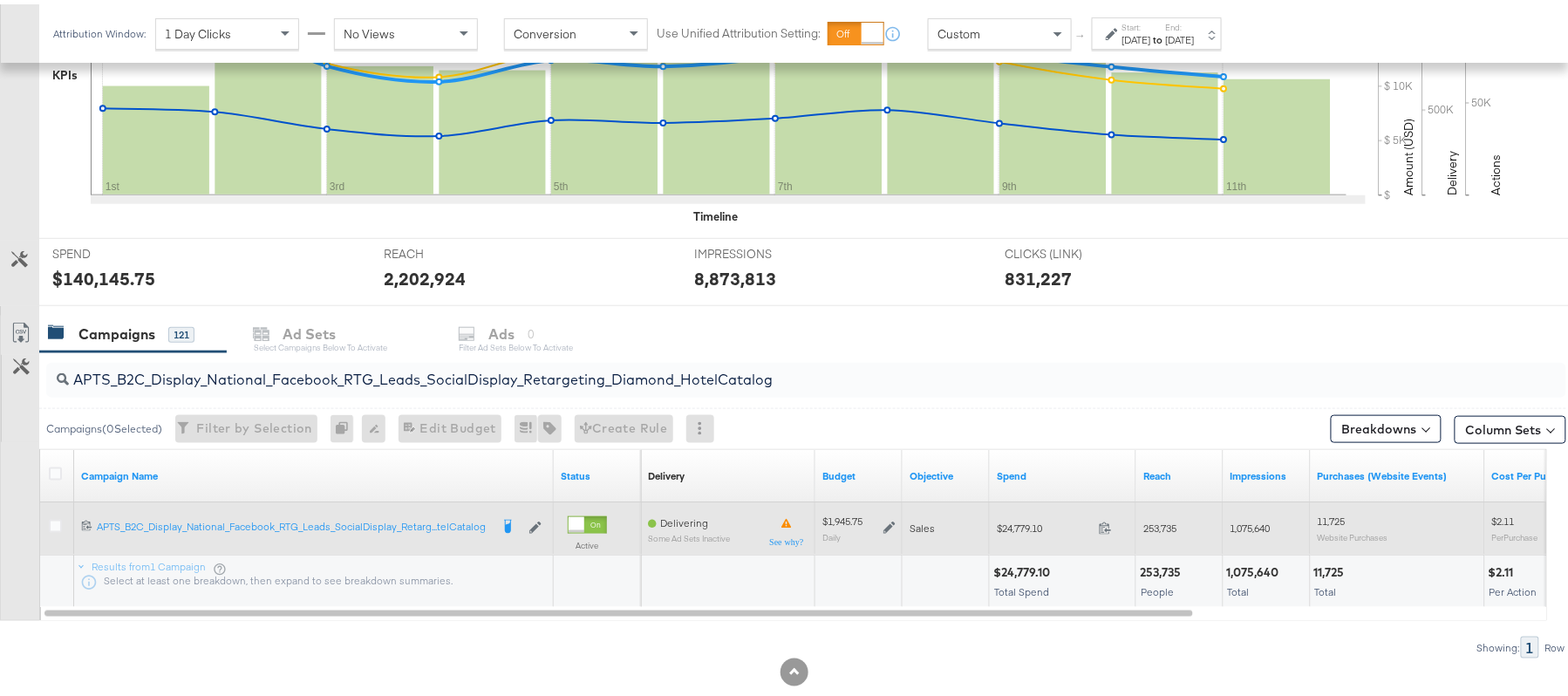
click at [887, 521] on icon at bounding box center [889, 523] width 13 height 13
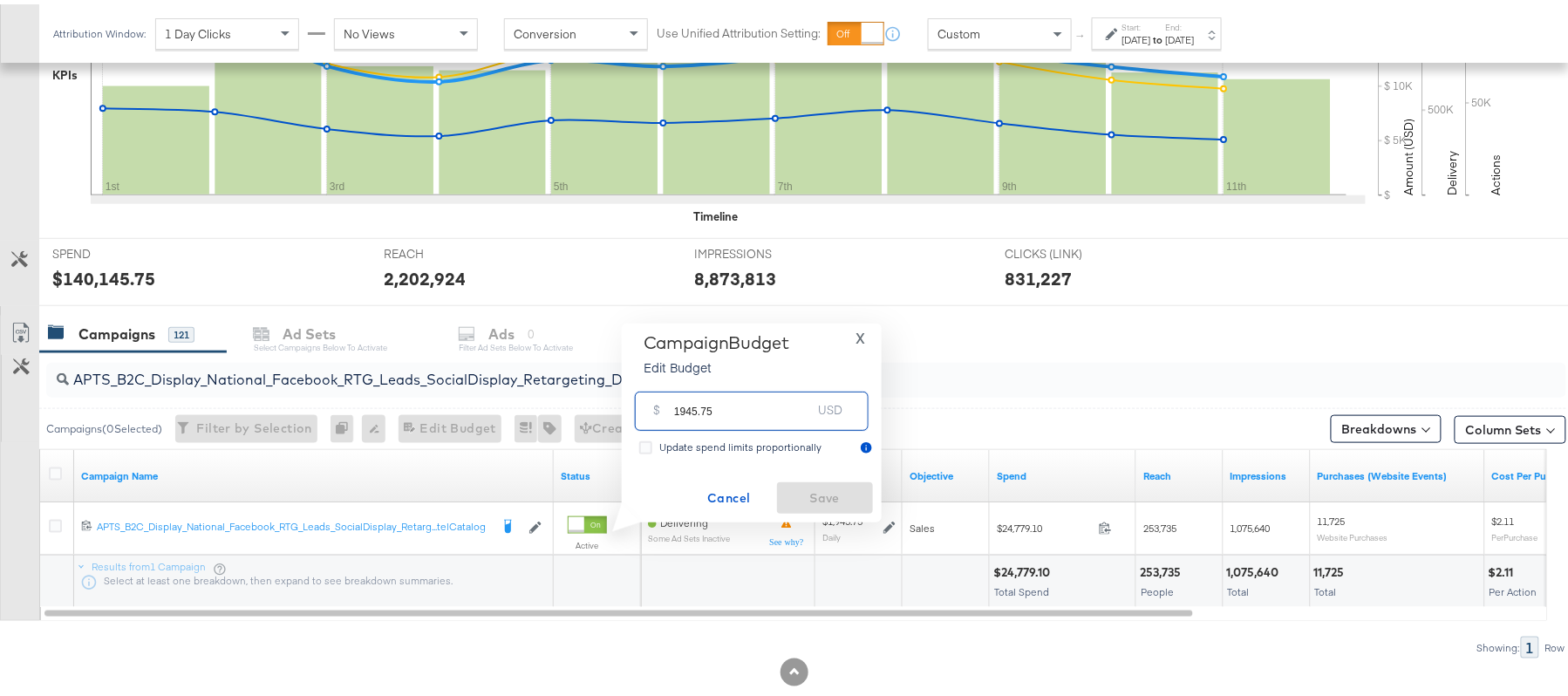
click at [738, 398] on input "1945.75" at bounding box center [743, 399] width 138 height 37
paste input "$2,043.04"
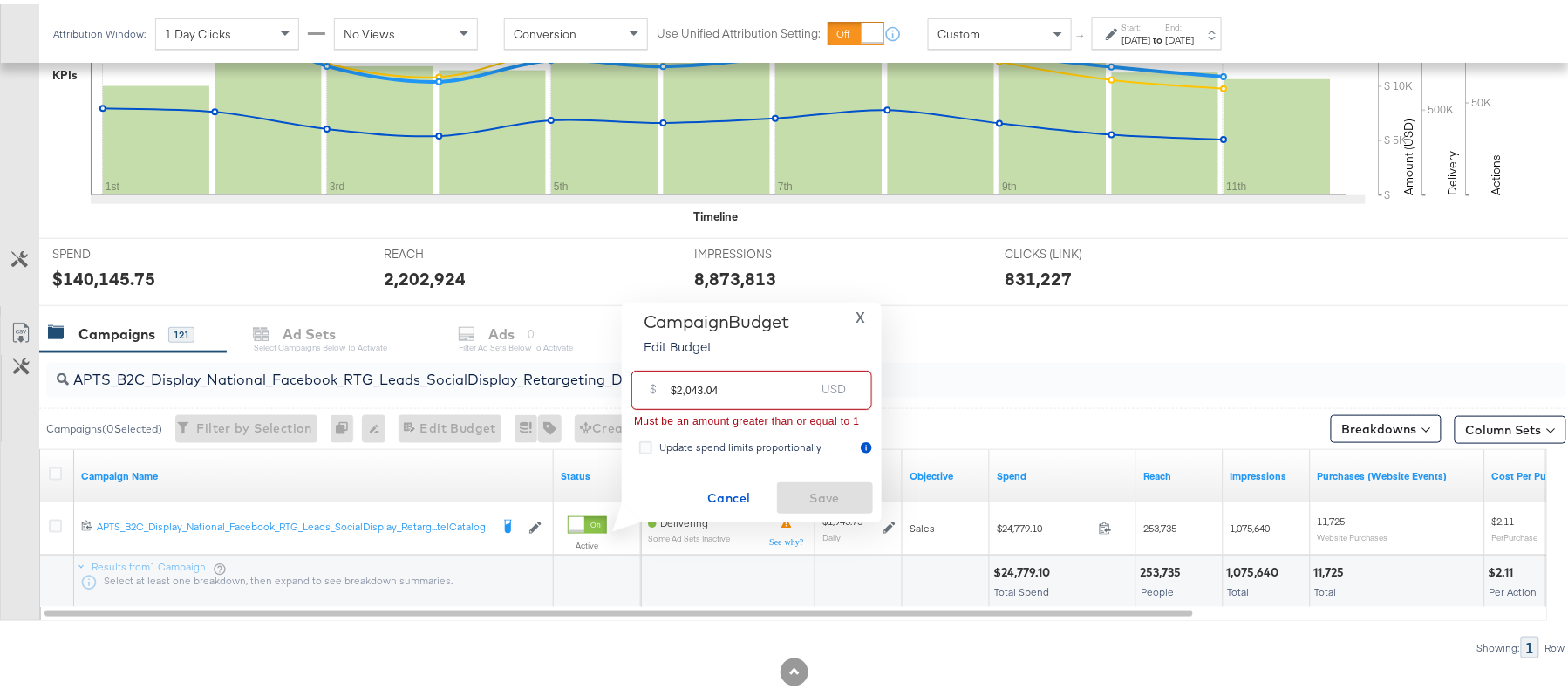
click at [684, 384] on input "$2,043.04" at bounding box center [742, 379] width 144 height 37
paste input "2,"
click at [684, 385] on input "$2,043.04" at bounding box center [742, 379] width 144 height 37
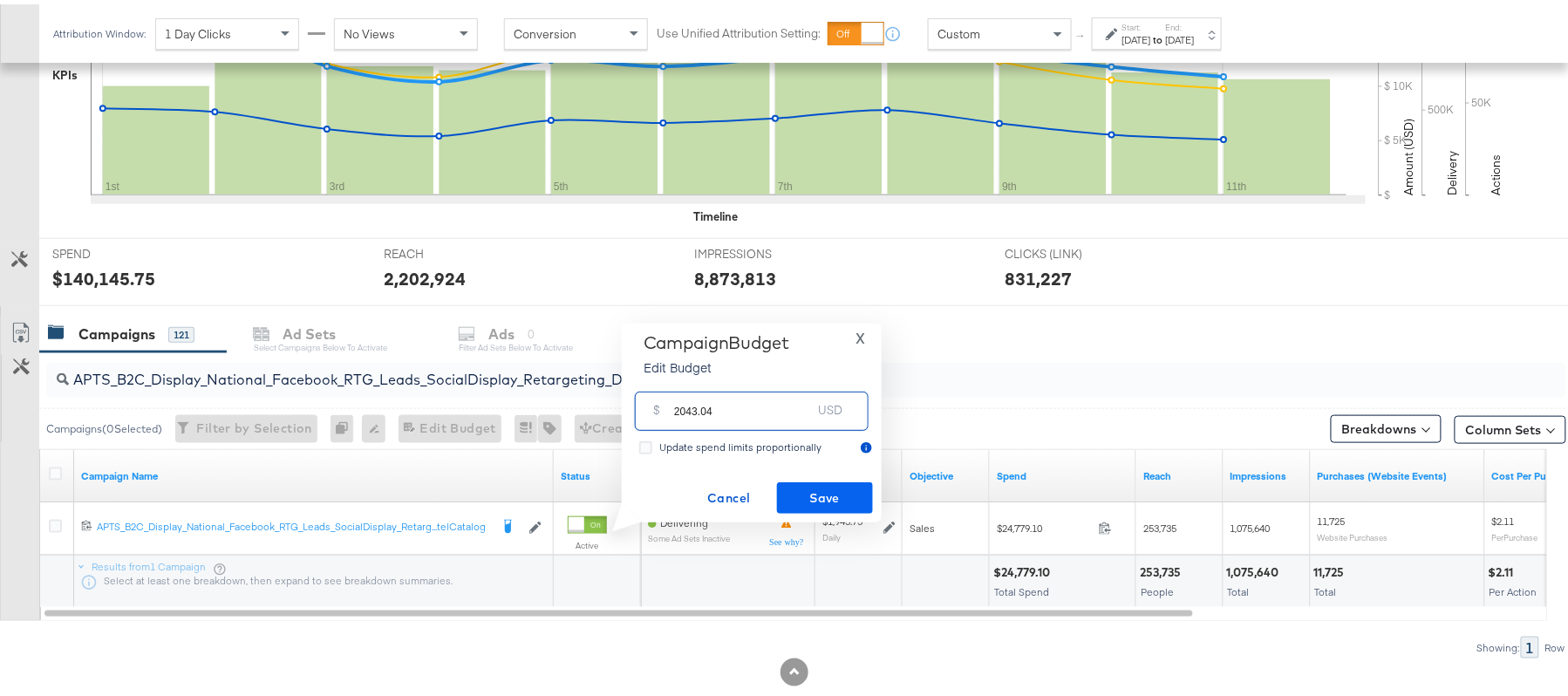
type input "2043.04"
click at [810, 489] on span "Save" at bounding box center [825, 494] width 82 height 21
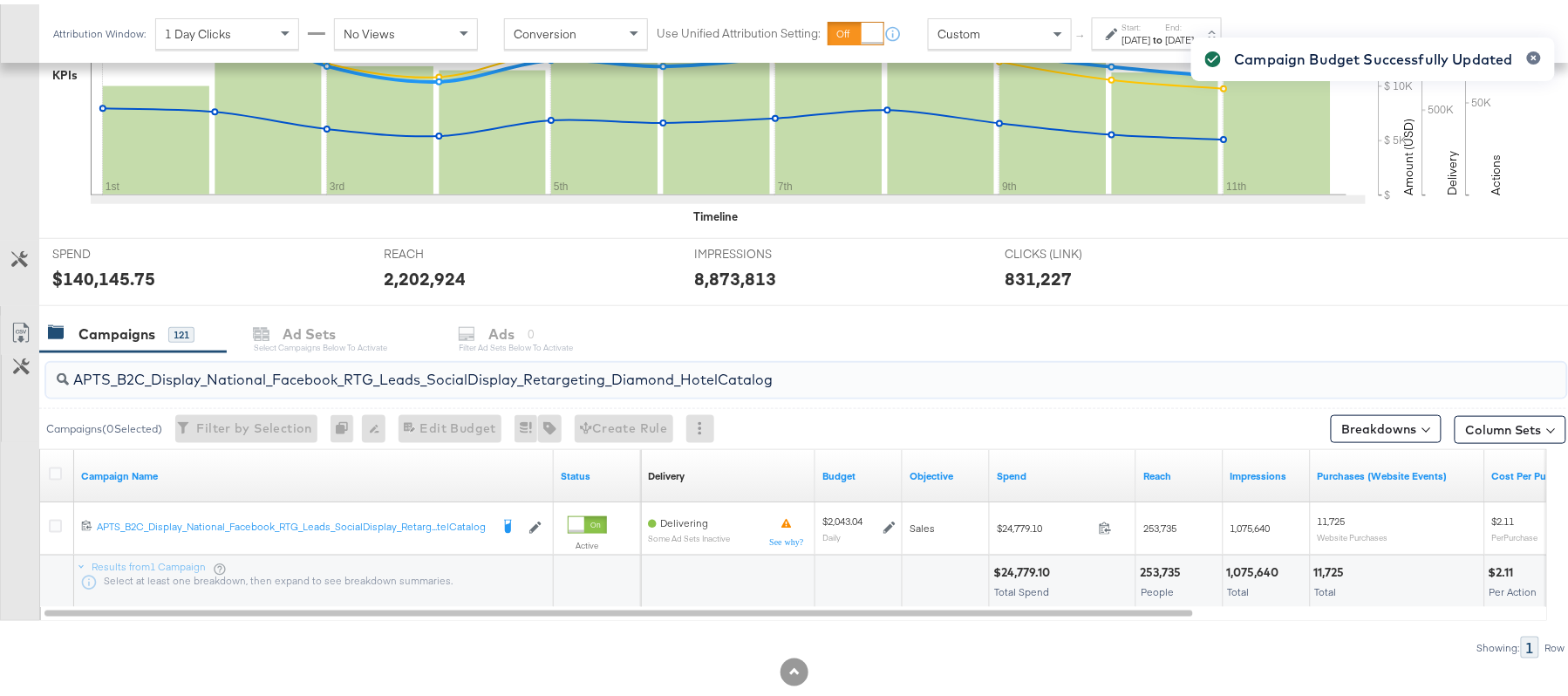
click at [210, 356] on input "APTS_B2C_Display_National_Facebook_RTG_Leads_SocialDisplay_Retargeting_Diamond_…" at bounding box center [749, 368] width 1359 height 34
paste input "alwayson_Retargeting_DARE24_DiamondPlatinum"
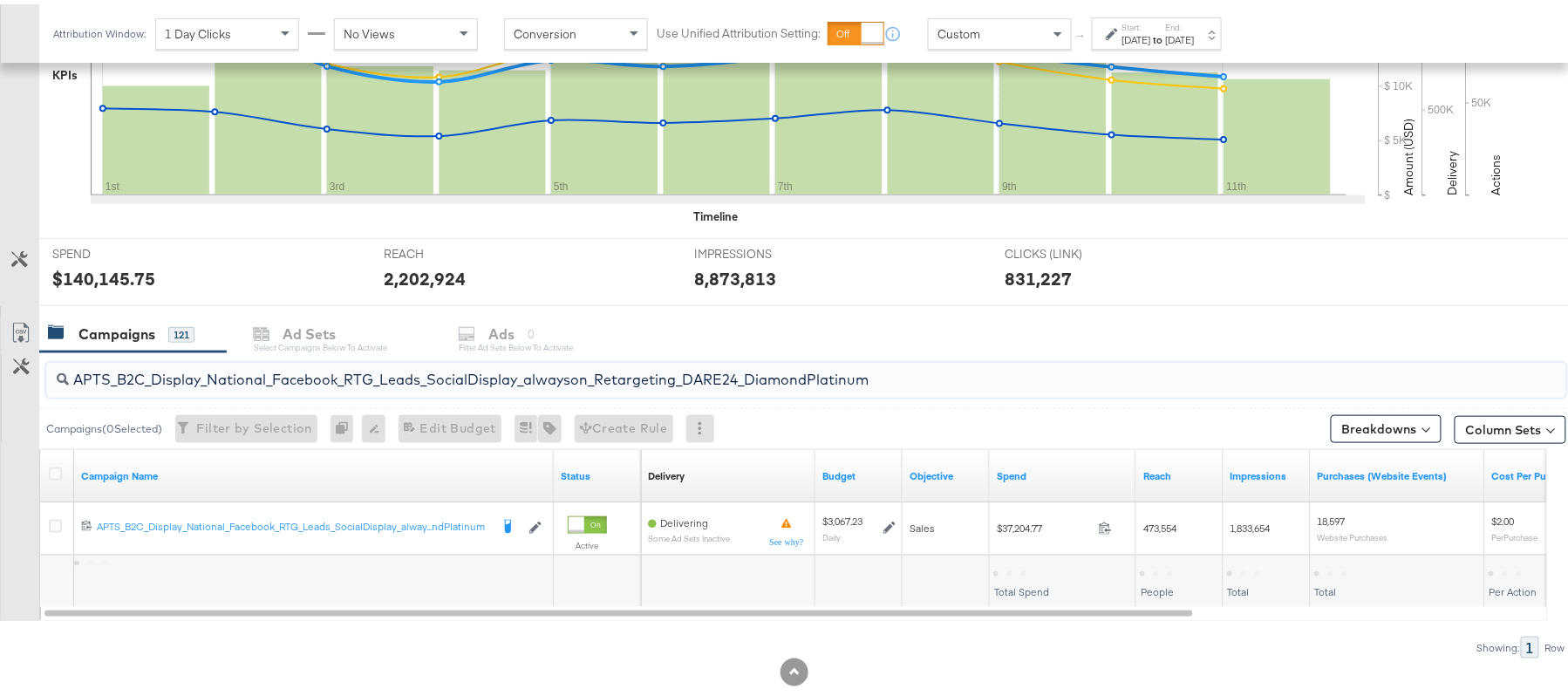
type input "APTS_B2C_Display_National_Facebook_RTG_Leads_SocialDisplay_alwayson_Retargeting…"
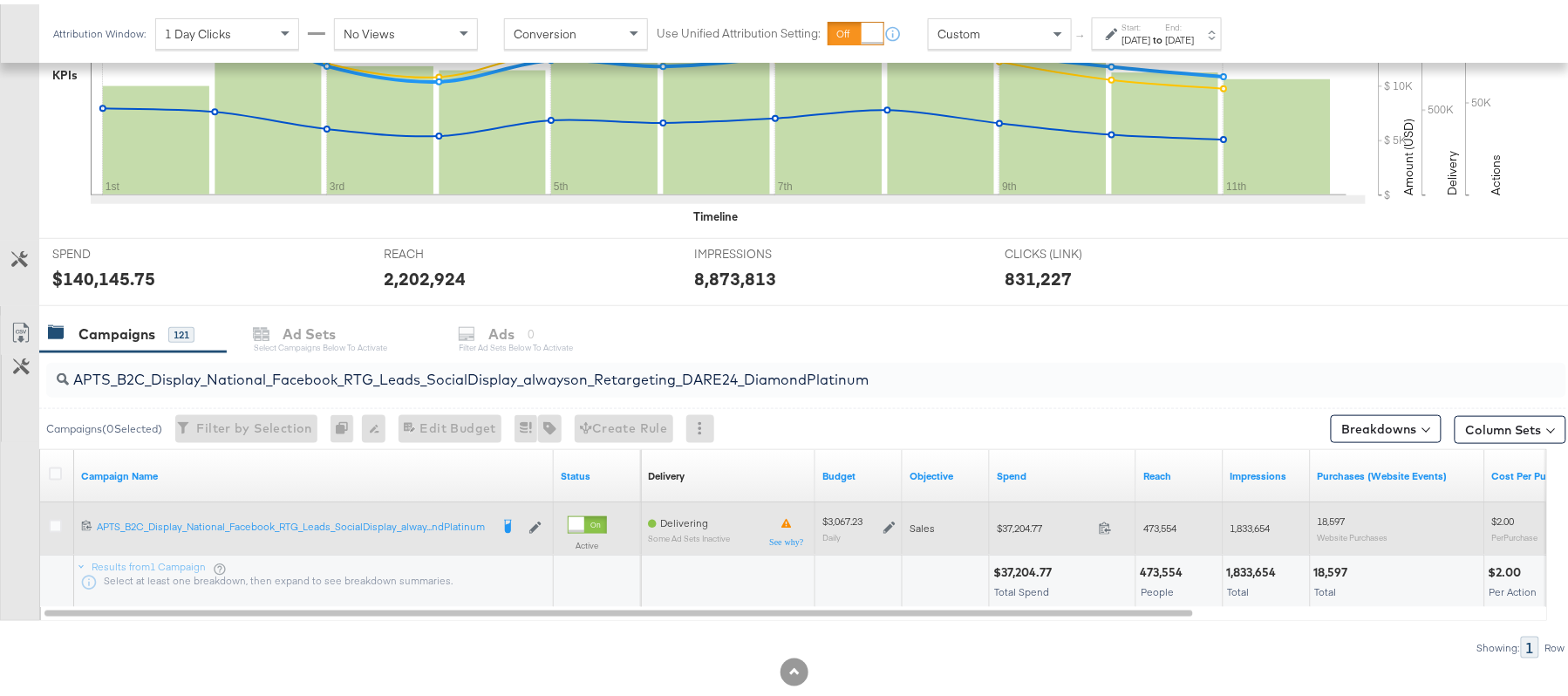
click at [889, 529] on icon at bounding box center [889, 523] width 13 height 13
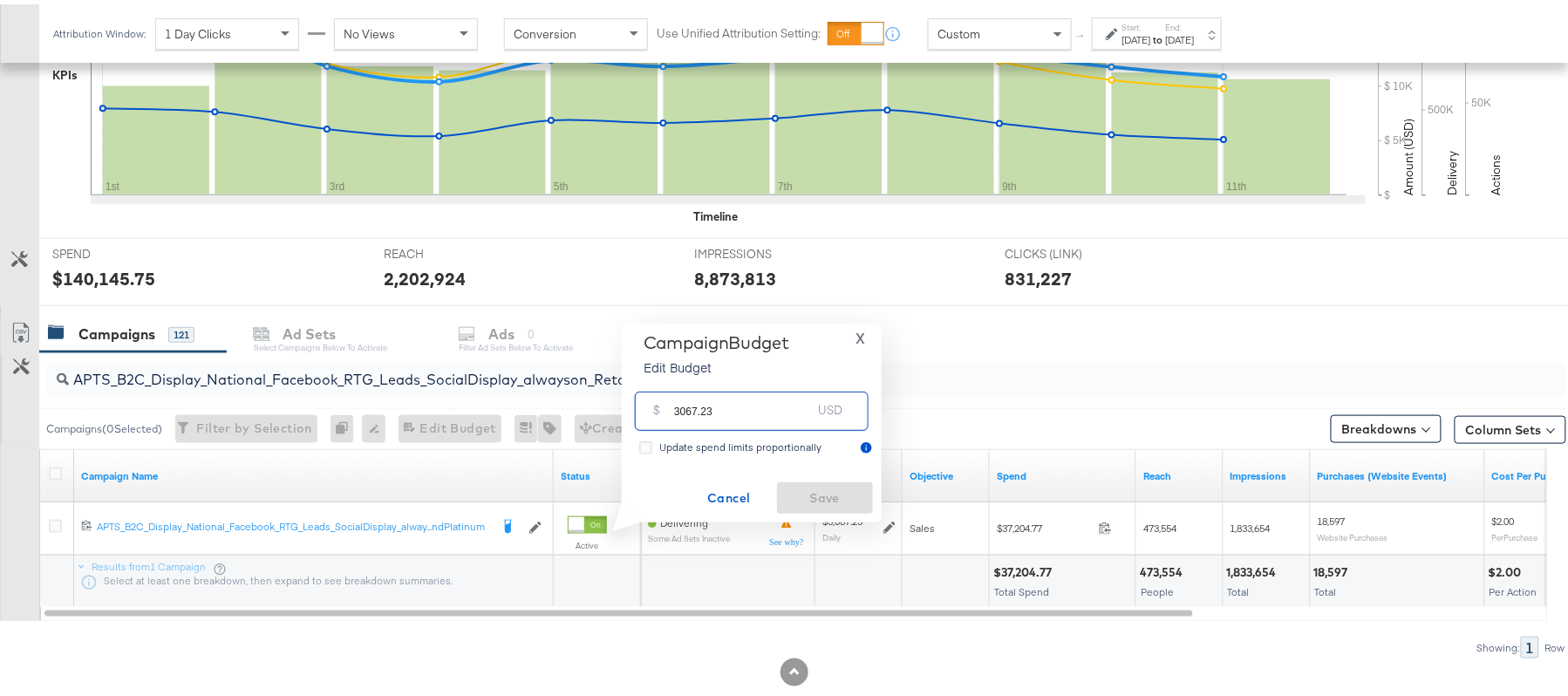
click at [765, 417] on input "3067.23" at bounding box center [743, 399] width 138 height 37
paste input "$3,"
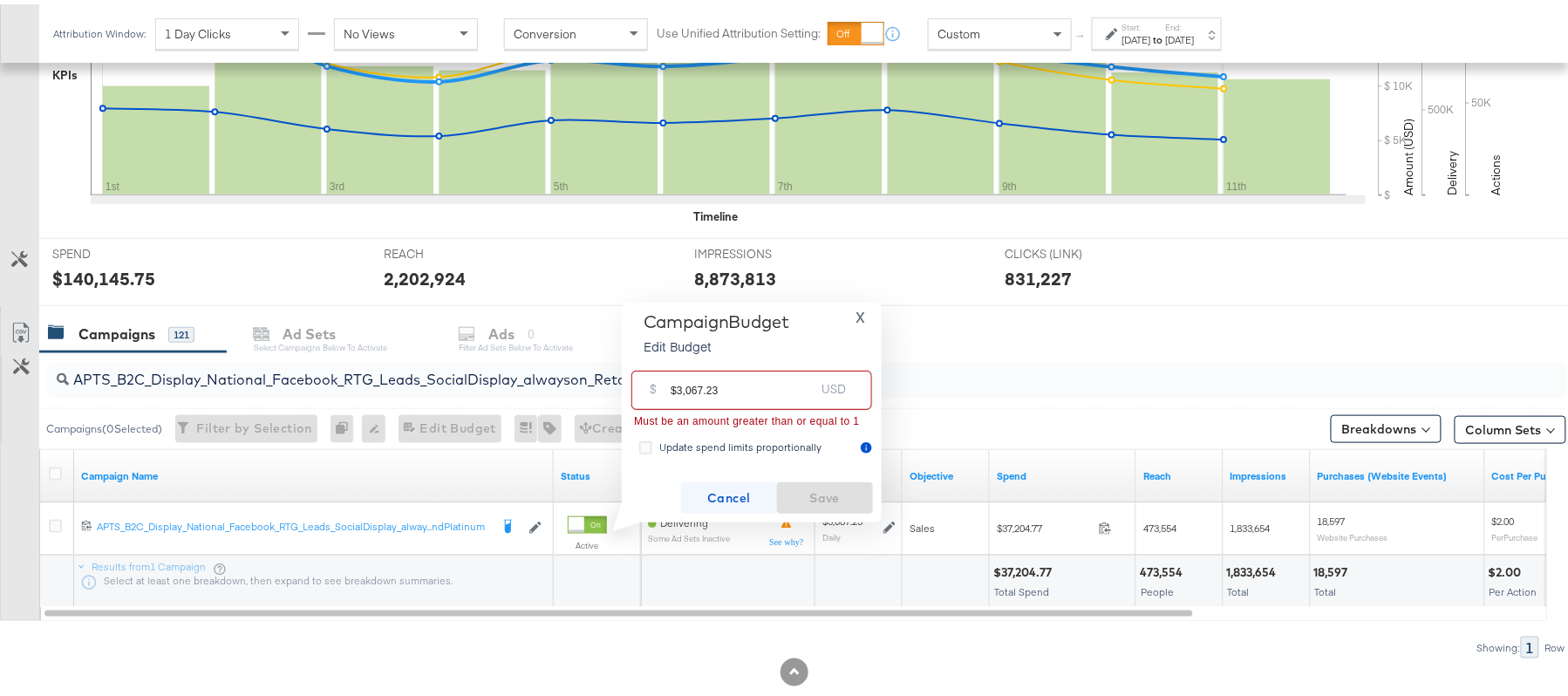
type input "$3,067.23"
click at [726, 503] on span "Cancel" at bounding box center [729, 494] width 82 height 21
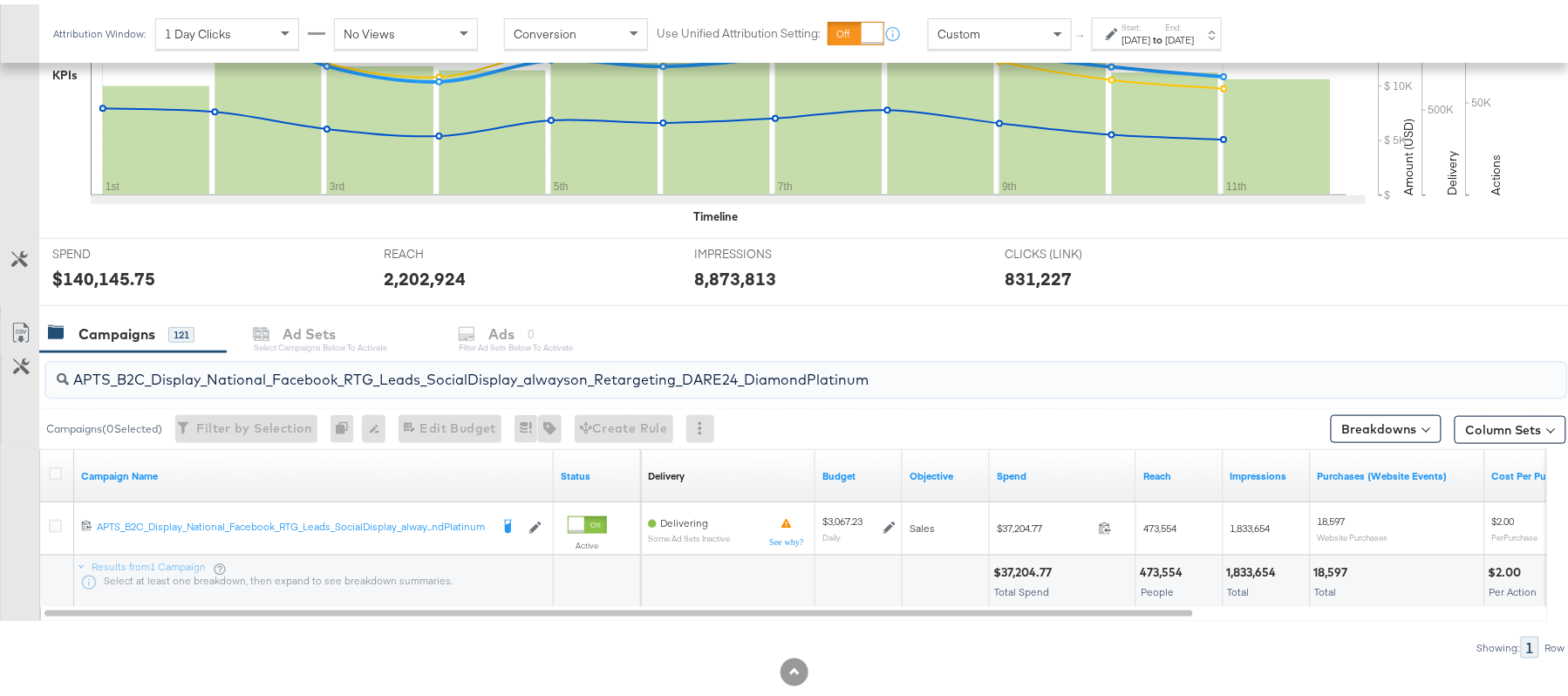
click at [284, 375] on input "APTS_B2C_Display_National_Facebook_RTG_Leads_SocialDisplay_alwayson_Retargeting…" at bounding box center [749, 368] width 1359 height 34
paste input "FR_B2C_Display_National_Facebook_RTG_Leads_SocialDisplay_alwayson_Retargeting_FR"
type input "FR_B2C_Display_National_Facebook_RTG_Leads_SocialDisplay_alwayson_Retargeting_F…"
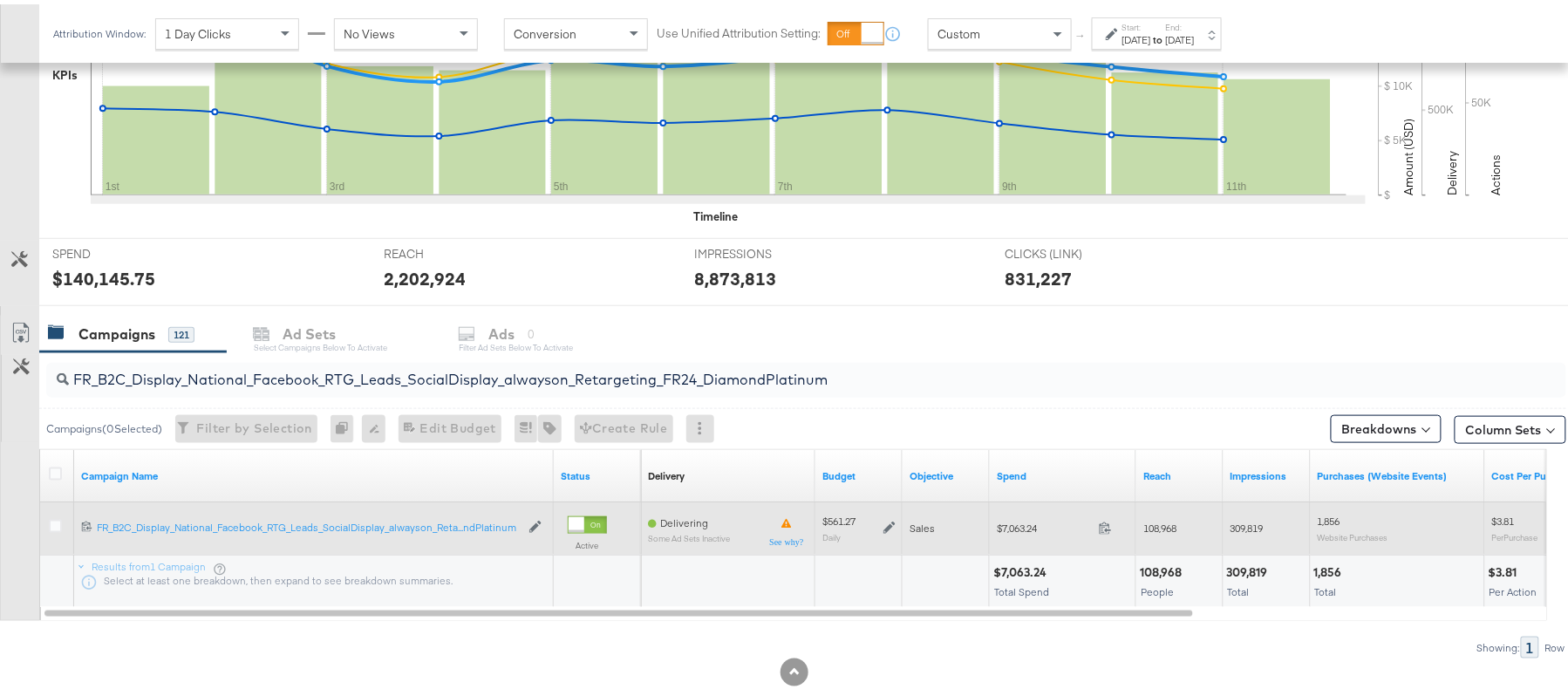
click at [887, 524] on icon at bounding box center [889, 523] width 13 height 13
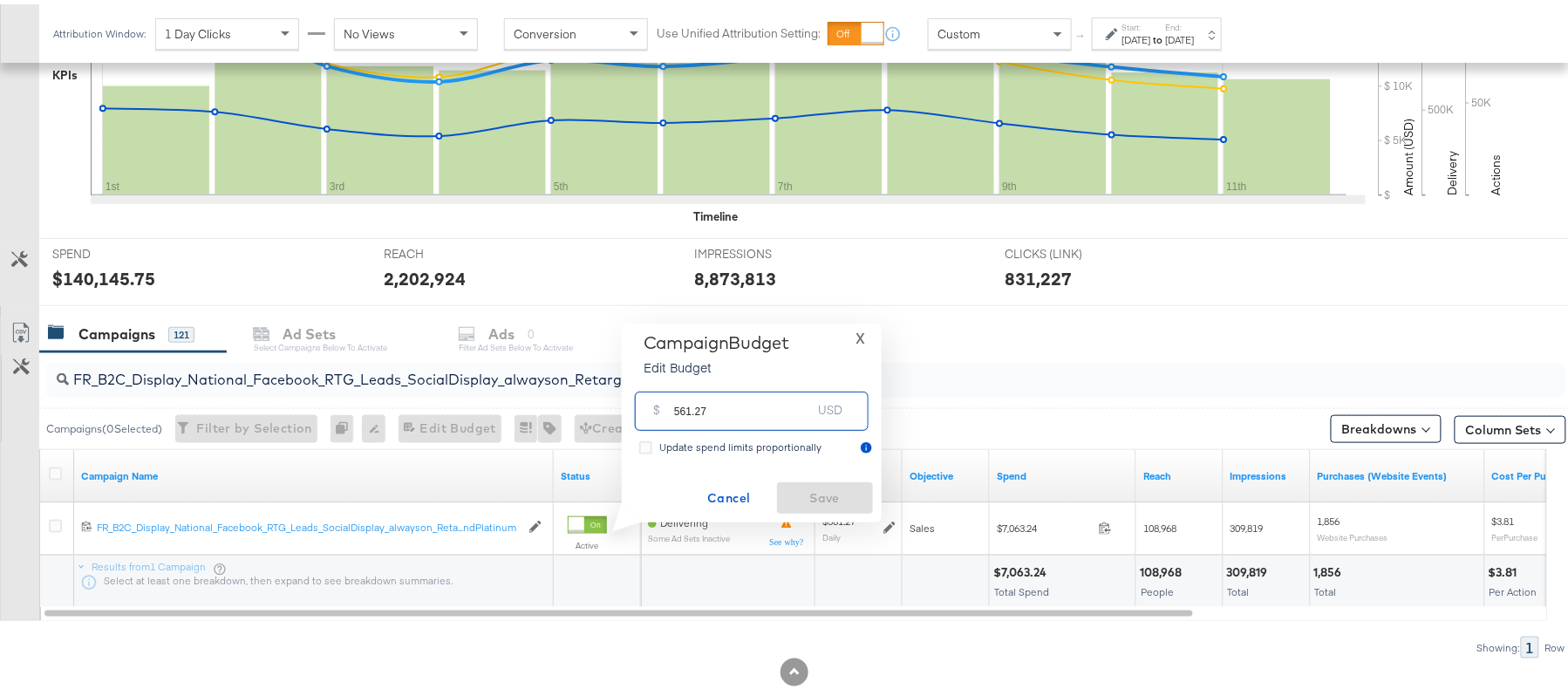
click at [755, 401] on input "561.27" at bounding box center [743, 399] width 138 height 37
paste input "$562.4"
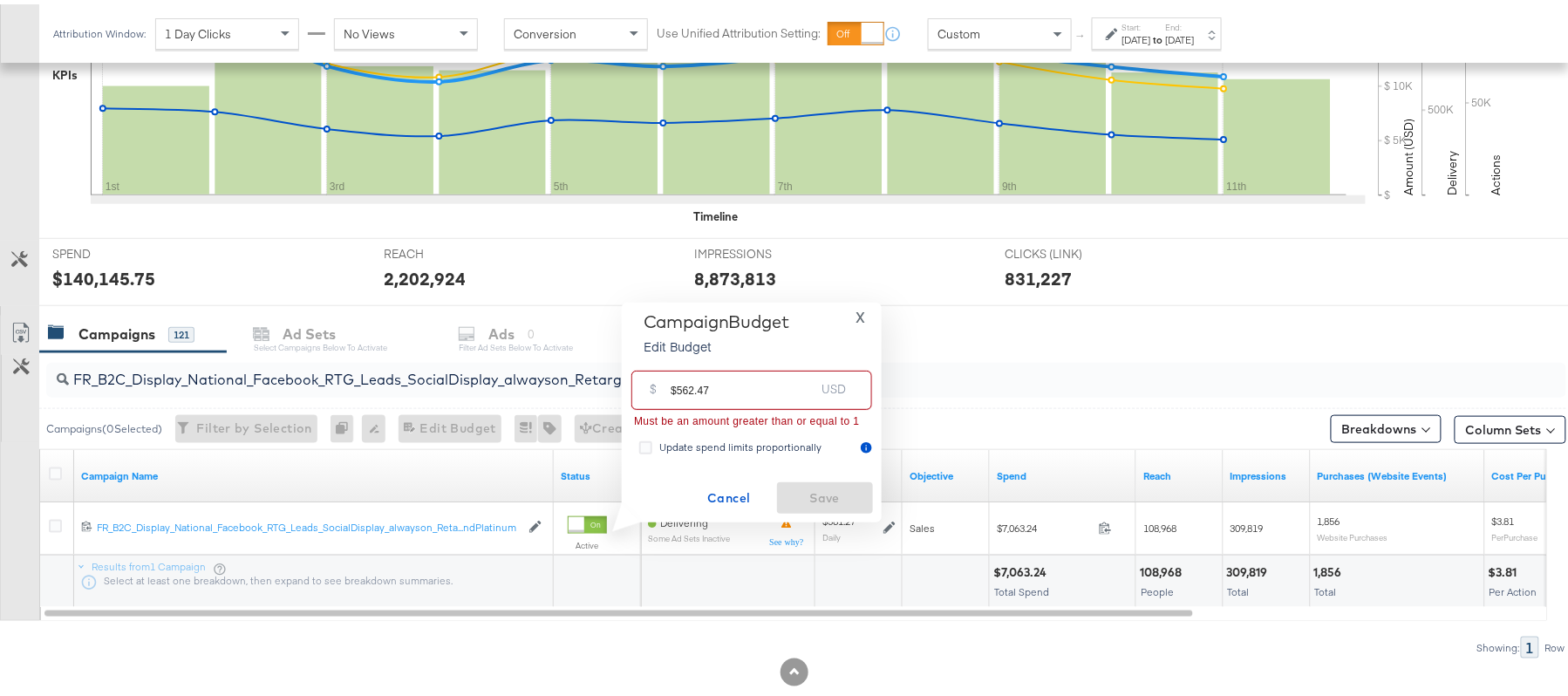
click at [674, 380] on input "$562.47" at bounding box center [742, 379] width 144 height 37
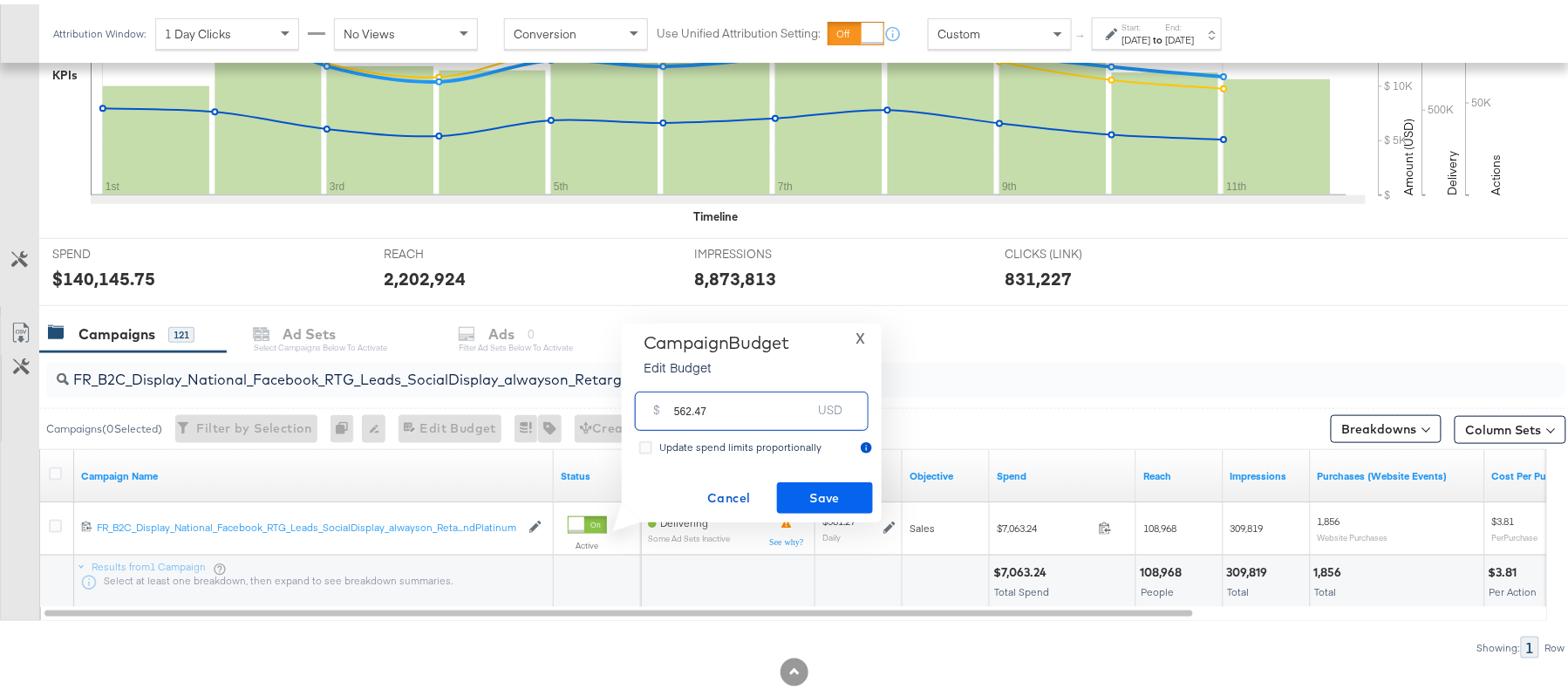
type input "562.47"
click at [822, 489] on span "Save" at bounding box center [825, 494] width 82 height 21
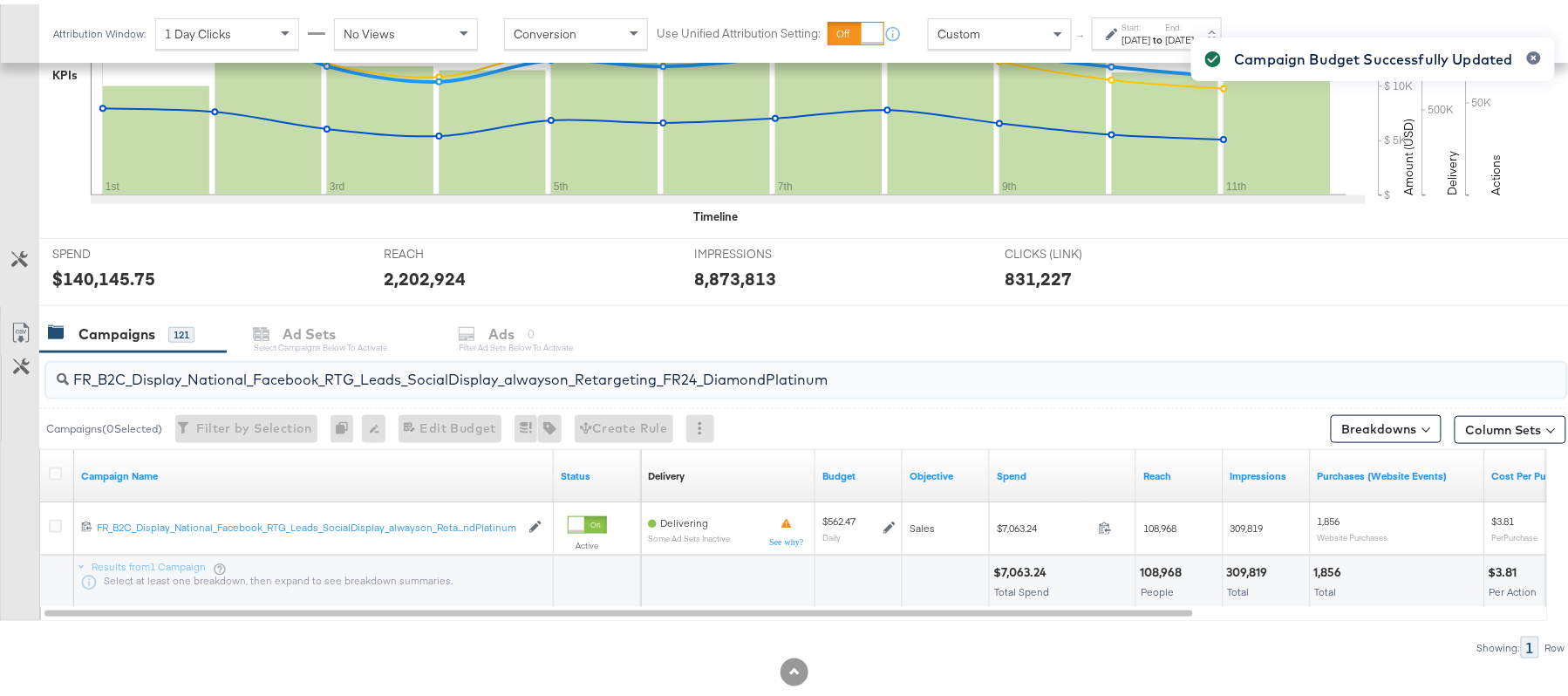
drag, startPoint x: 269, startPoint y: 396, endPoint x: 281, endPoint y: 370, distance: 28.6
click at [281, 370] on div "FR_B2C_Display_National_Facebook_RTG_Leads_SocialDisplay_alwayson_Retargeting_F…" at bounding box center [805, 376] width 1520 height 42
click at [281, 370] on input "FR_B2C_Display_National_Facebook_RTG_Leads_SocialDisplay_alwayson_Retargeting_F…" at bounding box center [749, 368] width 1359 height 34
paste input "AF_B2C_Display_National_Facebook_RTG_Leads_SocialDisplay_alwayson_Retargeting_AF"
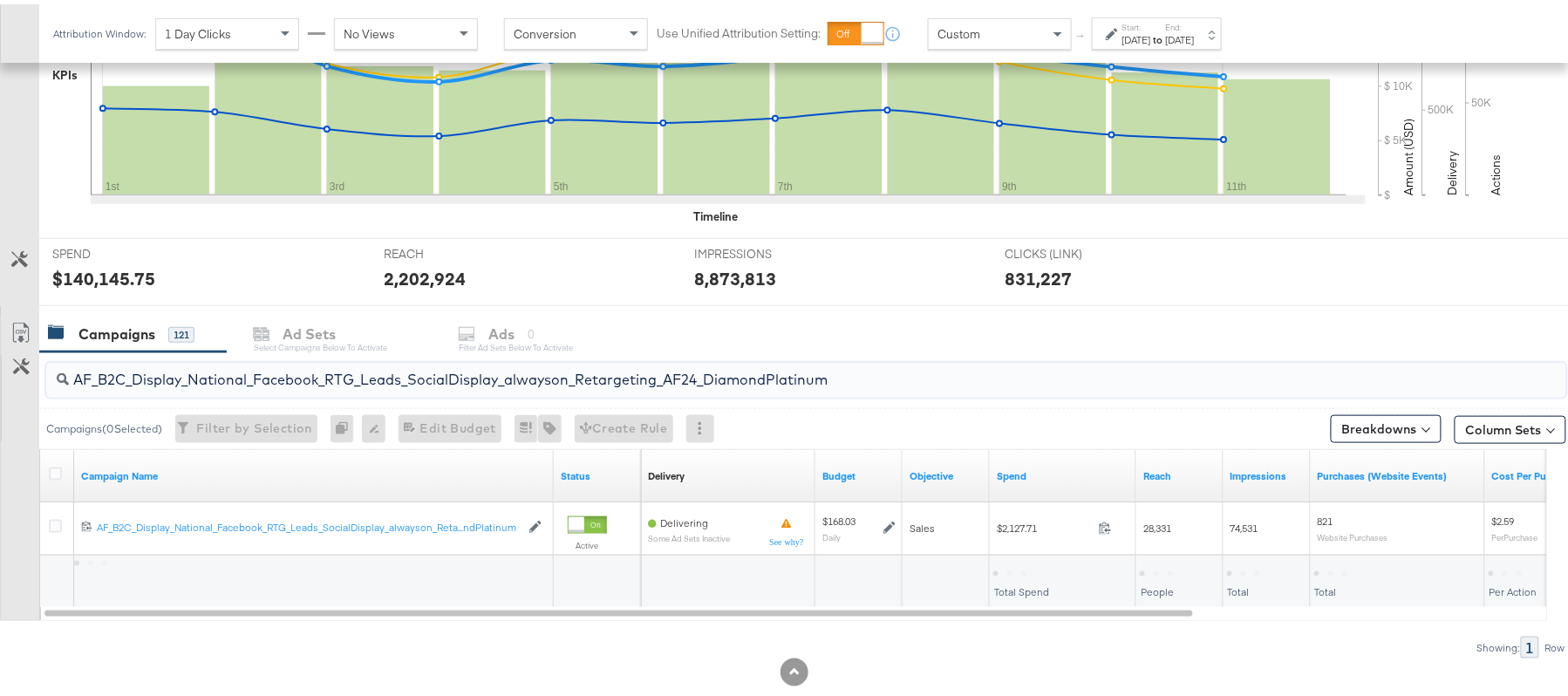
type input "AF_B2C_Display_National_Facebook_RTG_Leads_SocialDisplay_alwayson_Retargeting_A…"
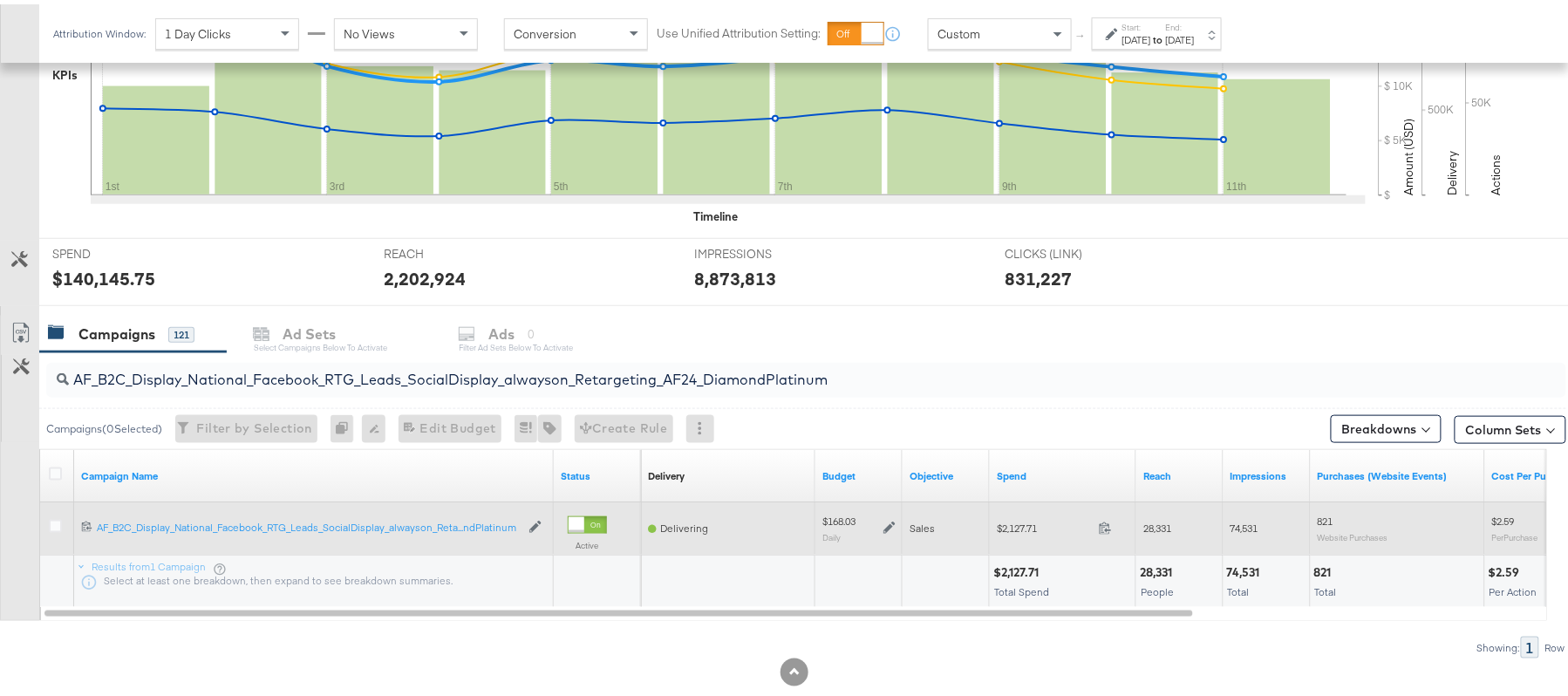
click at [887, 518] on div "$168.03 Daily" at bounding box center [858, 524] width 73 height 27
click at [887, 527] on icon at bounding box center [889, 524] width 13 height 13
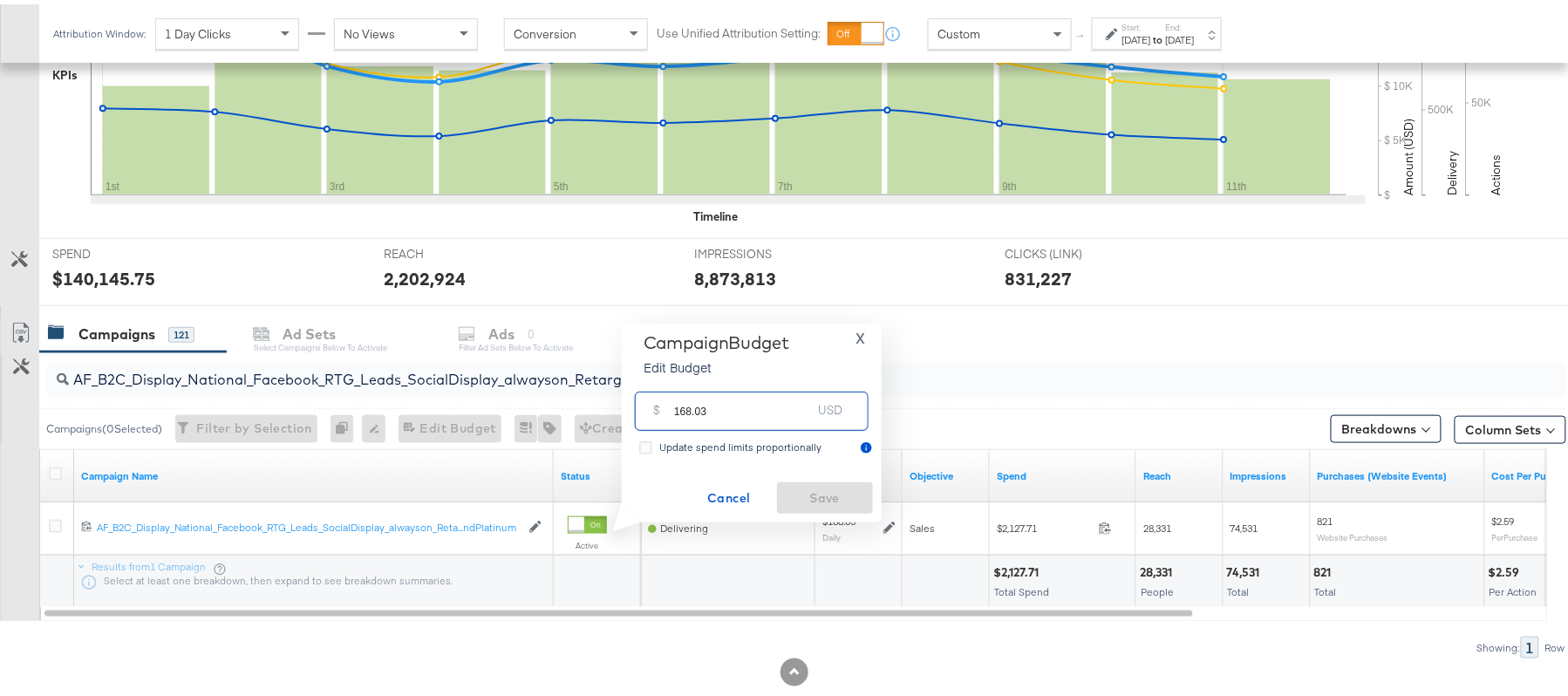
click at [737, 405] on input "168.03" at bounding box center [743, 399] width 138 height 37
paste input "$168.36"
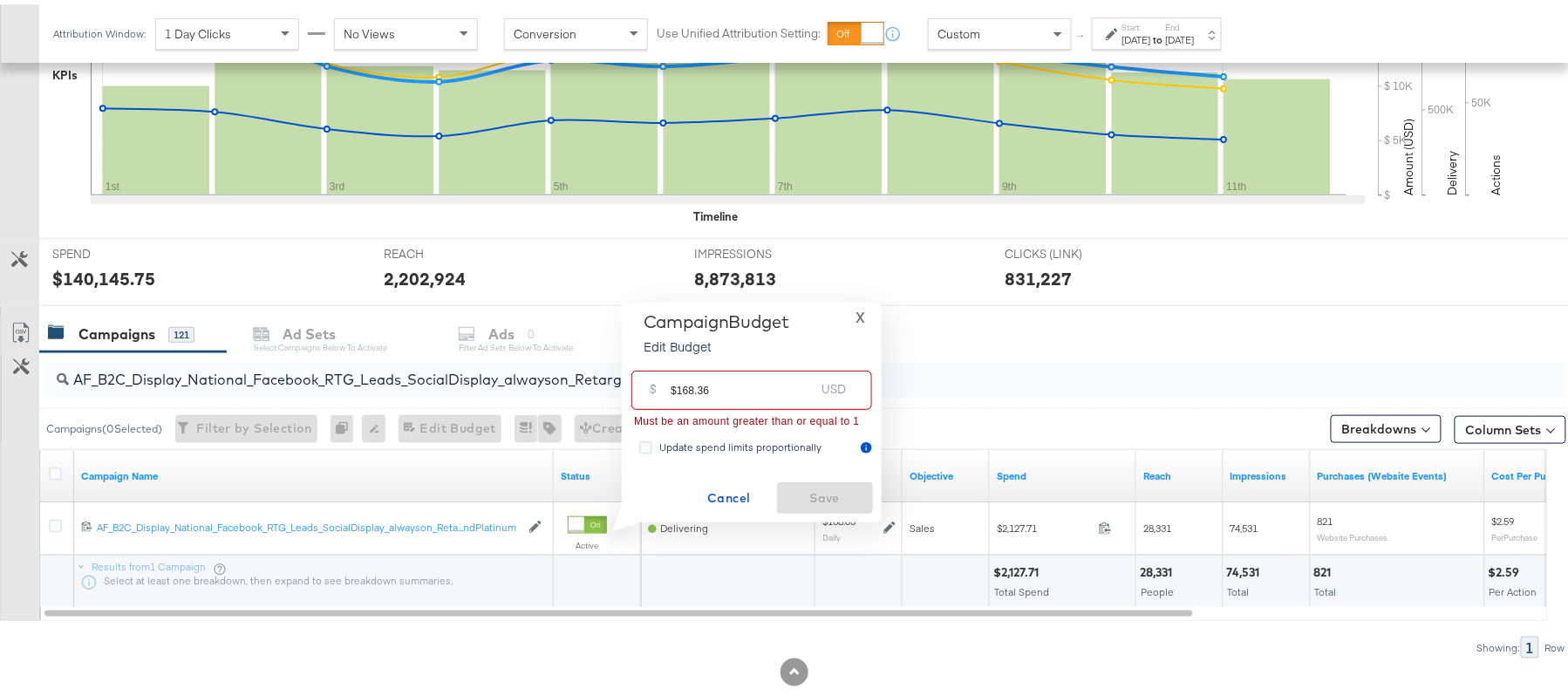
click at [679, 381] on input "$168.36" at bounding box center [742, 379] width 144 height 37
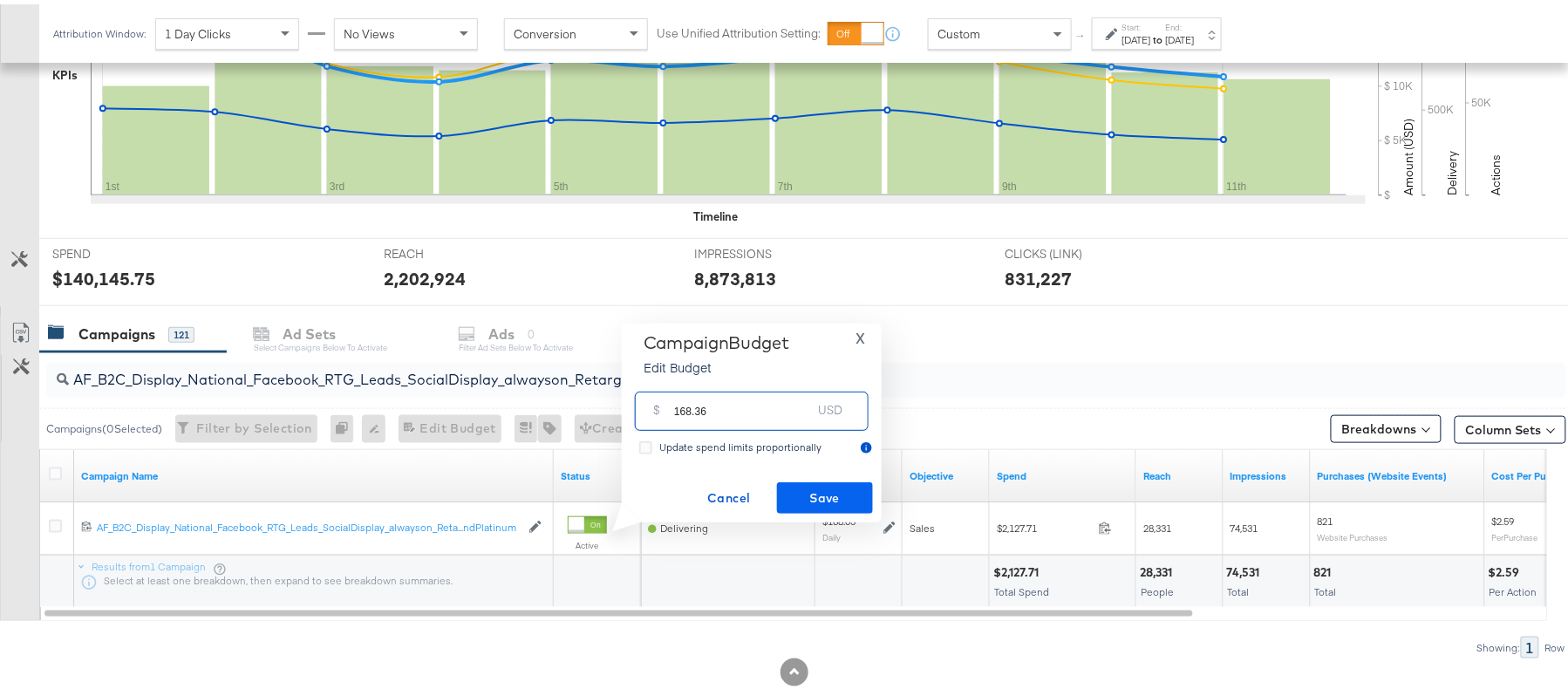
type input "168.36"
click at [825, 481] on button "Save" at bounding box center [825, 494] width 96 height 31
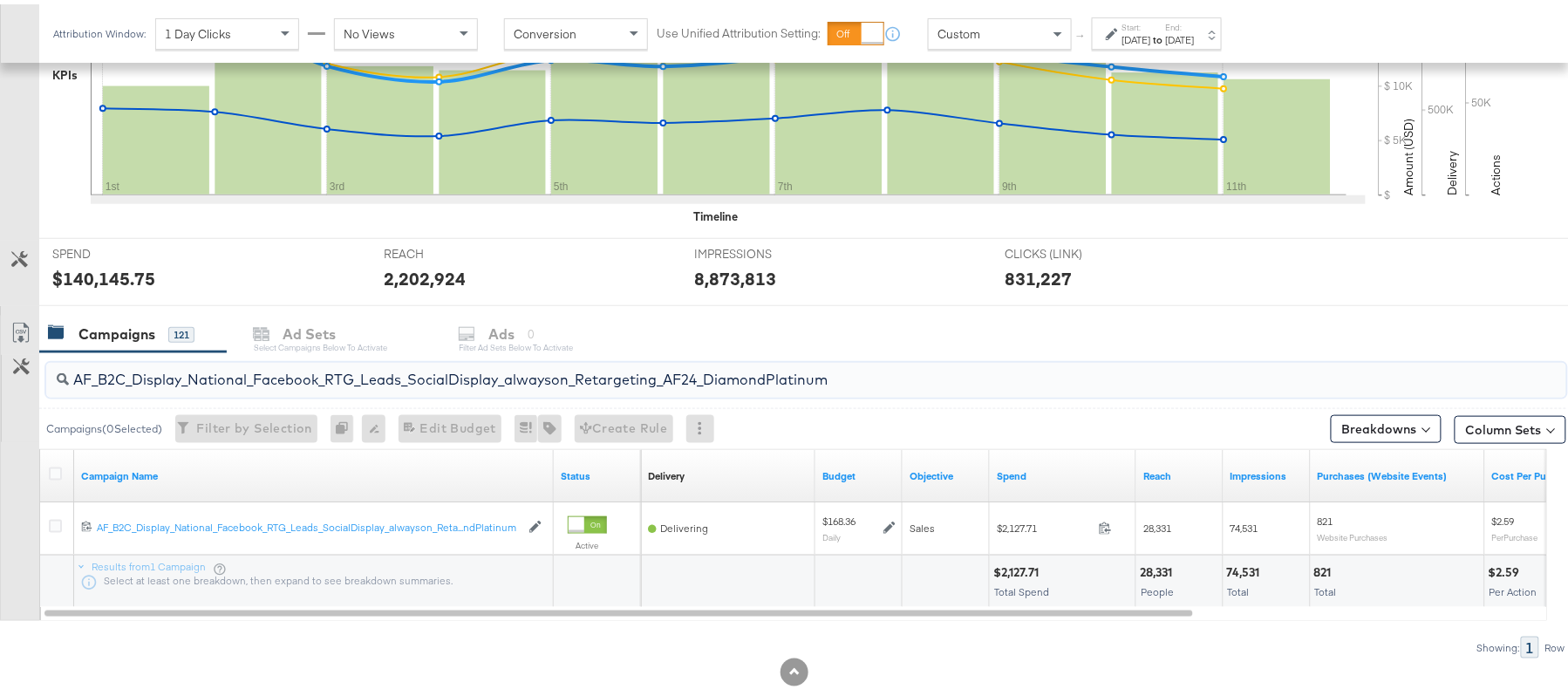
click at [302, 370] on input "AF_B2C_Display_National_Facebook_RTG_Leads_SocialDisplay_alwayson_Retargeting_A…" at bounding box center [749, 368] width 1359 height 34
paste input "HL_B2C_Display_National_Facebook_RTG_Leads_SocialDisplay_alwayson_Retargeting_A…"
type input "AHL_B2C_Display_National_Facebook_RTG_Leads_SocialDisplay_alwayson_Retargeting_…"
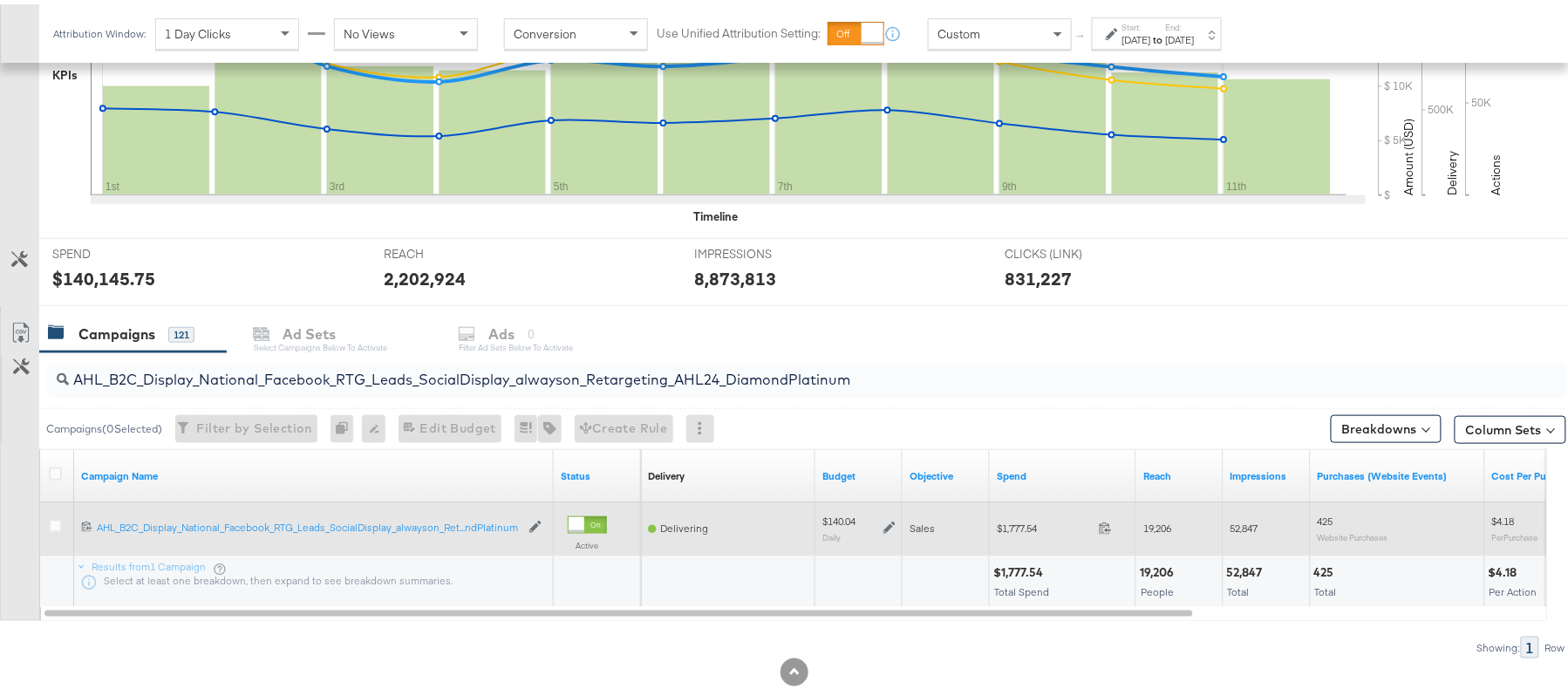
click at [887, 527] on icon at bounding box center [889, 524] width 13 height 13
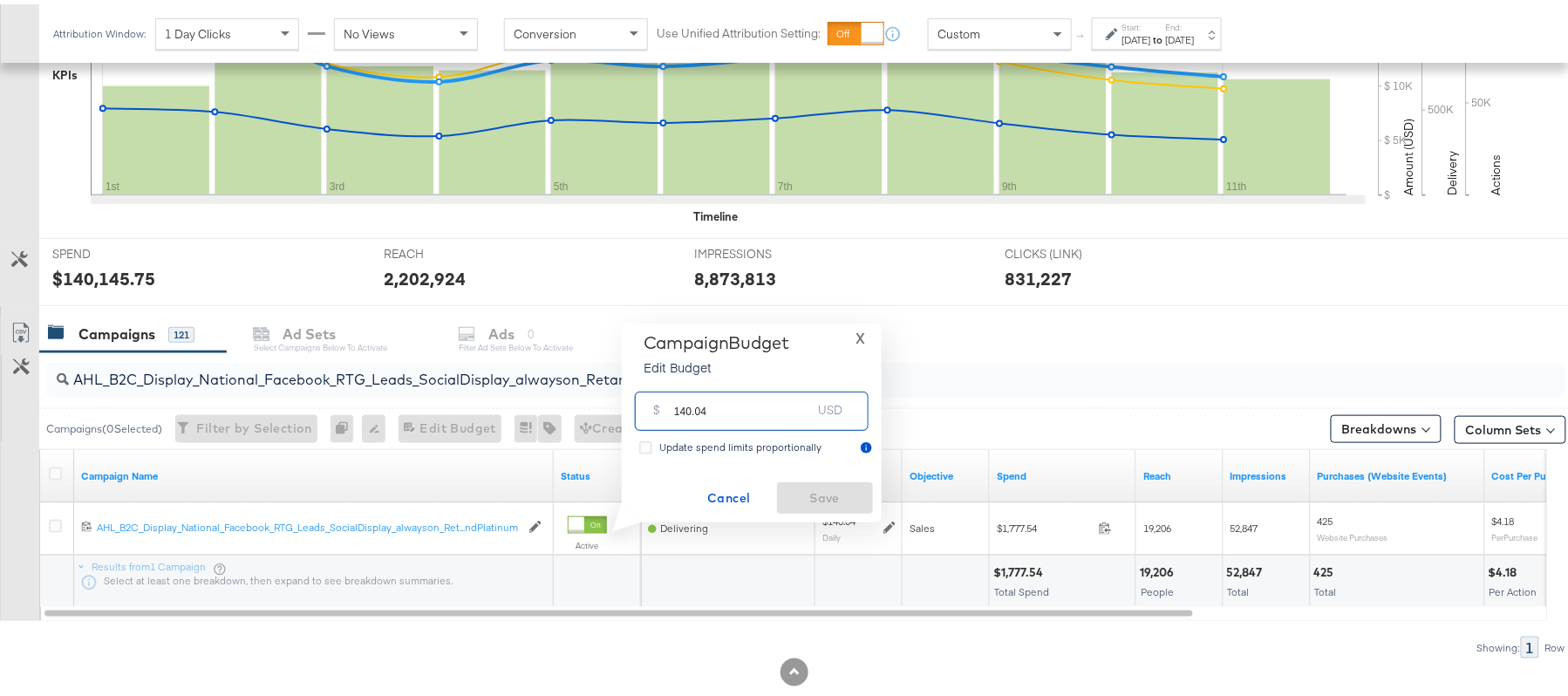
click at [769, 413] on input "140.04" at bounding box center [743, 399] width 138 height 37
paste input "$140.11"
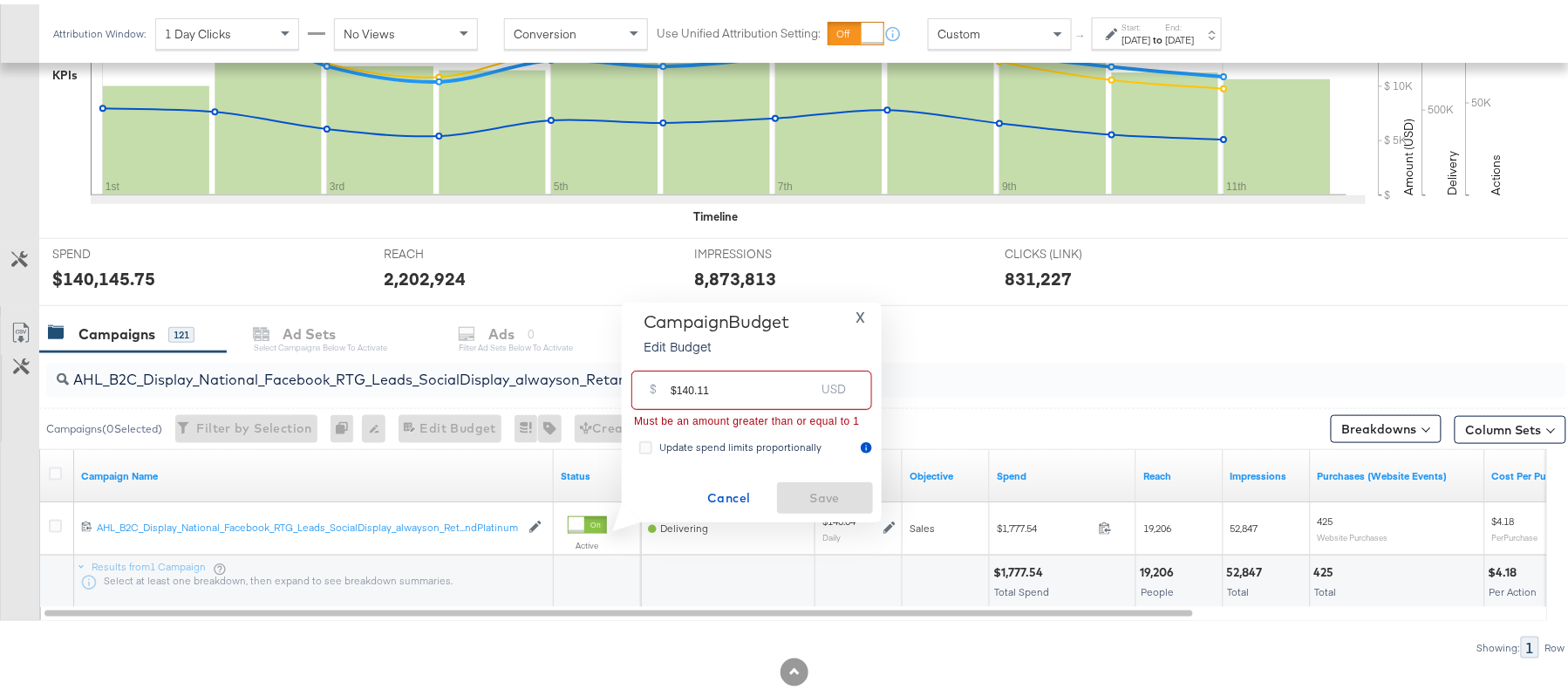
click at [677, 382] on input "$140.11" at bounding box center [742, 379] width 144 height 37
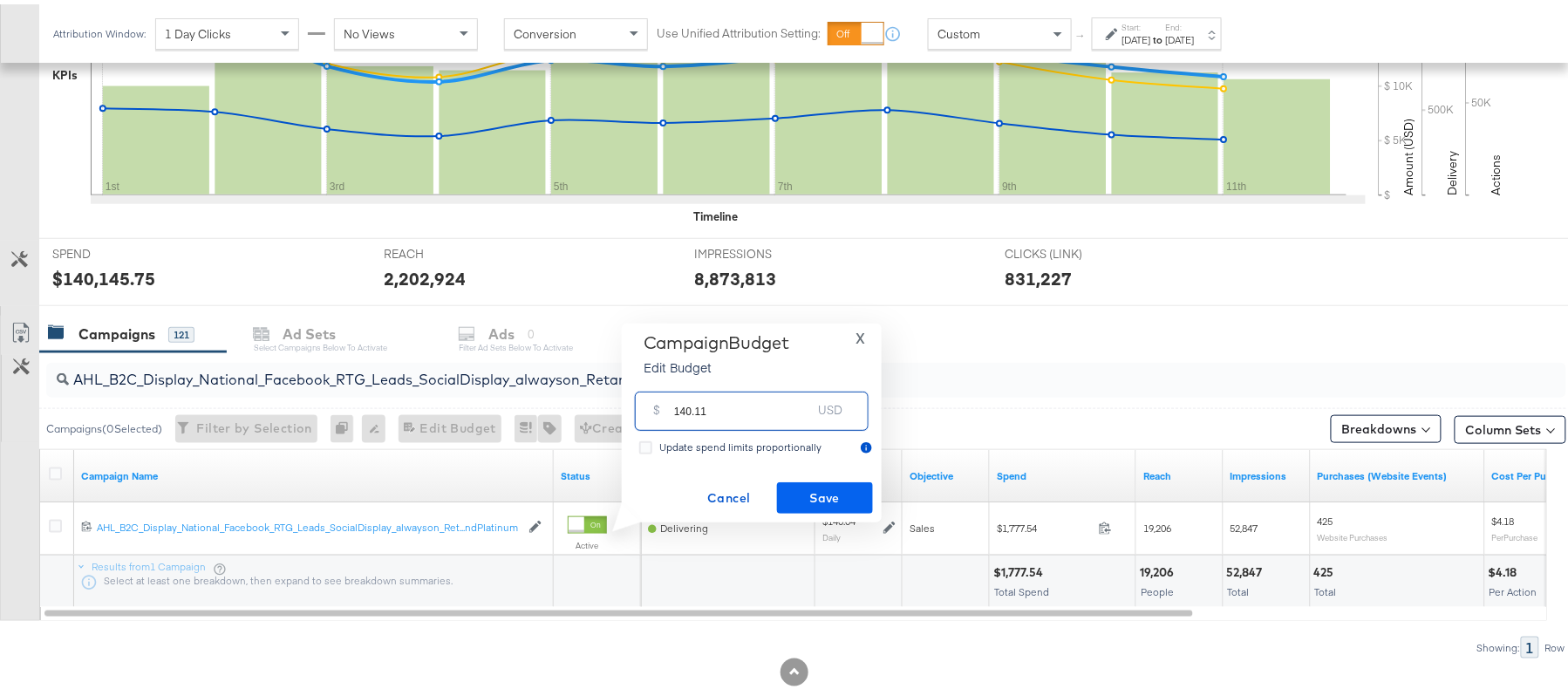
type input "140.11"
click at [809, 485] on span "Save" at bounding box center [825, 494] width 82 height 21
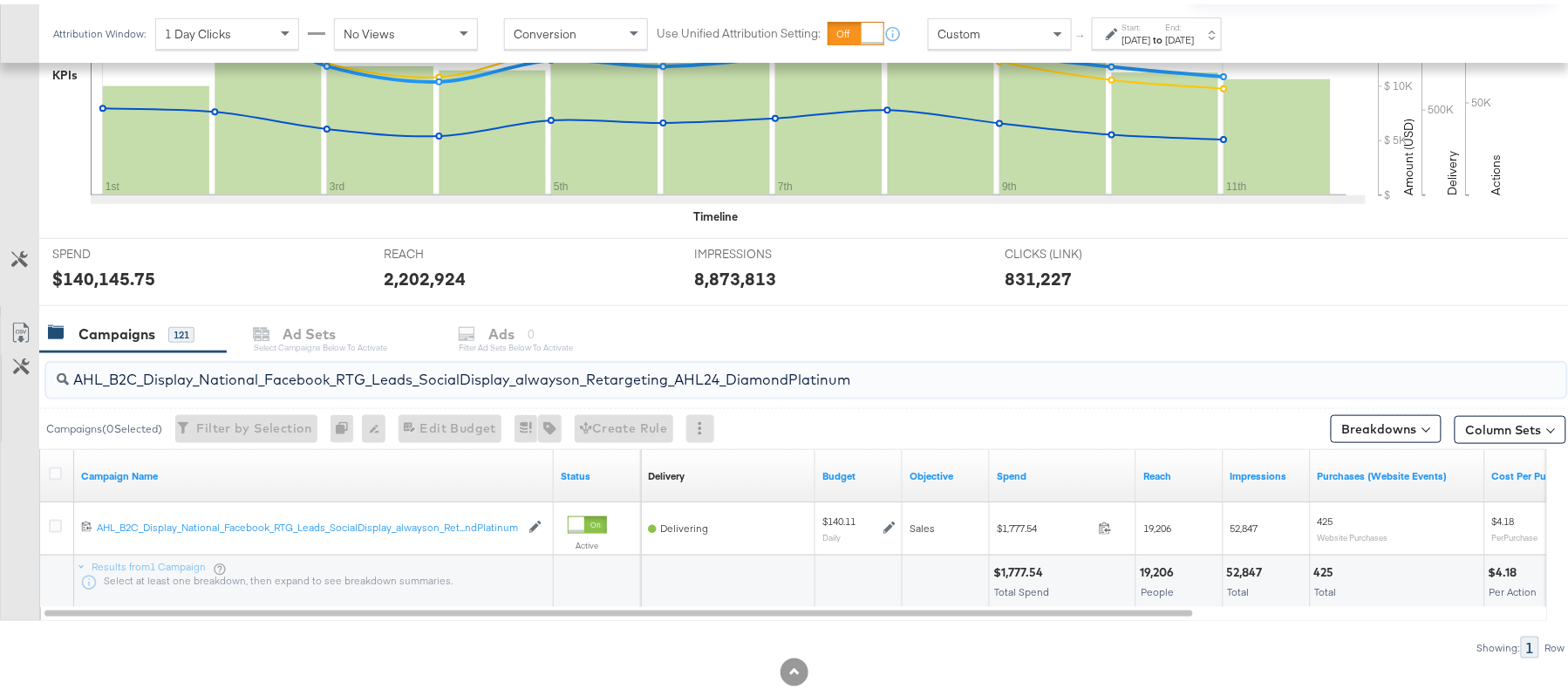
click at [283, 371] on input "AHL_B2C_Display_National_Facebook_RTG_Leads_SocialDisplay_alwayson_Retargeting_…" at bounding box center [749, 368] width 1359 height 34
paste input "PTS_B2C_Display_National_Facebook_PRO_Traffic_SocialDisplay_alwayson_ASC_DARE24…"
type input "APTS_B2C_Display_National_Facebook_PRO_Traffic_SocialDisplay_alwayson_ASC_DARE2…"
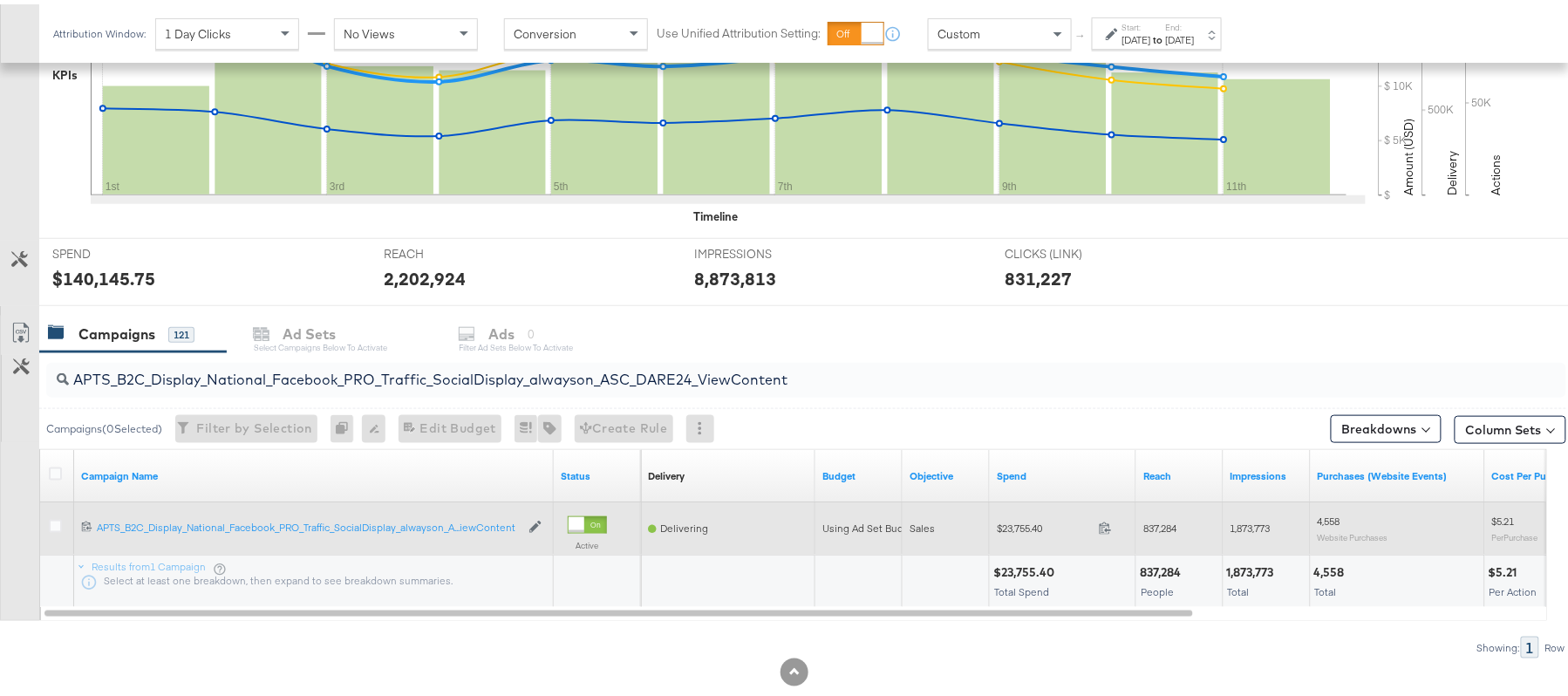
click at [53, 531] on div at bounding box center [58, 524] width 19 height 18
click at [53, 519] on icon at bounding box center [55, 521] width 13 height 13
click at [0, 0] on input "checkbox" at bounding box center [0, 0] width 0 height 0
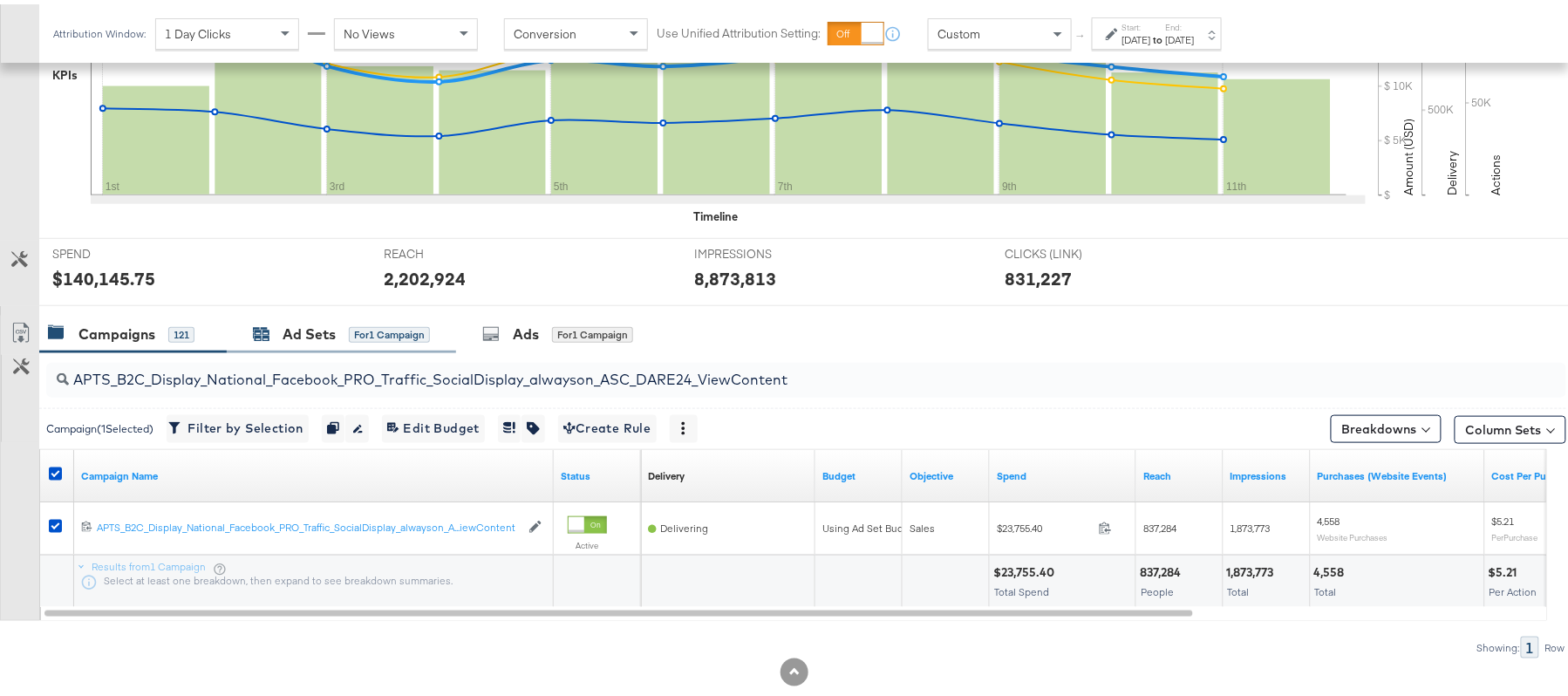
click at [310, 328] on div "Ad Sets" at bounding box center [309, 330] width 53 height 20
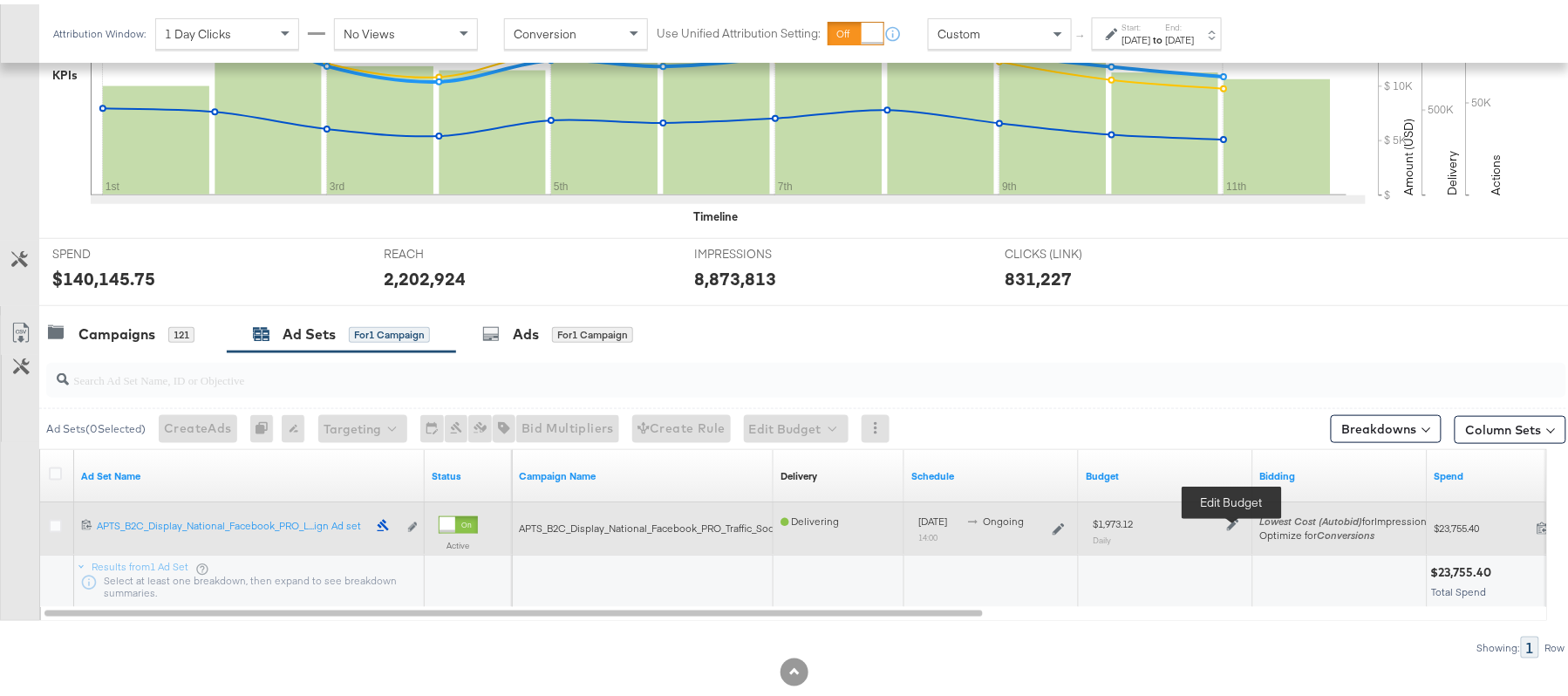
click at [1237, 517] on icon at bounding box center [1233, 520] width 13 height 13
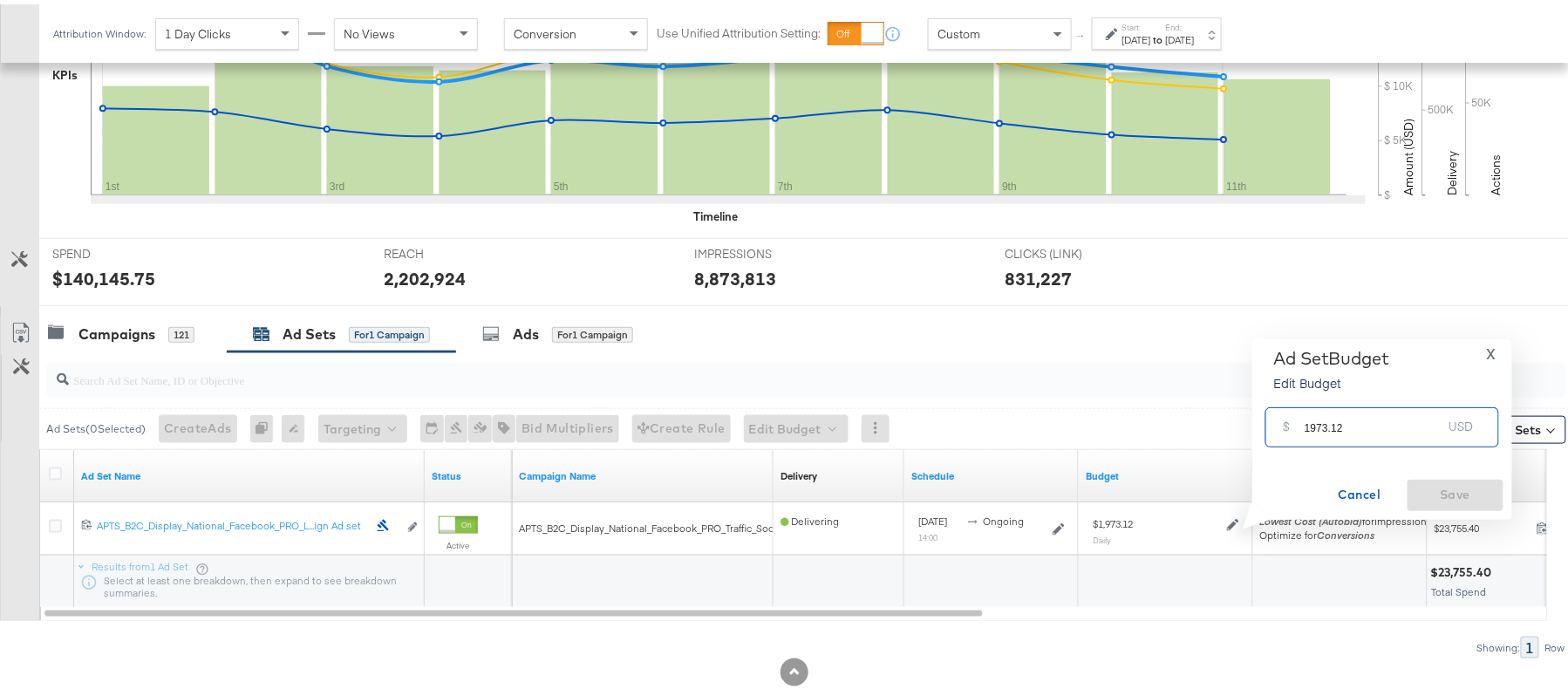
click at [1333, 424] on input "1973.12" at bounding box center [1373, 415] width 138 height 37
paste input "$2,170.43"
click at [1319, 395] on input "$2,170.43" at bounding box center [1373, 395] width 144 height 37
type input "2170.43"
click at [1452, 486] on span "Save" at bounding box center [1456, 490] width 82 height 21
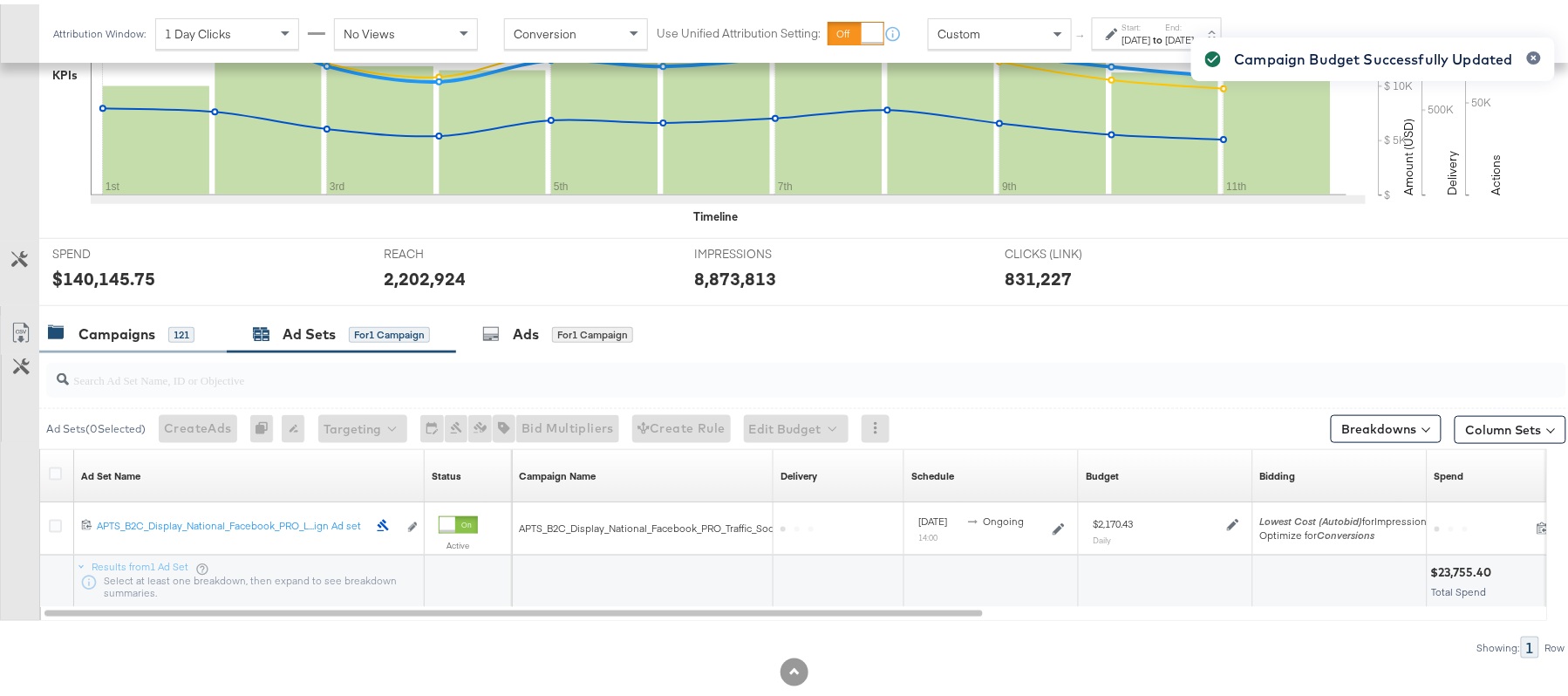
click at [123, 330] on div "Campaigns" at bounding box center [116, 330] width 77 height 20
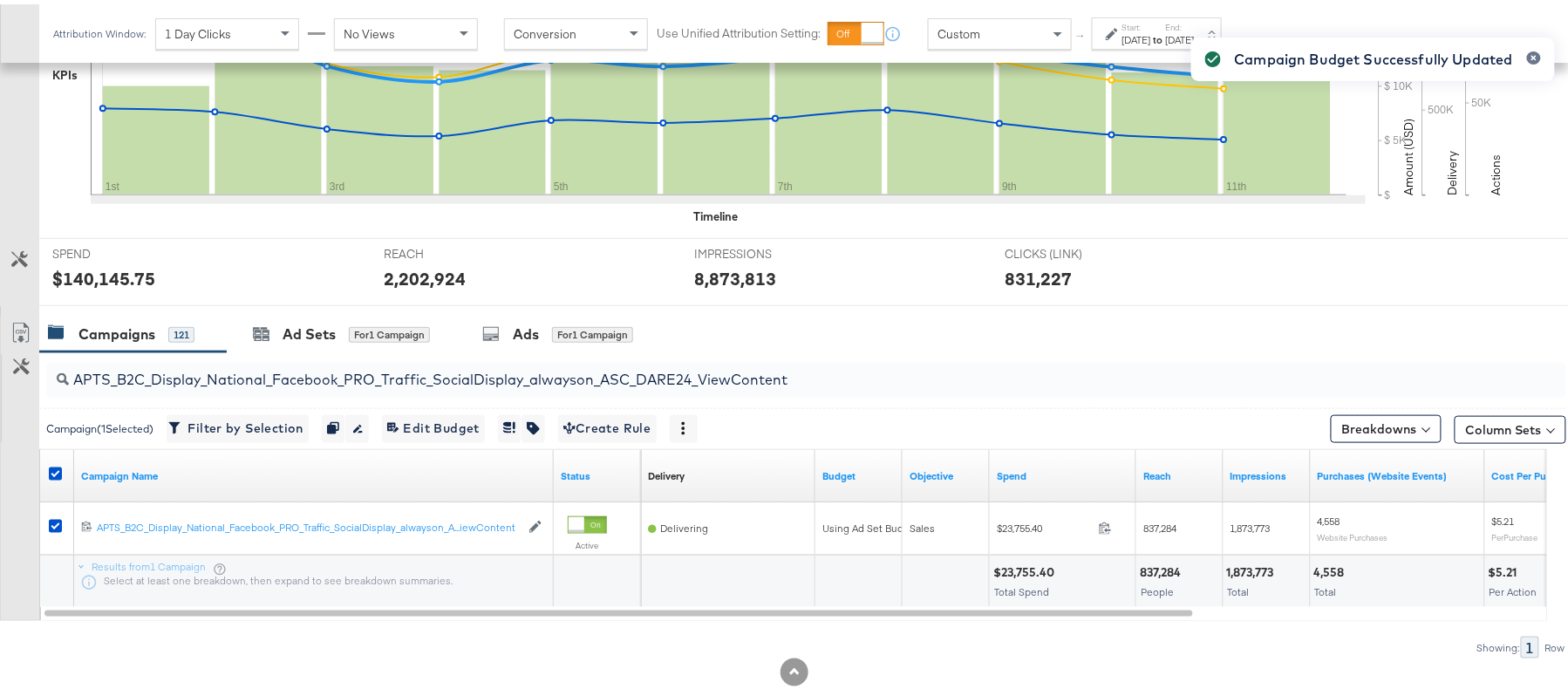
click at [58, 478] on div at bounding box center [58, 471] width 19 height 18
click at [56, 468] on icon at bounding box center [55, 469] width 13 height 13
click at [0, 0] on input "checkbox" at bounding box center [0, 0] width 0 height 0
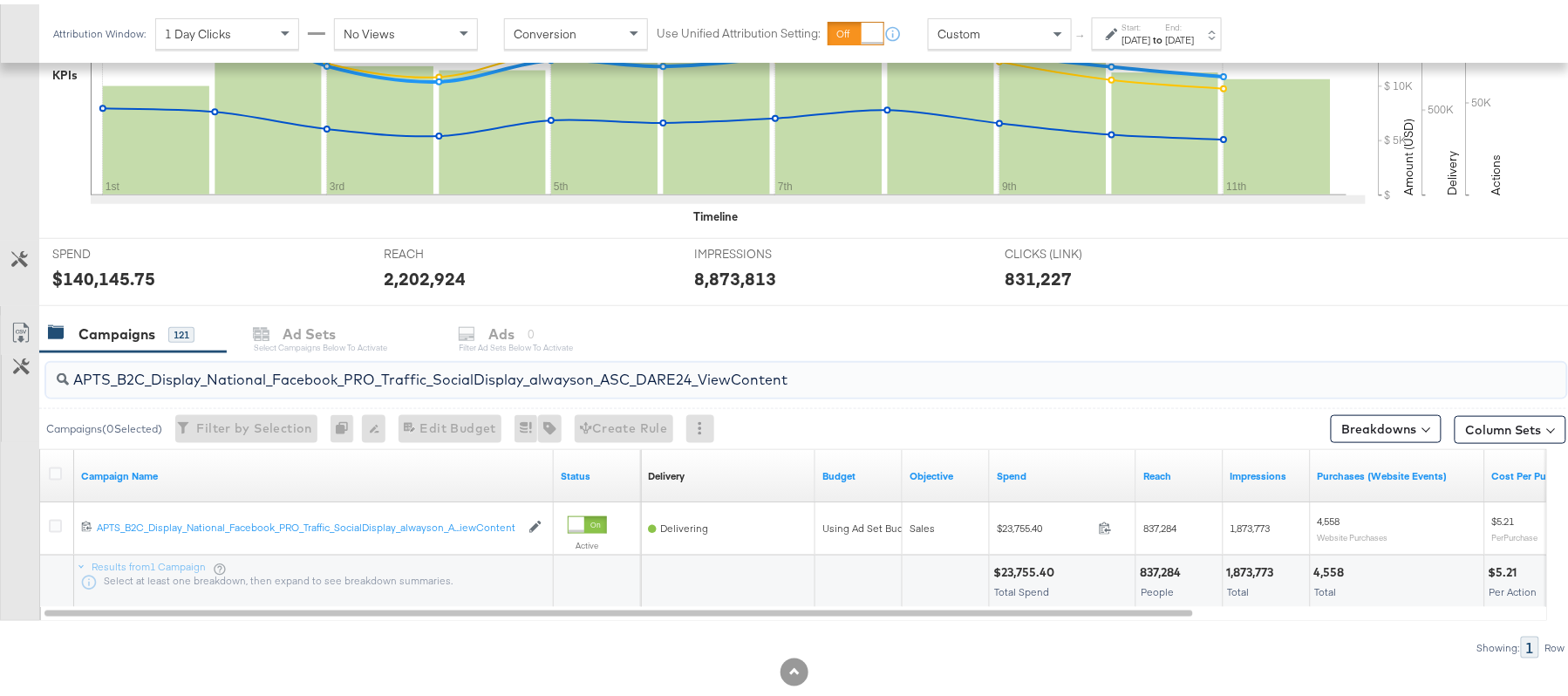
click at [218, 359] on input "APTS_B2C_Display_National_Facebook_PRO_Traffic_SocialDisplay_alwayson_ASC_DARE2…" at bounding box center [749, 368] width 1359 height 34
paste input "Leads_SocialDisplay_alwayson_ASC_DARE24_Purchase"
type input "APTS_B2C_Display_National_Facebook_PRO_Leads_SocialDisplay_alwayson_ASC_DARE24_…"
click at [58, 476] on icon at bounding box center [55, 469] width 13 height 13
click at [0, 0] on input "checkbox" at bounding box center [0, 0] width 0 height 0
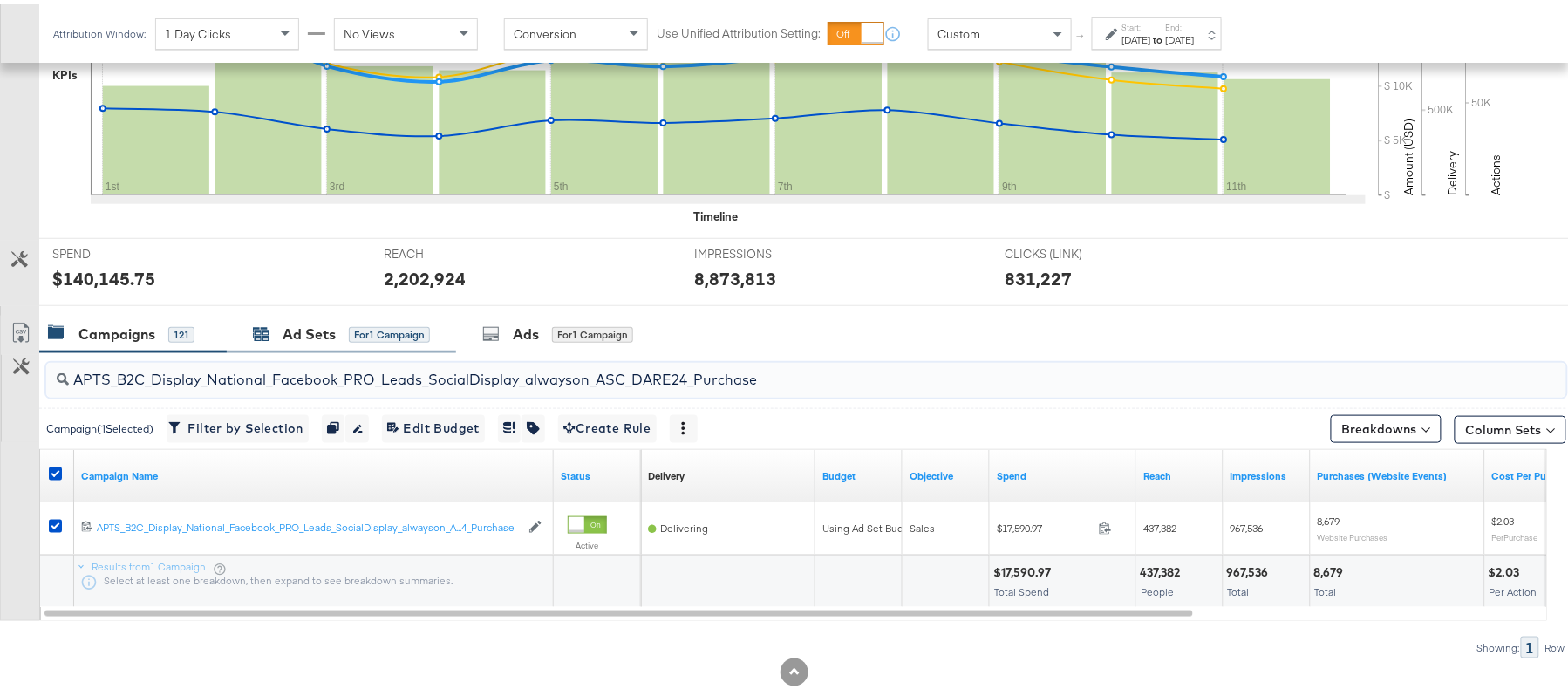
drag, startPoint x: 308, startPoint y: 363, endPoint x: 314, endPoint y: 332, distance: 31.6
click at [314, 332] on div "KPIs Performance & KPIs Customize KPIs ✔ Clicks (Link) ✔ Reach ✔ Impressions ✔ …" at bounding box center [794, 293] width 1589 height 874
click at [314, 332] on div "Ad Sets" at bounding box center [309, 330] width 53 height 20
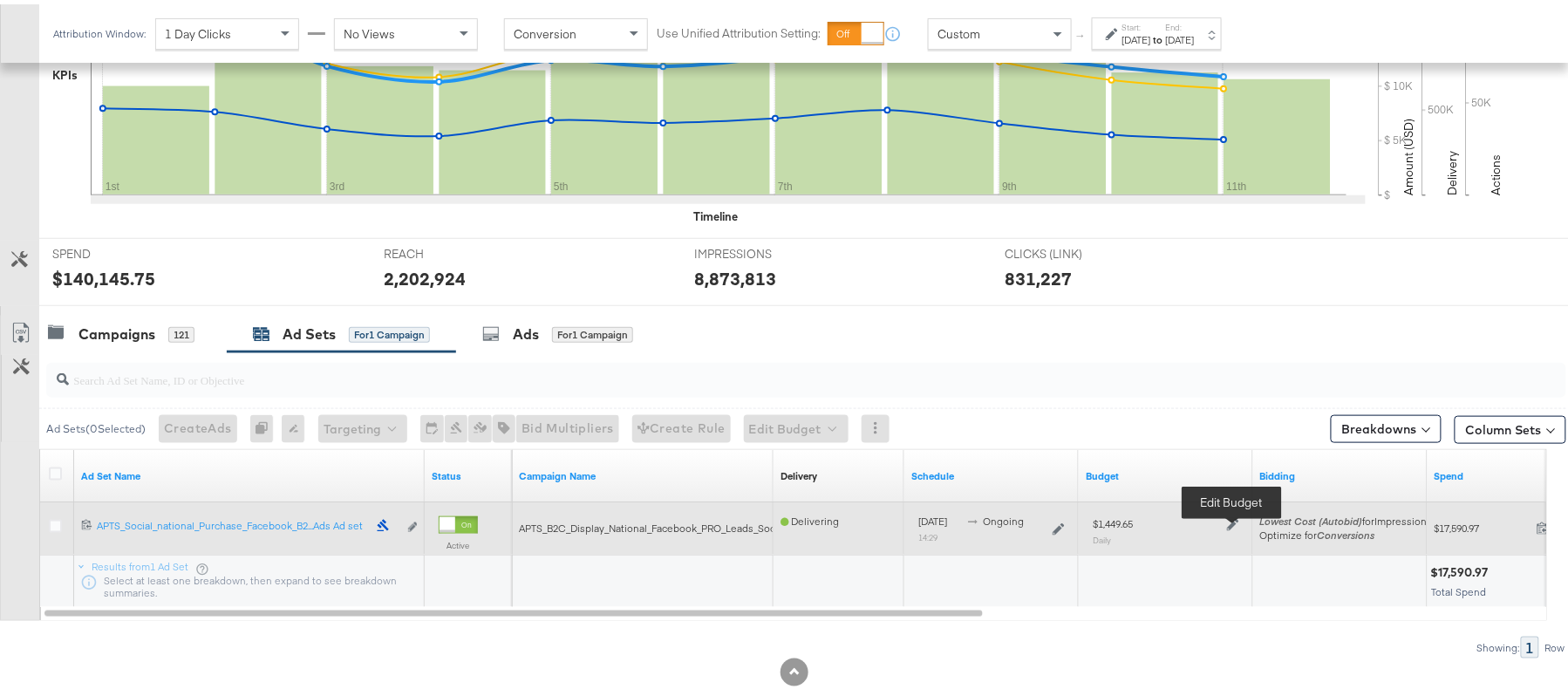
click at [1237, 527] on icon at bounding box center [1233, 520] width 13 height 13
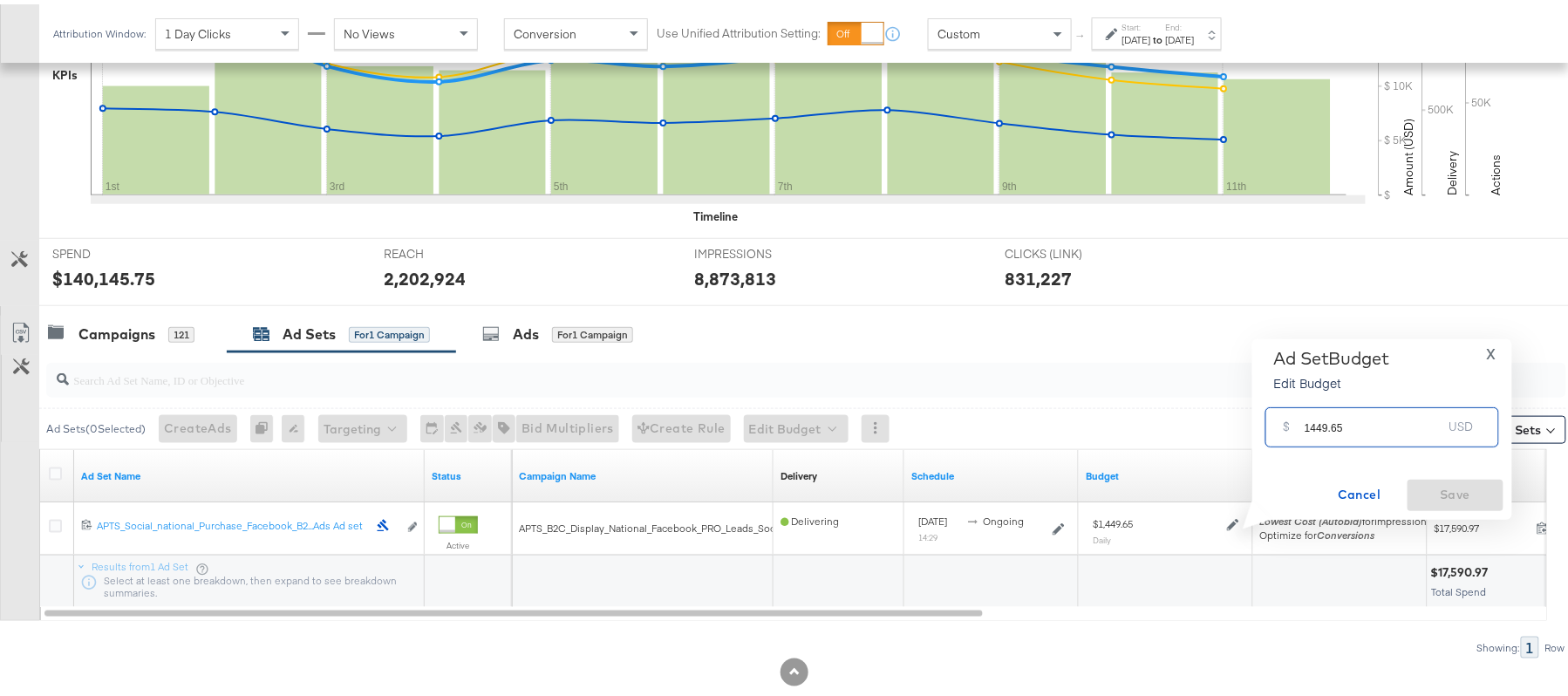
click at [1326, 430] on input "1449.65" at bounding box center [1373, 415] width 138 height 37
paste input "$1,454.51"
click at [1321, 401] on input "$1,454.51" at bounding box center [1373, 395] width 144 height 37
type input "1454.51"
click at [1449, 476] on button "Save" at bounding box center [1456, 491] width 96 height 31
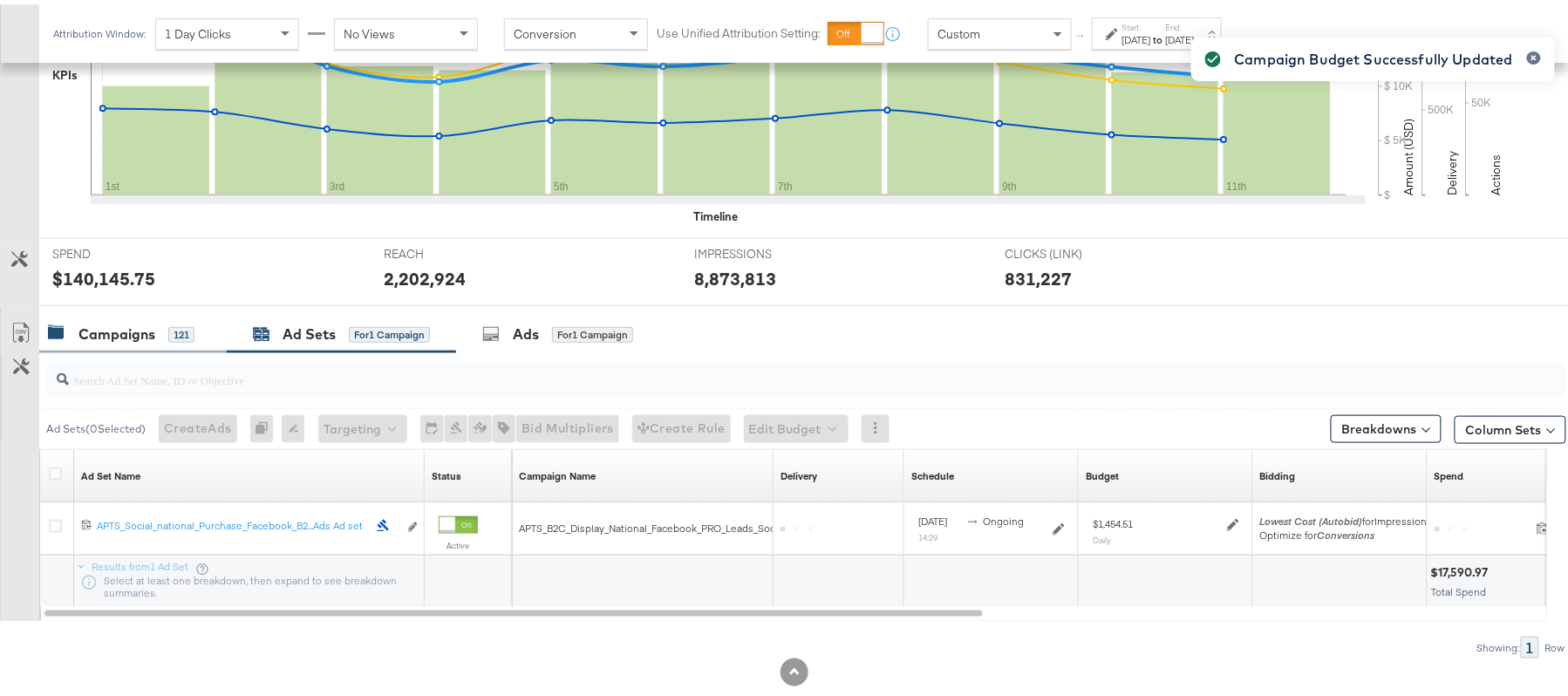
click at [135, 325] on div "Campaigns" at bounding box center [116, 330] width 77 height 20
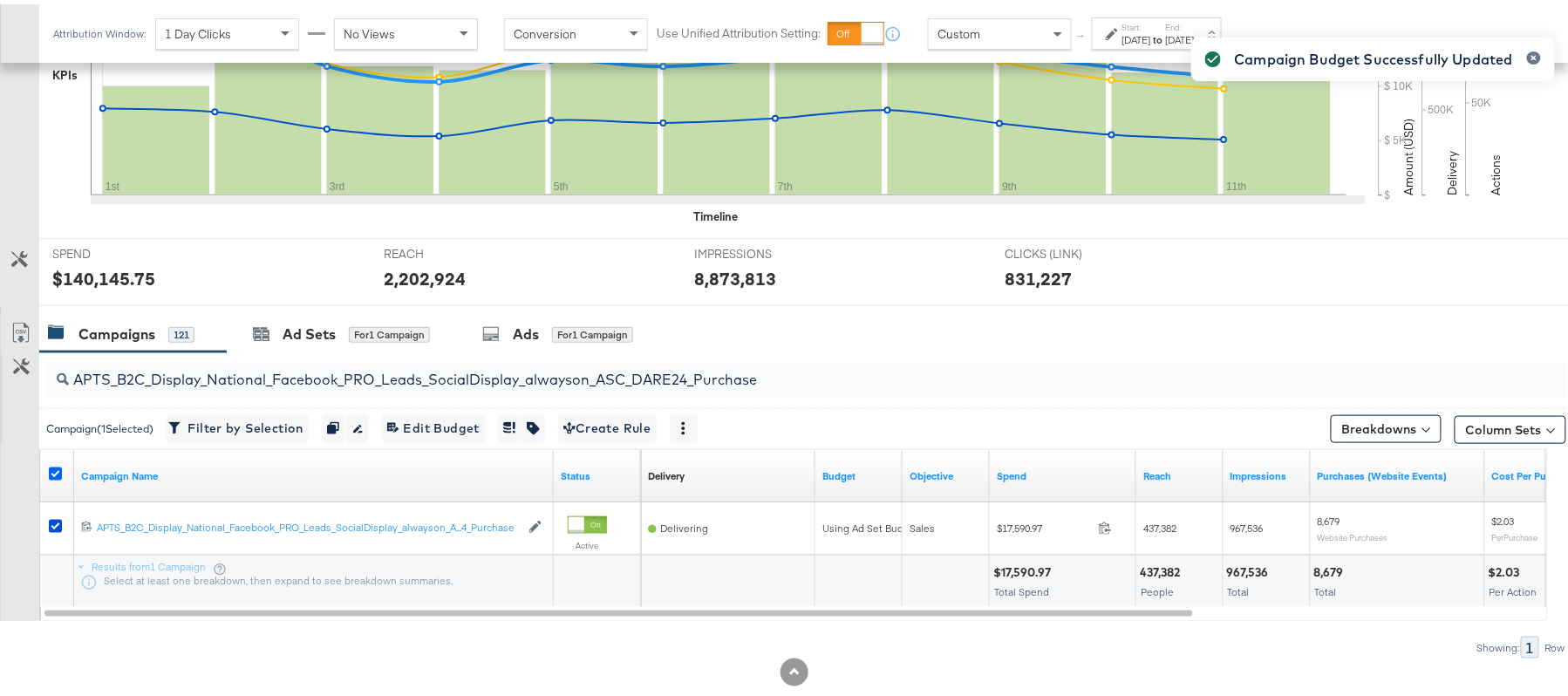
click at [53, 471] on icon at bounding box center [55, 469] width 13 height 13
click at [0, 0] on input "checkbox" at bounding box center [0, 0] width 0 height 0
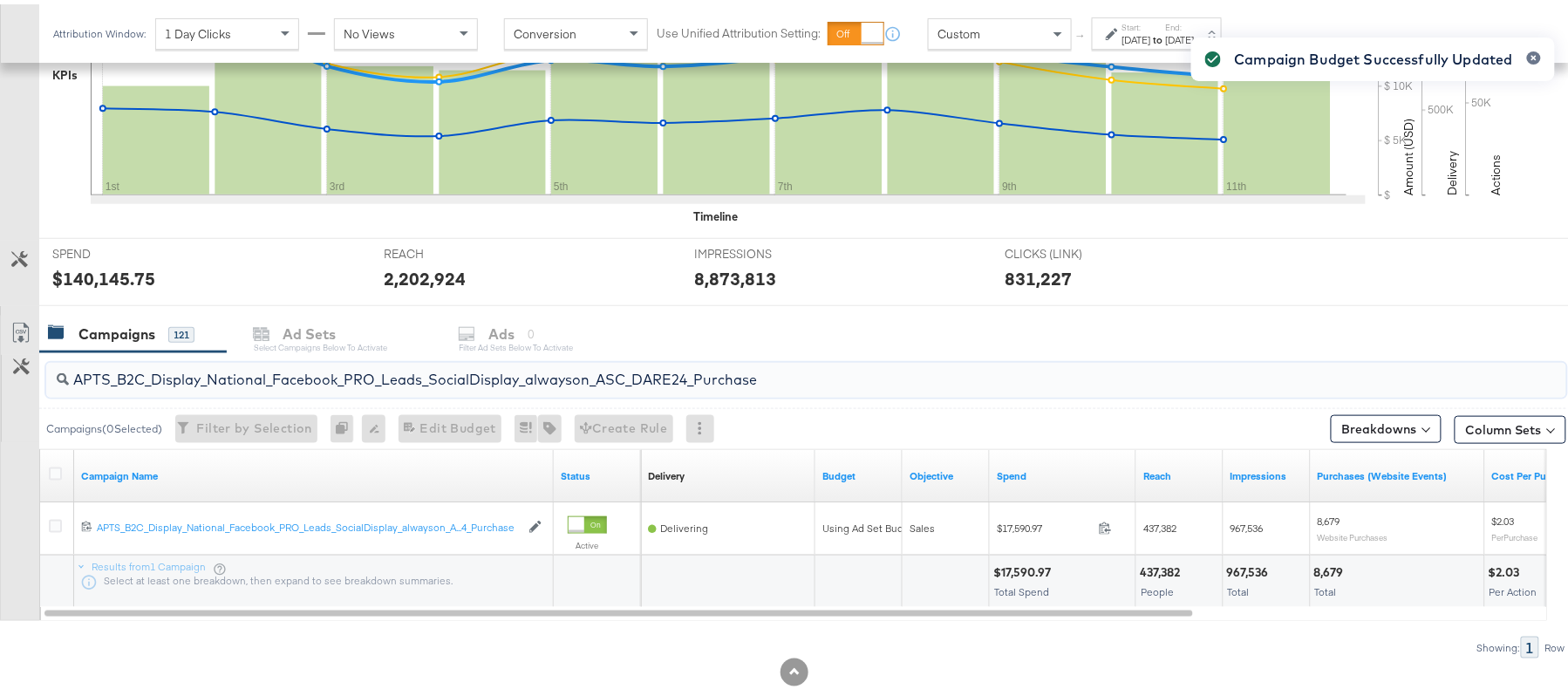
click at [246, 381] on input "APTS_B2C_Display_National_Facebook_PRO_Leads_SocialDisplay_alwayson_ASC_DARE24_…" at bounding box center [749, 368] width 1359 height 34
paste input "F_B2C_Display_National_Facebook_PRO_Traffic_SocialDisplay_alwayson_ASC_AF24_Vie…"
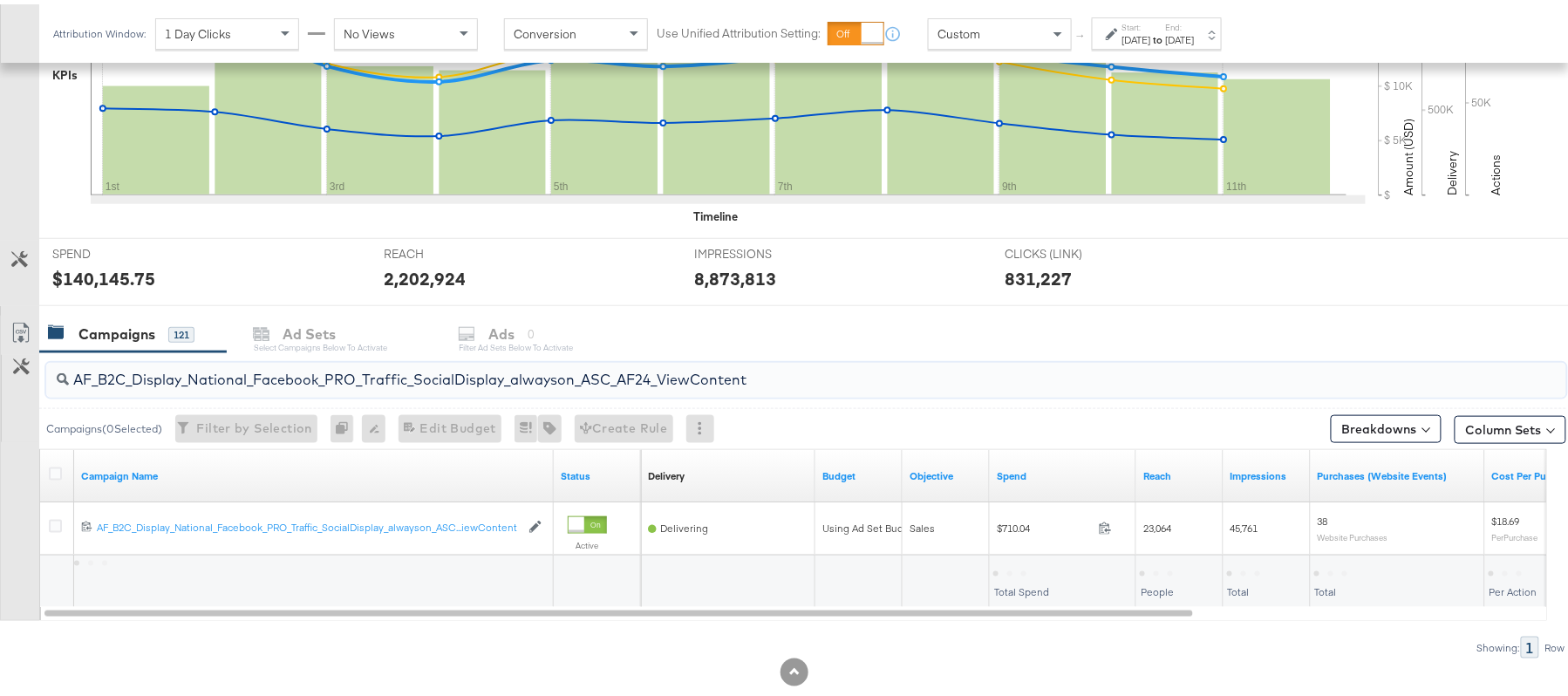
type input "AF_B2C_Display_National_Facebook_PRO_Traffic_SocialDisplay_alwayson_ASC_AF24_Vi…"
click at [50, 470] on icon at bounding box center [55, 469] width 13 height 13
click at [0, 0] on input "checkbox" at bounding box center [0, 0] width 0 height 0
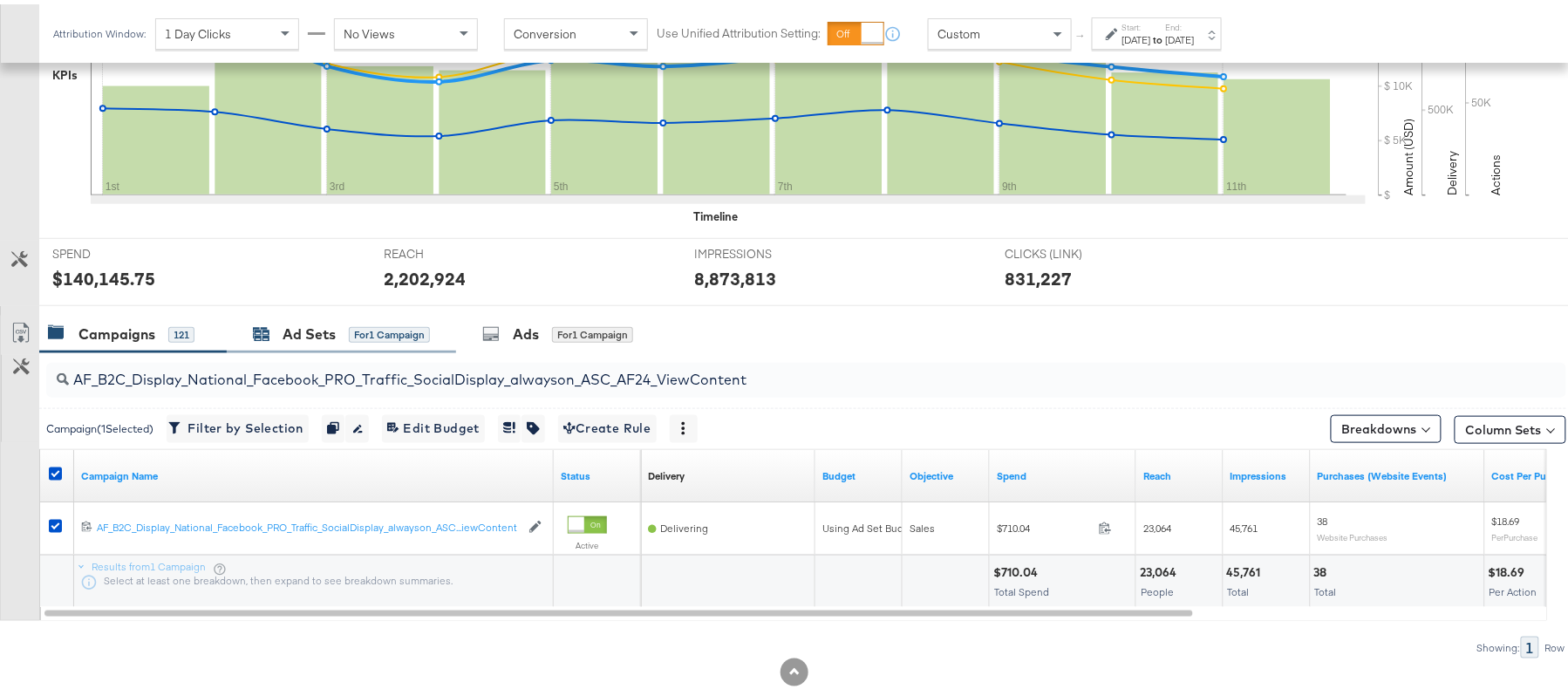
click at [310, 336] on div "Ad Sets" at bounding box center [309, 330] width 53 height 20
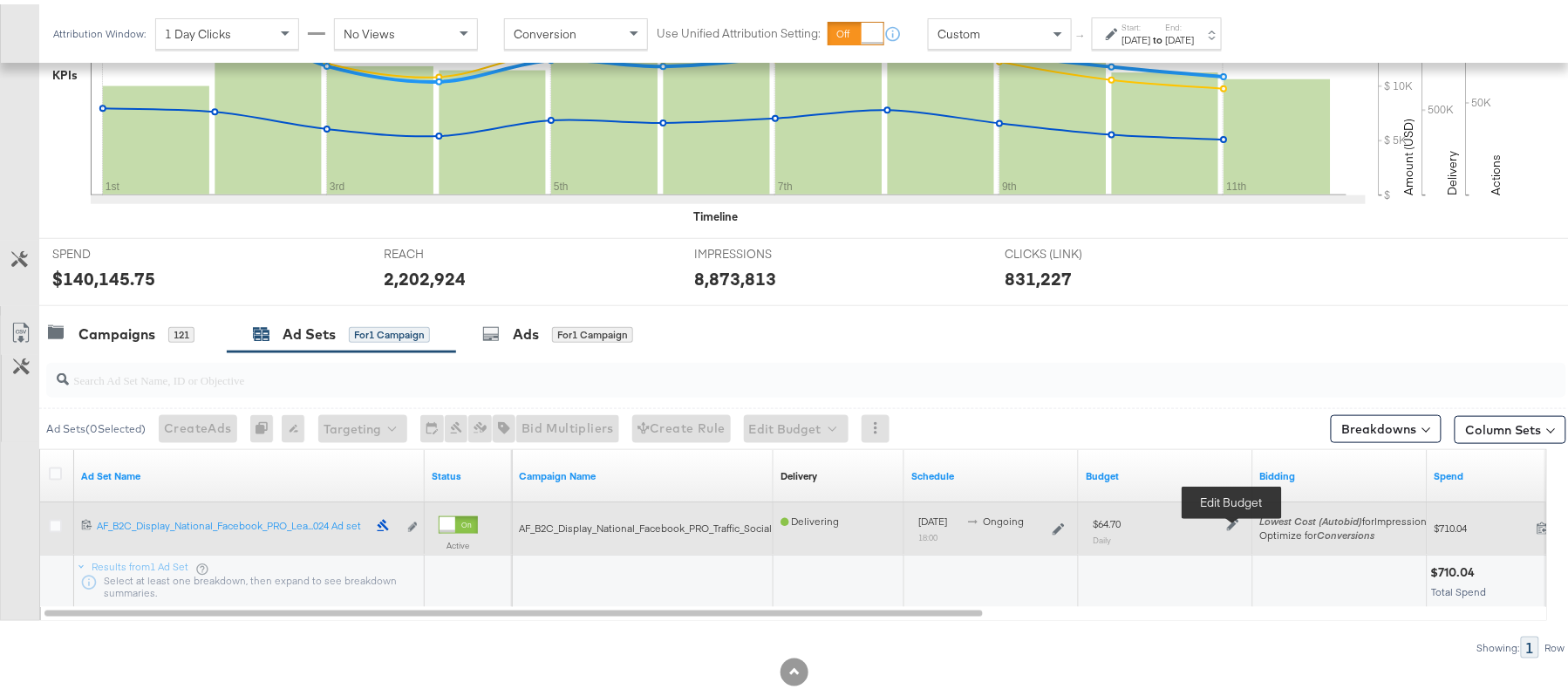
click at [1237, 521] on icon at bounding box center [1233, 520] width 13 height 13
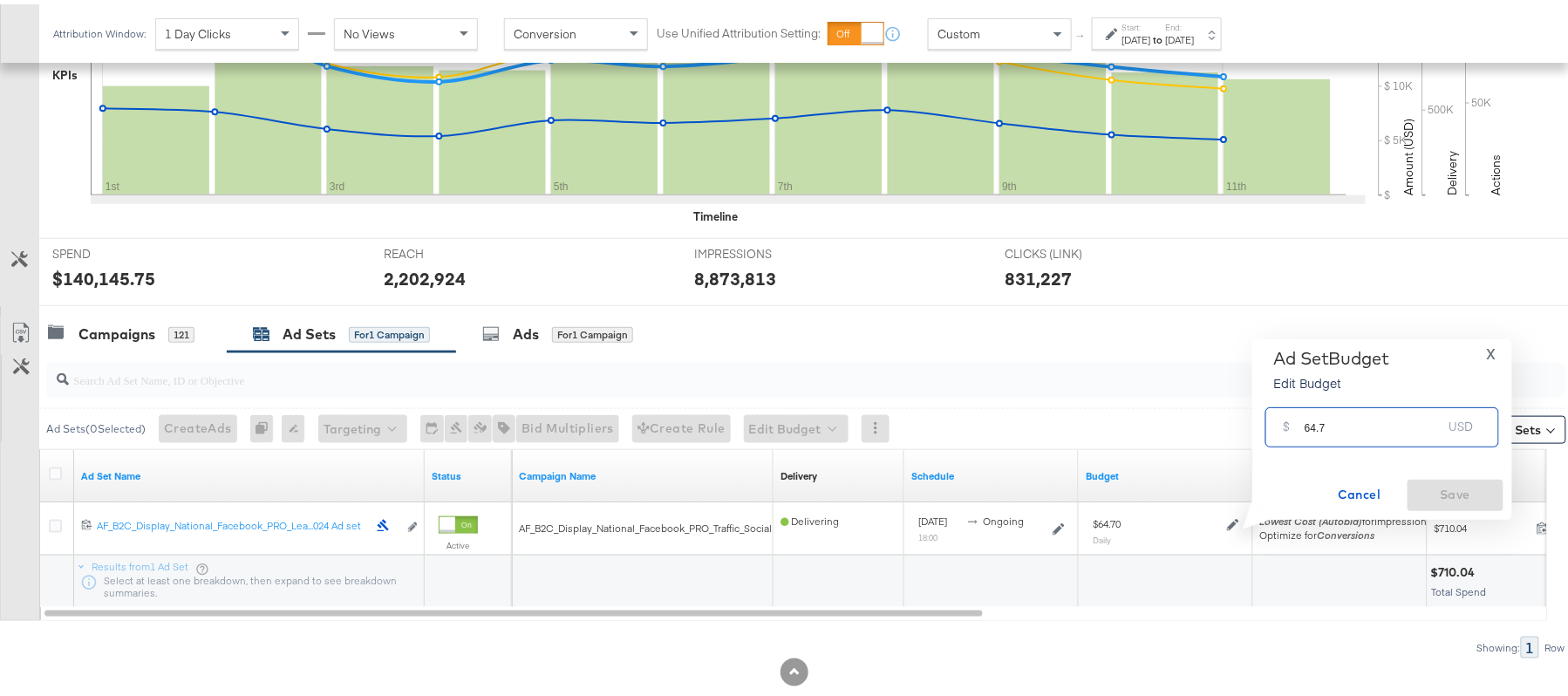
click at [1347, 413] on input "64.7" at bounding box center [1373, 415] width 138 height 37
paste input "$57.76"
click at [1301, 397] on input "$57.76" at bounding box center [1373, 395] width 144 height 37
type input "57.76"
click at [1474, 485] on span "Save" at bounding box center [1456, 490] width 82 height 21
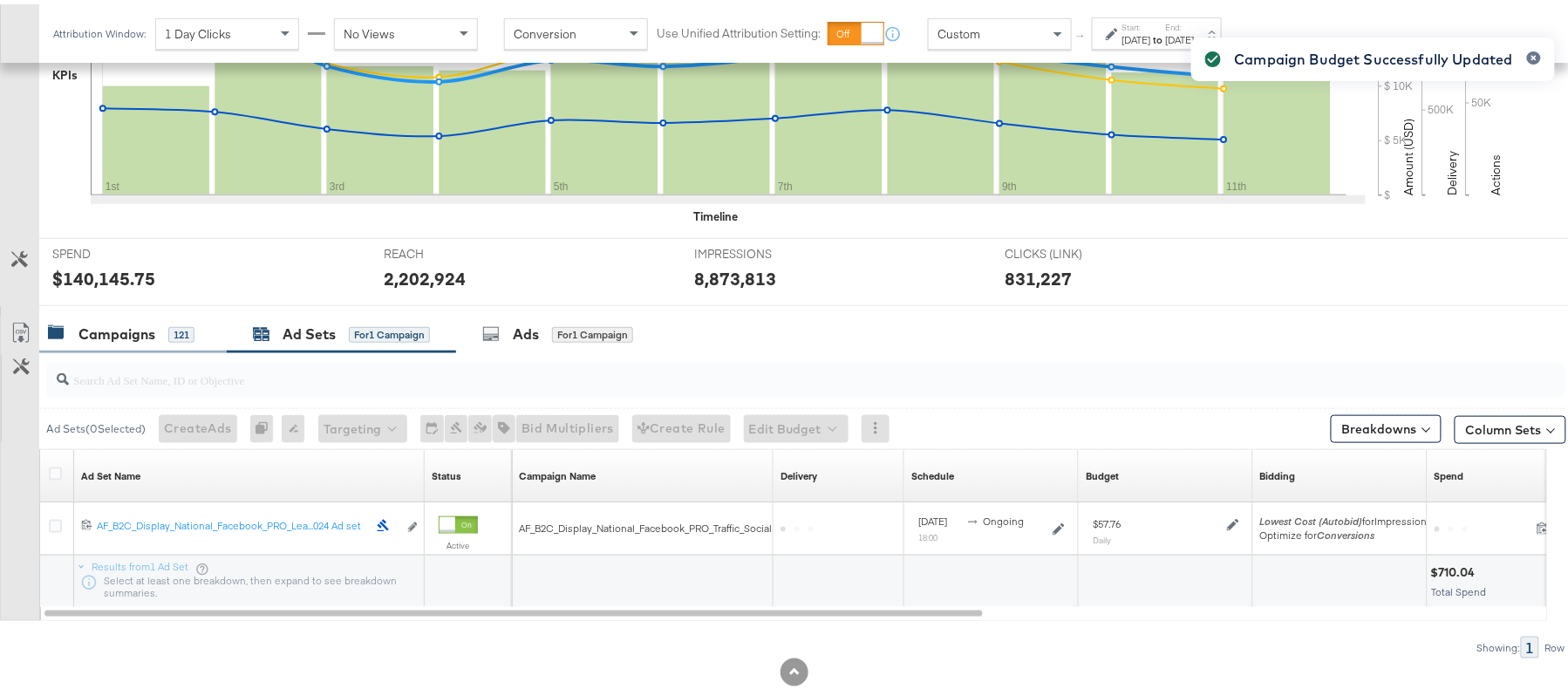
click at [151, 325] on div "Campaigns" at bounding box center [116, 330] width 77 height 20
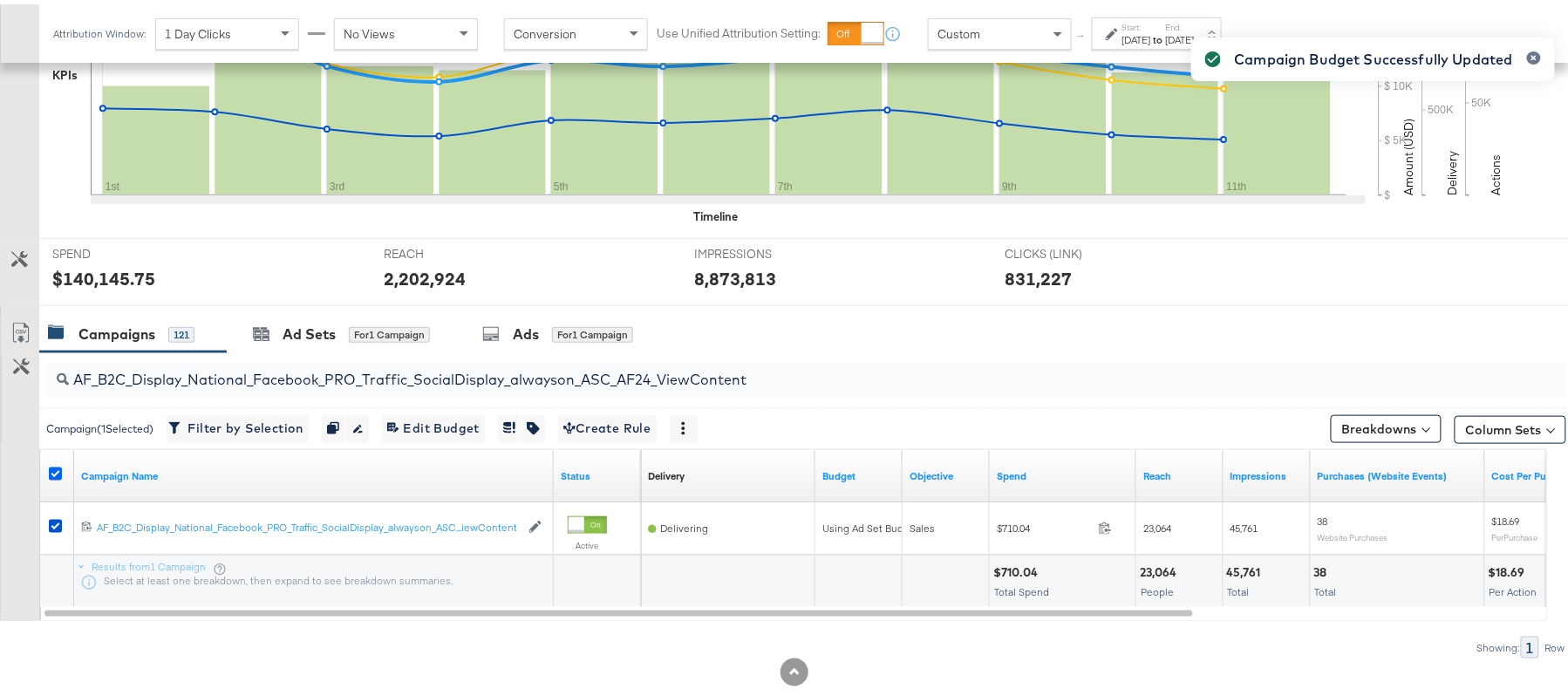
click at [53, 475] on icon at bounding box center [55, 469] width 13 height 13
click at [0, 0] on input "checkbox" at bounding box center [0, 0] width 0 height 0
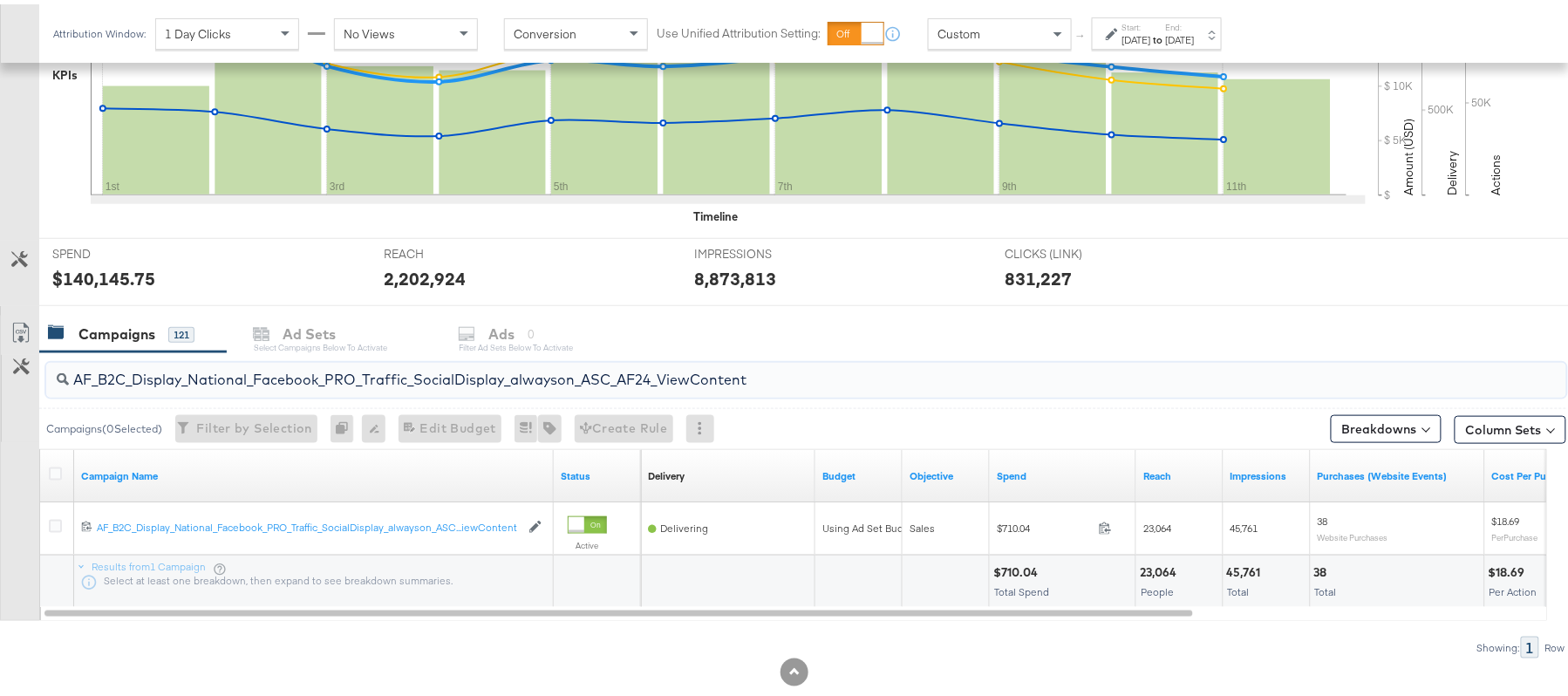
click at [231, 372] on input "AF_B2C_Display_National_Facebook_PRO_Traffic_SocialDisplay_alwayson_ASC_AF24_Vi…" at bounding box center [749, 368] width 1359 height 34
paste input "FR_B2C_Display_National_Facebook_PRO_Traffic_SocialDisplay_alwayson_ASC_FR"
type input "FR_B2C_Display_National_Facebook_PRO_Traffic_SocialDisplay_alwayson_ASC_FR24_Vi…"
click at [60, 478] on div at bounding box center [58, 471] width 19 height 18
click at [57, 475] on icon at bounding box center [55, 469] width 13 height 13
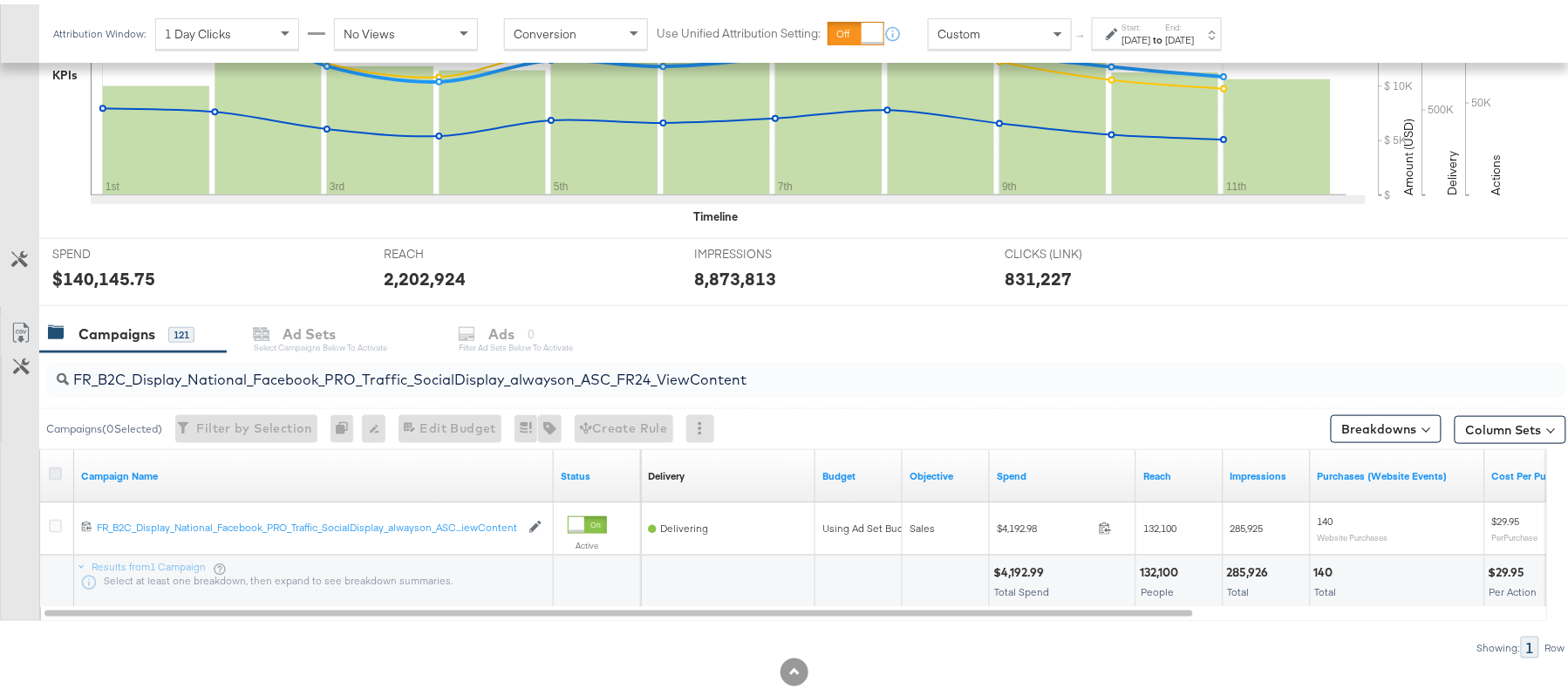
click at [0, 0] on input "checkbox" at bounding box center [0, 0] width 0 height 0
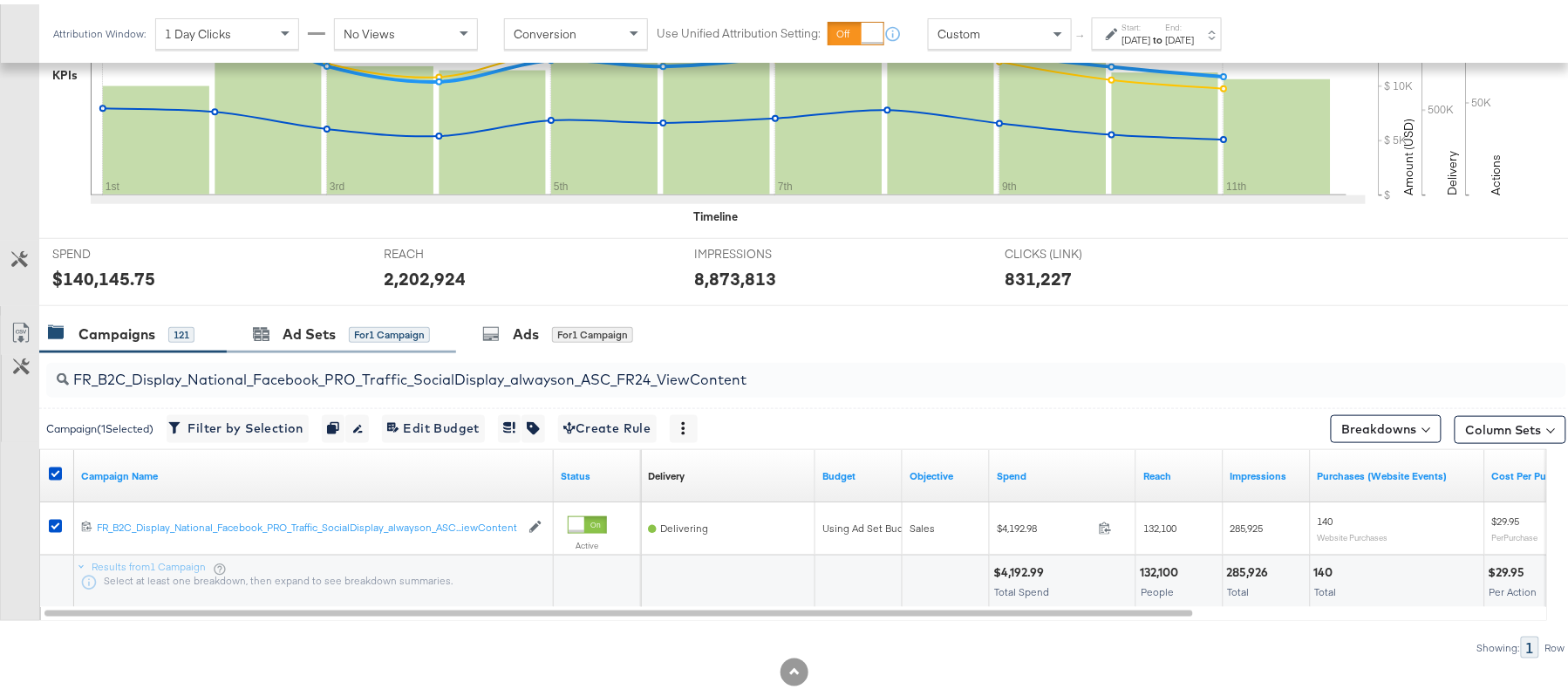
click at [290, 344] on div "Ad Sets for 1 Campaign" at bounding box center [341, 330] width 229 height 37
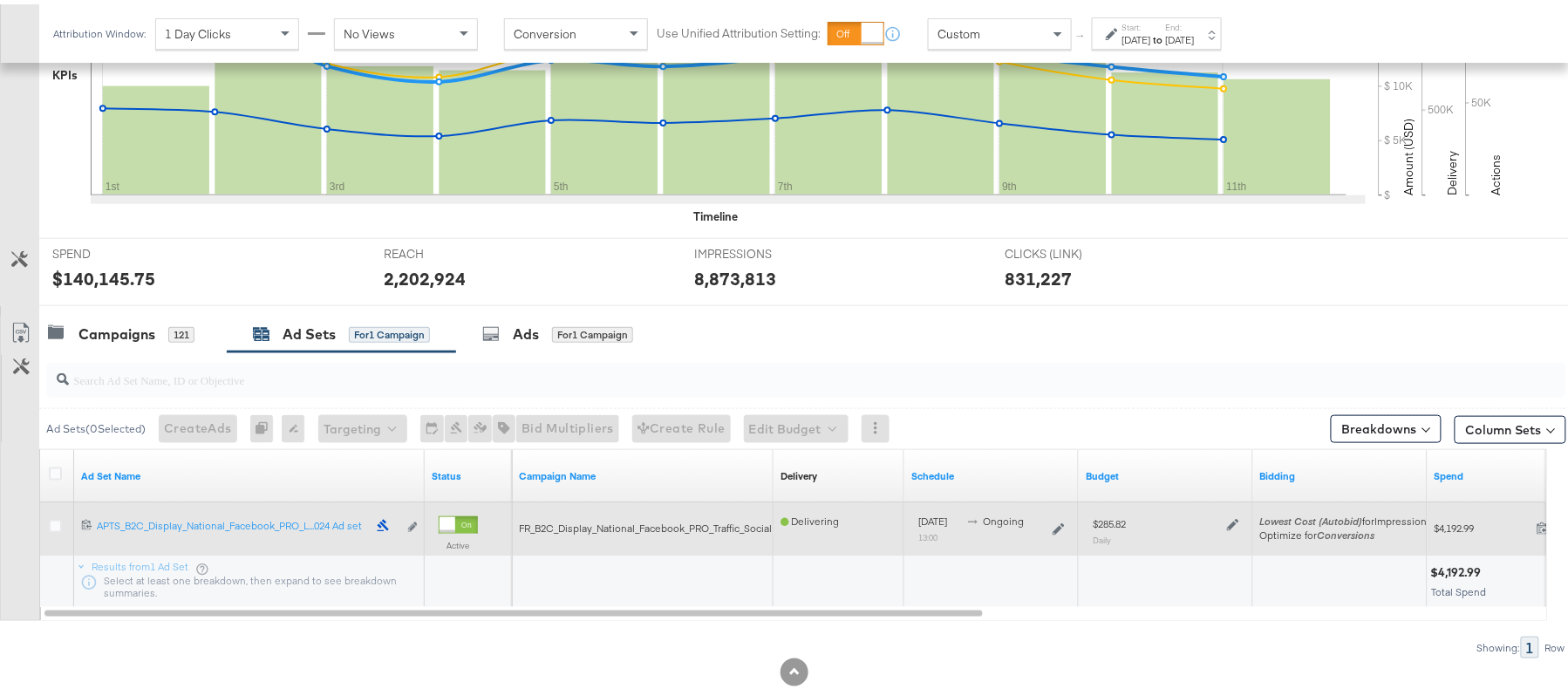
click at [1239, 520] on div "$285.82 Daily" at bounding box center [1166, 526] width 160 height 43
click at [1236, 520] on icon at bounding box center [1233, 520] width 13 height 13
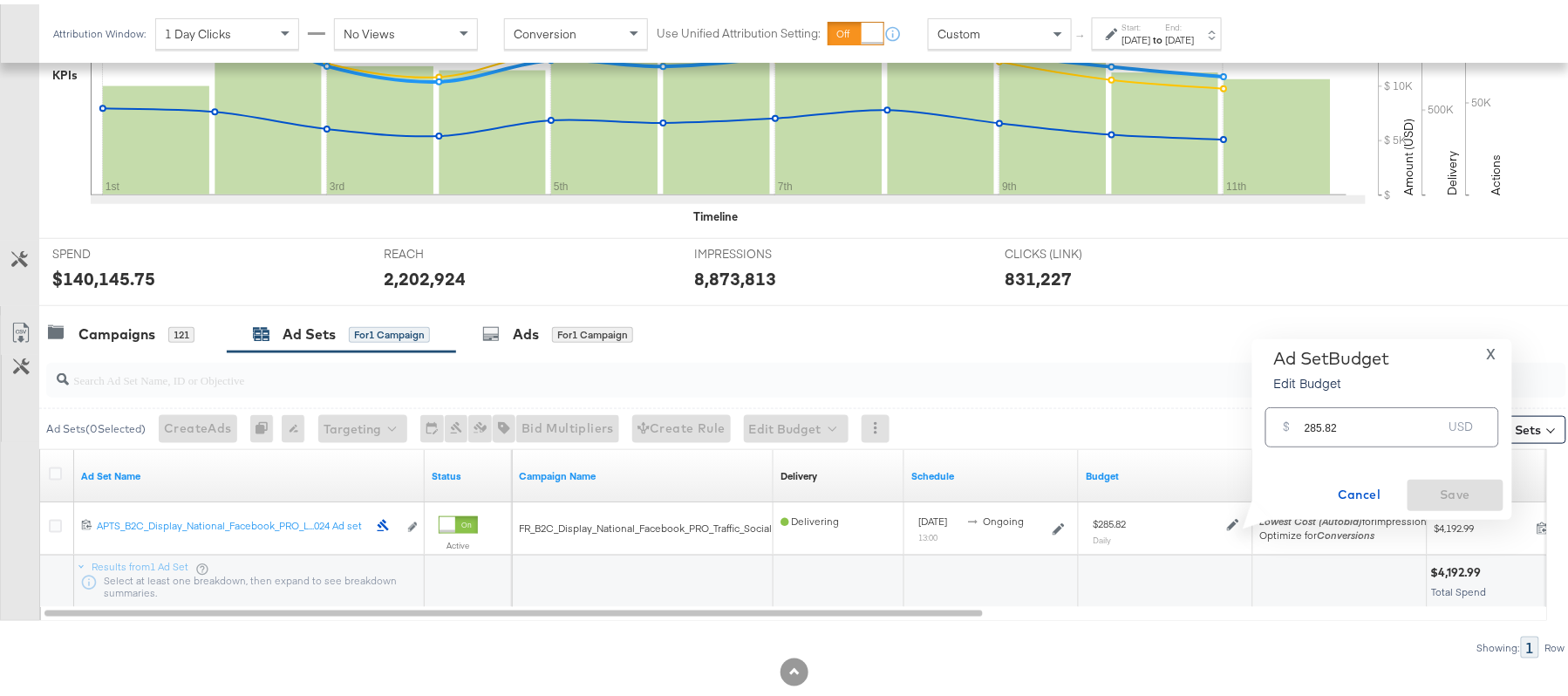
drag, startPoint x: 1373, startPoint y: 391, endPoint x: 1350, endPoint y: 422, distance: 38.6
click at [1350, 422] on div "Ad Set Budget Edit Budget X $ 285.82 USD Cancel Save" at bounding box center [1382, 425] width 242 height 163
click at [1350, 422] on input "285.82" at bounding box center [1373, 415] width 138 height 37
paste input "$342.98"
click at [1305, 395] on input "$342.98" at bounding box center [1373, 395] width 144 height 37
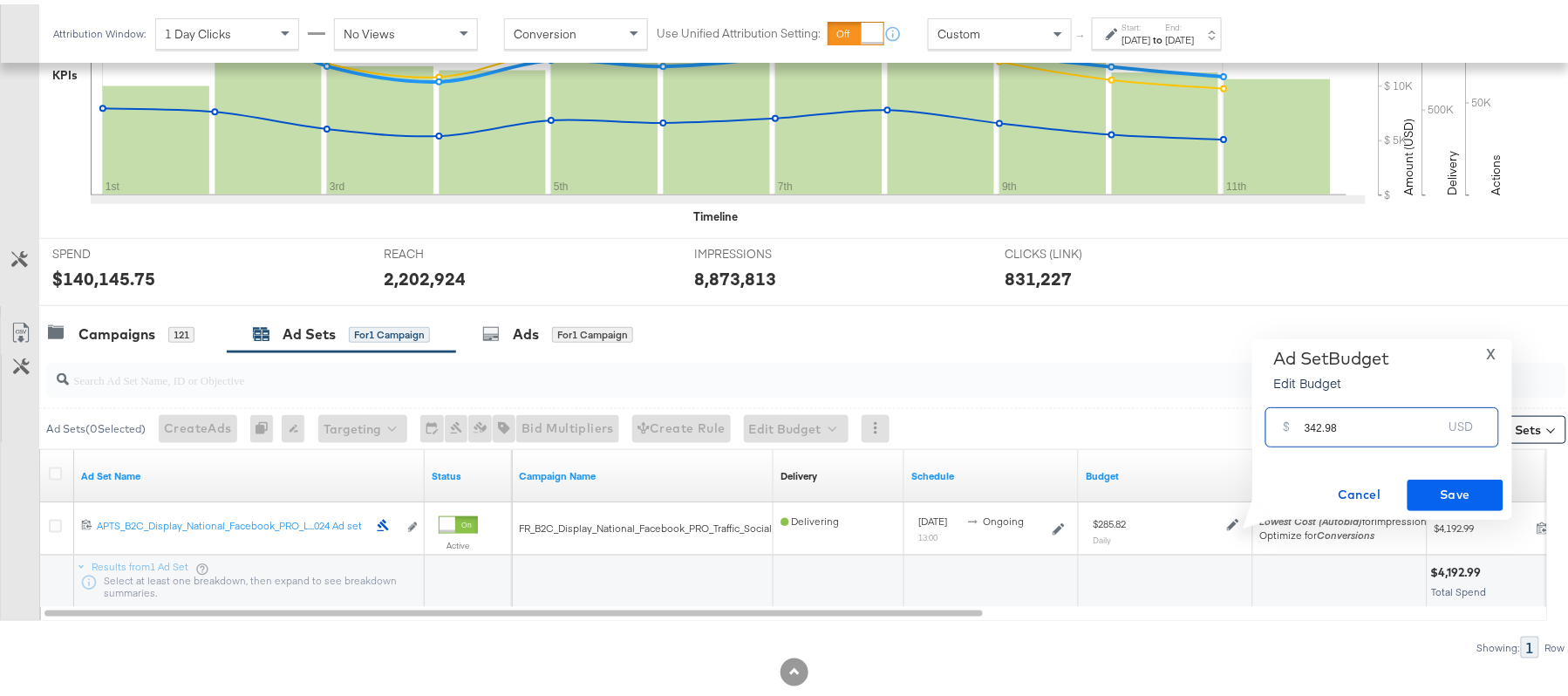
type input "342.98"
click at [1459, 492] on span "Save" at bounding box center [1456, 490] width 82 height 21
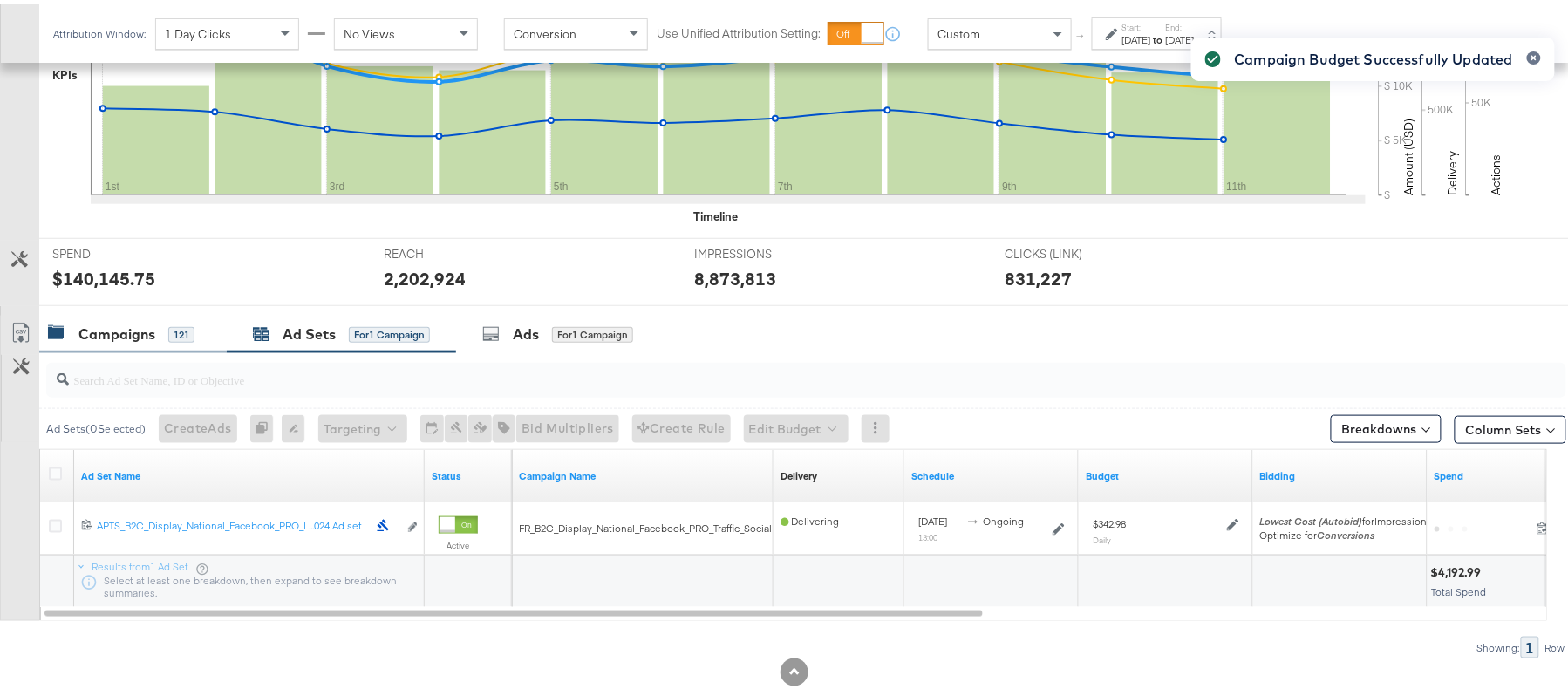
click at [160, 331] on div "Campaigns 121" at bounding box center [121, 330] width 146 height 20
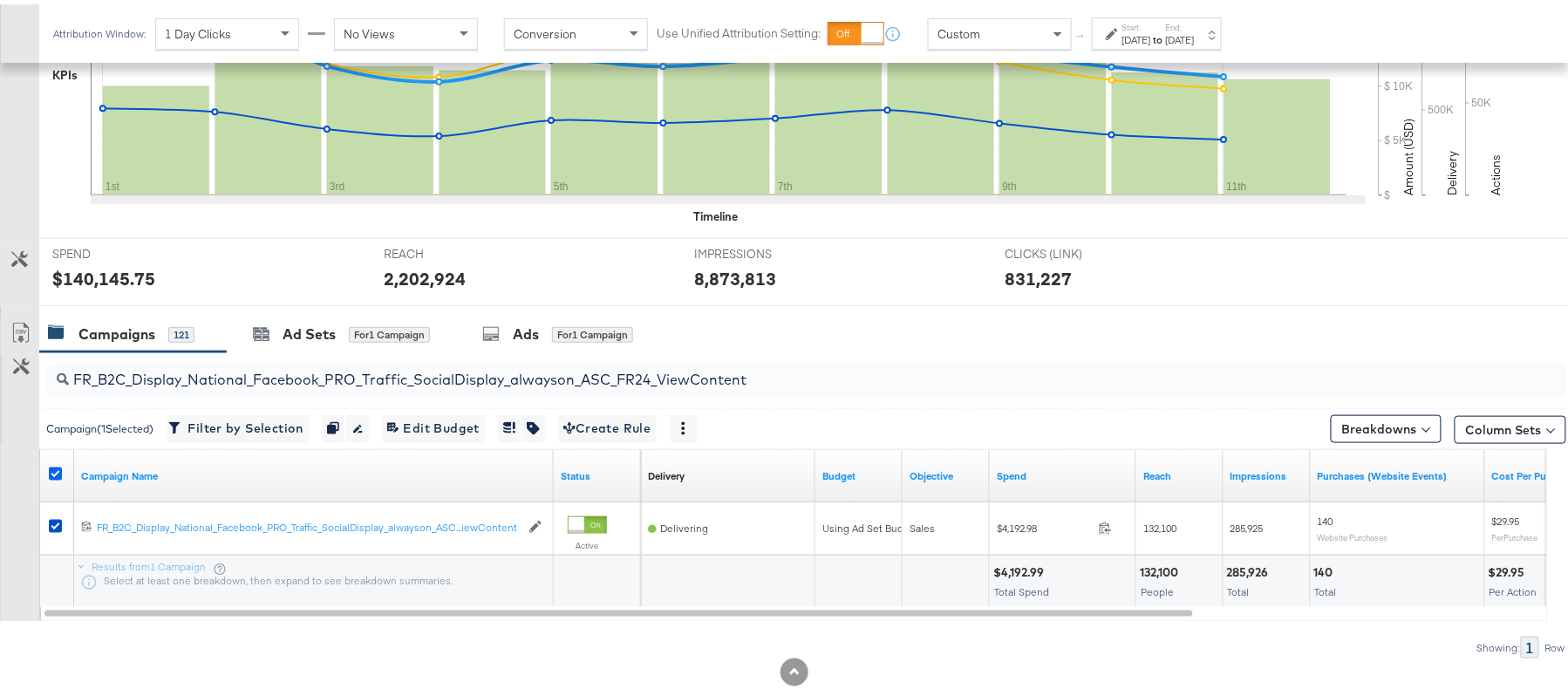
click at [57, 471] on icon at bounding box center [55, 469] width 13 height 13
click at [0, 0] on input "checkbox" at bounding box center [0, 0] width 0 height 0
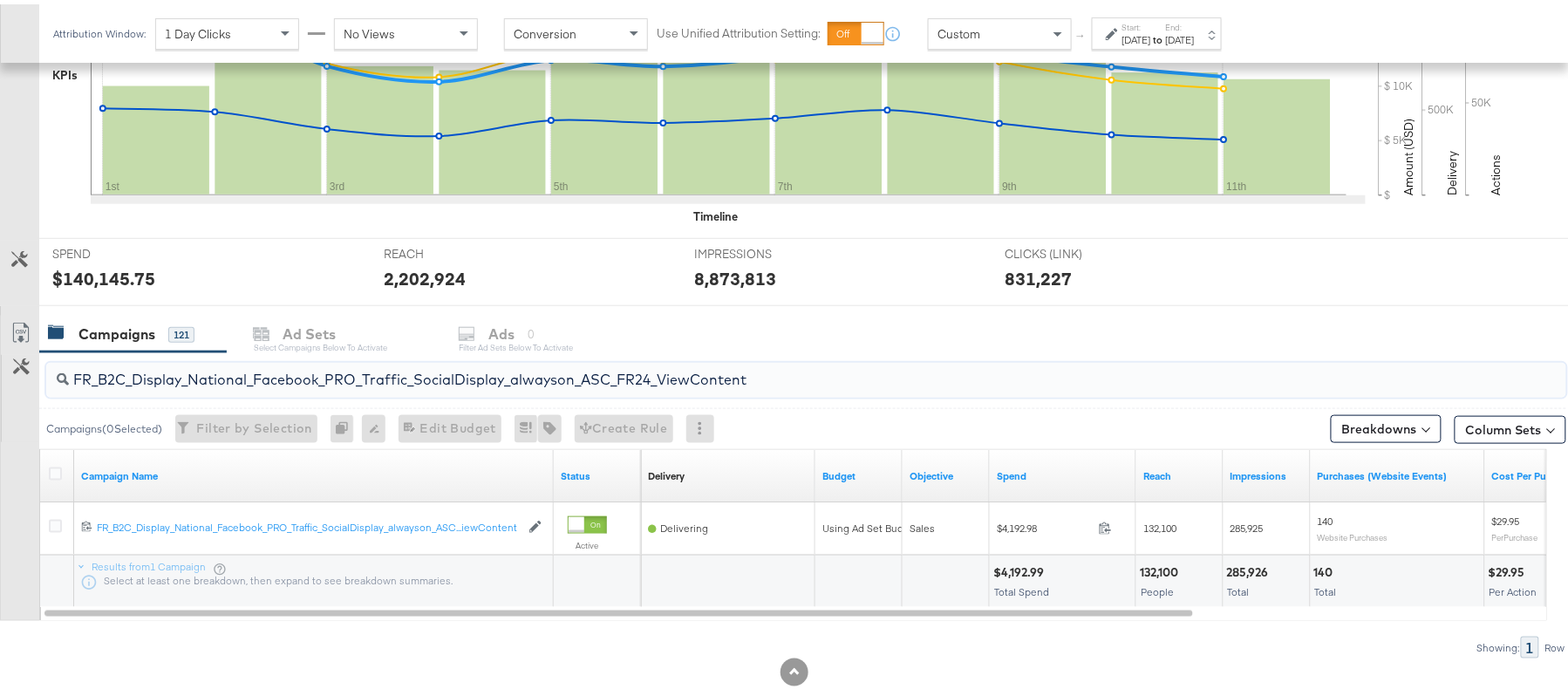
click at [290, 363] on input "FR_B2C_Display_National_Facebook_PRO_Traffic_SocialDisplay_alwayson_ASC_FR24_Vi…" at bounding box center [749, 368] width 1359 height 34
paste input "AHL_B2C_Display_National_Facebook_PRO_Traffic_SocialDisplay_alwayson_ASC_AHL"
type input "AHL_B2C_Display_National_Facebook_PRO_Traffic_SocialDisplay_alwayson_ASC_AHL24_…"
click at [56, 471] on icon at bounding box center [55, 469] width 13 height 13
click at [0, 0] on input "checkbox" at bounding box center [0, 0] width 0 height 0
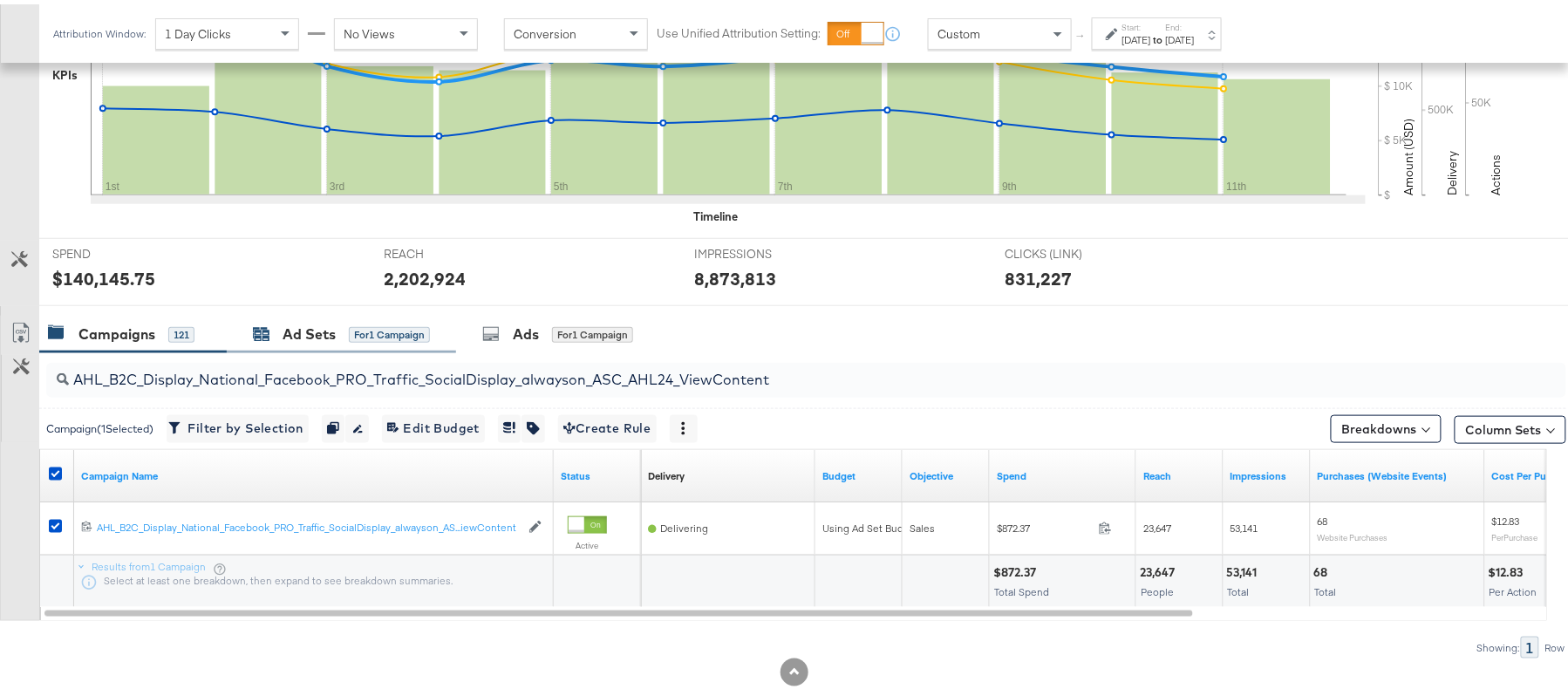
click at [325, 339] on div "Ad Sets" at bounding box center [309, 330] width 53 height 20
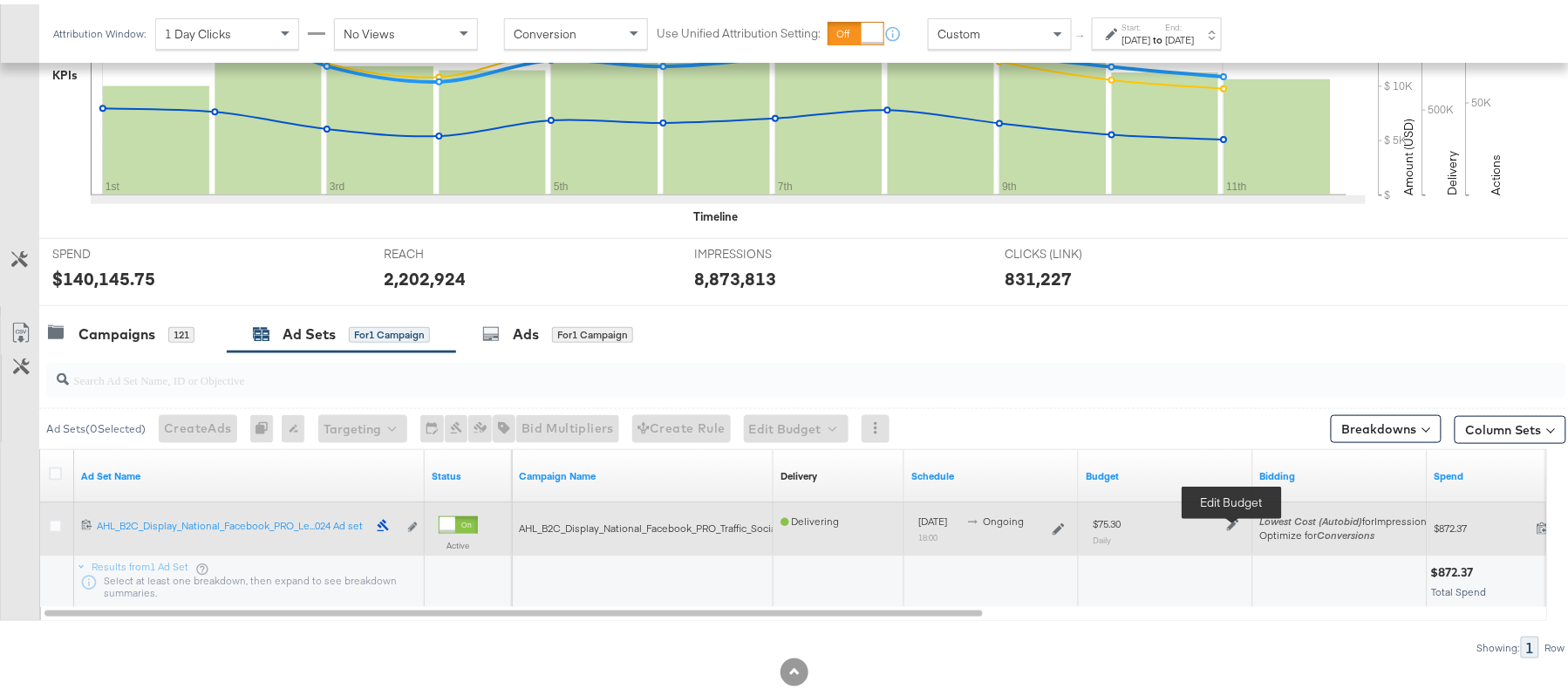
click at [1239, 524] on icon at bounding box center [1233, 520] width 13 height 13
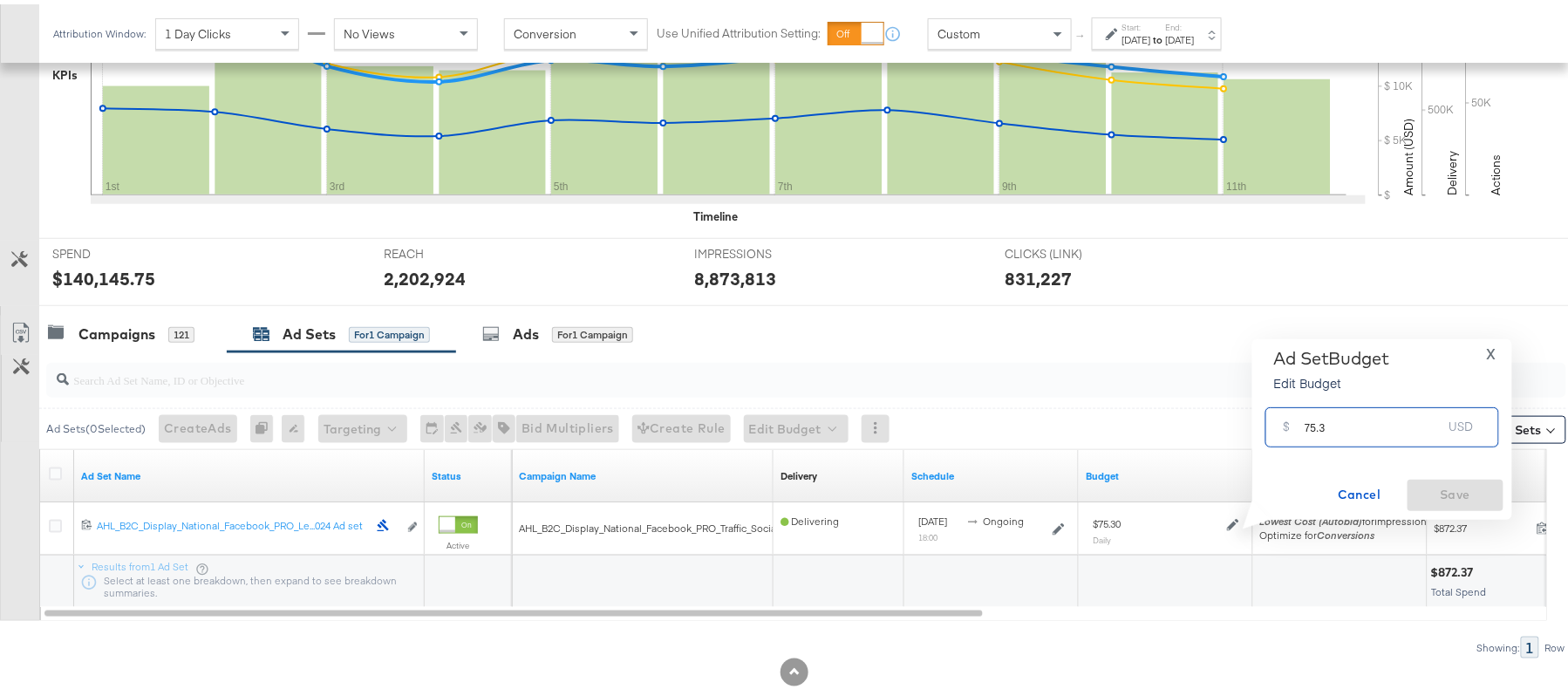
click at [1315, 420] on input "75.3" at bounding box center [1373, 415] width 138 height 37
paste input "$72.88"
click at [1304, 399] on input "$72.88" at bounding box center [1373, 395] width 144 height 37
type input "72.88"
click at [1445, 478] on button "Save" at bounding box center [1456, 491] width 96 height 31
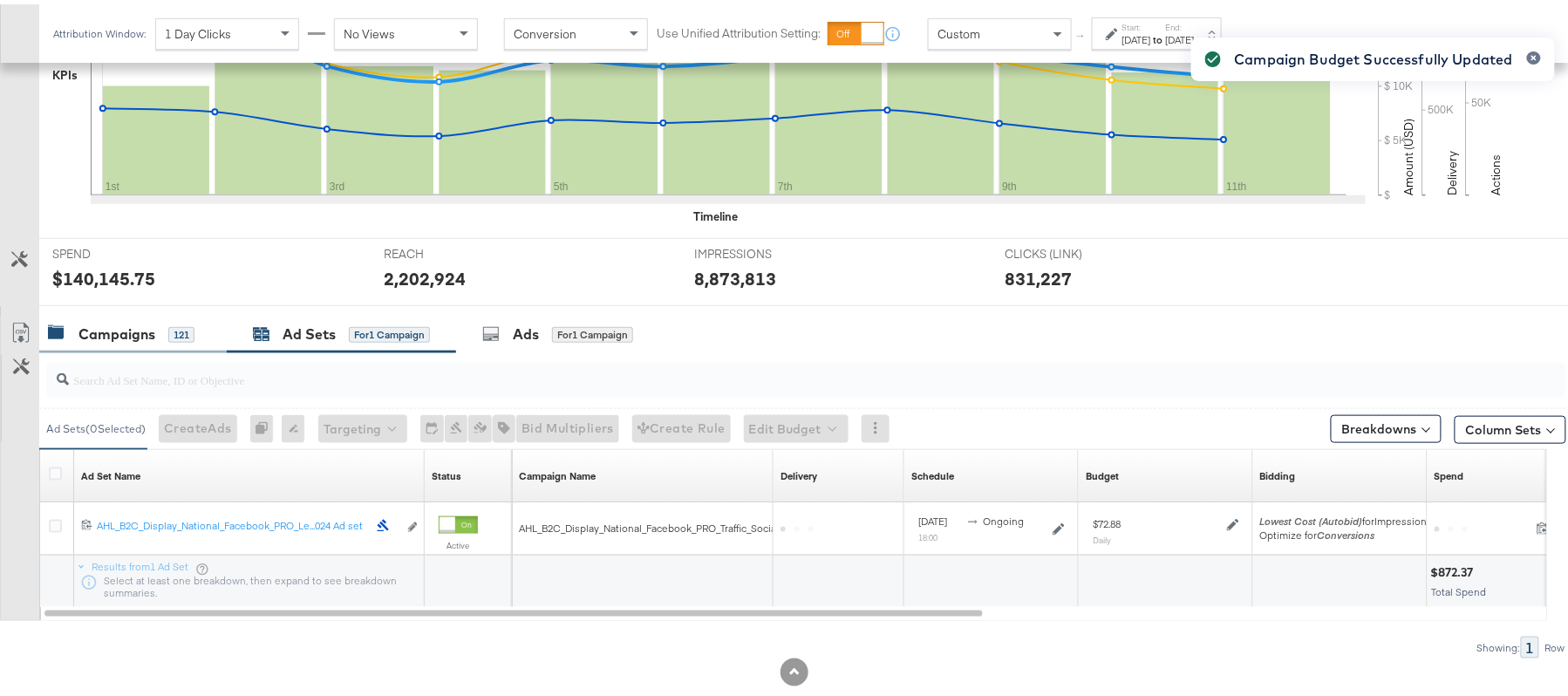
click at [179, 322] on div "Campaigns 121" at bounding box center [121, 330] width 146 height 20
